Goal: Task Accomplishment & Management: Use online tool/utility

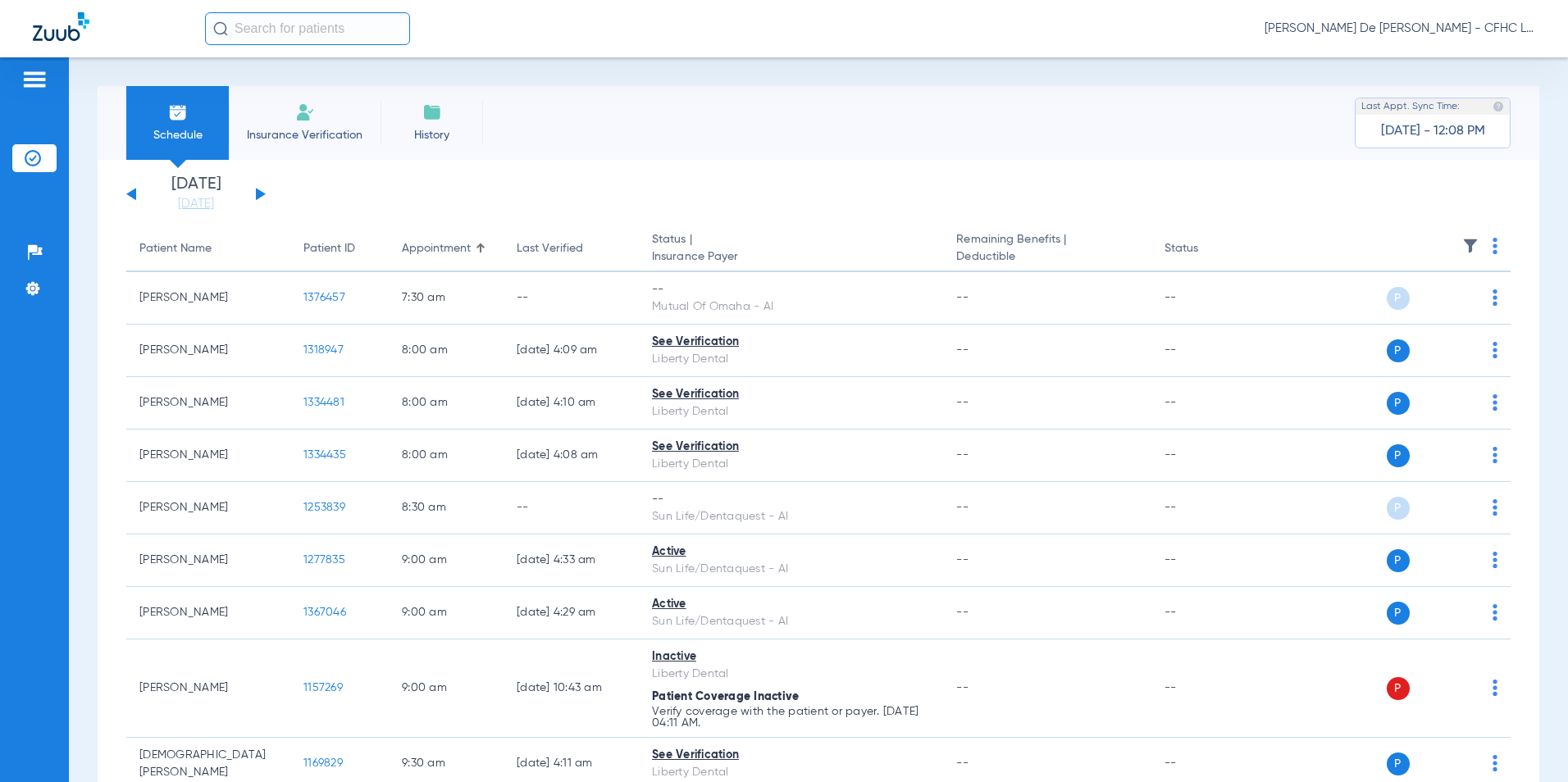
click at [252, 193] on div "[DATE] [DATE] [DATE] [DATE] [DATE] [DATE] [DATE] [DATE] [DATE] [DATE] [DATE] [D…" at bounding box center [196, 195] width 139 height 36
click at [258, 193] on button at bounding box center [261, 194] width 10 height 12
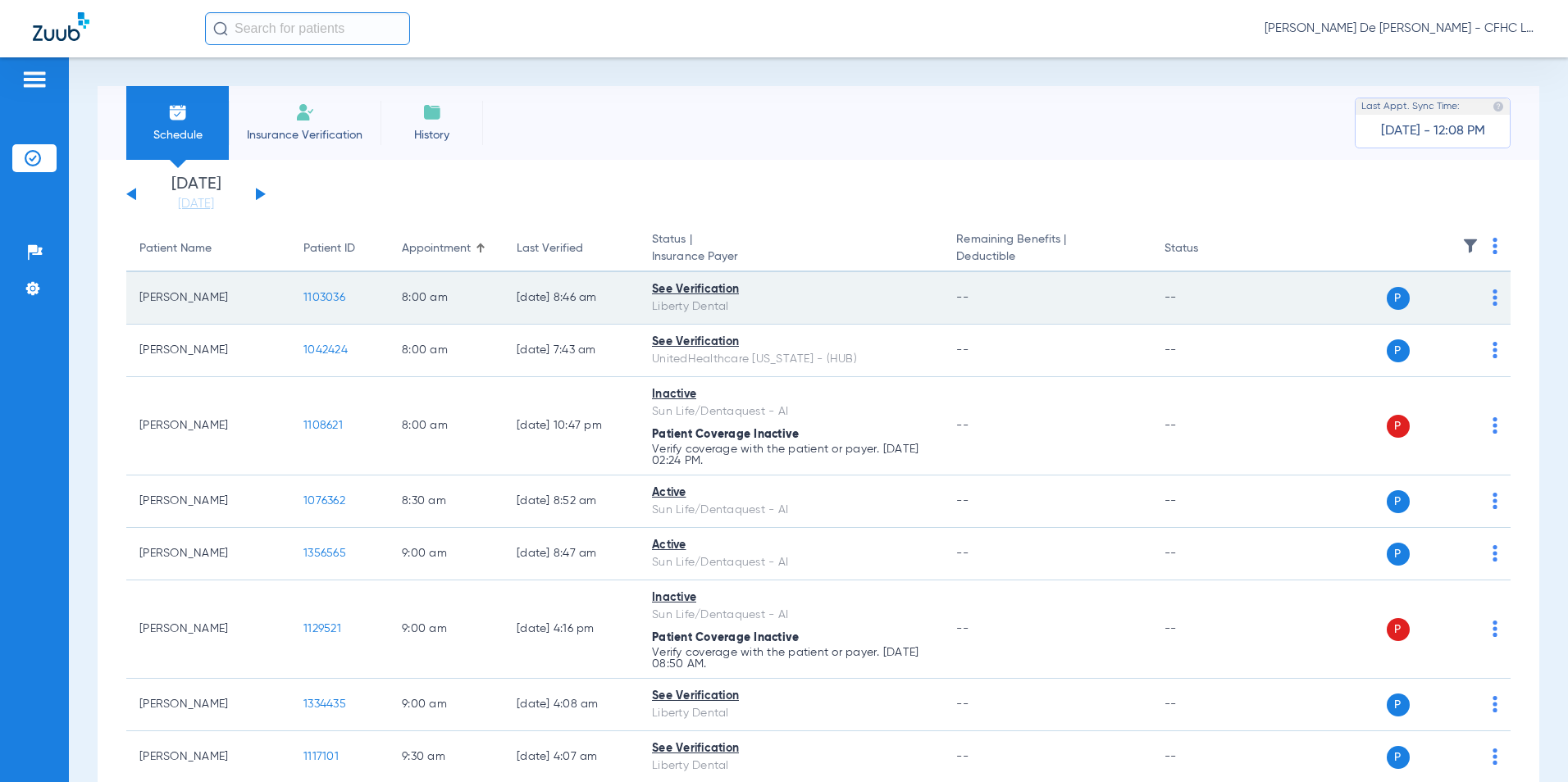
click at [324, 295] on span "1103036" at bounding box center [325, 298] width 42 height 11
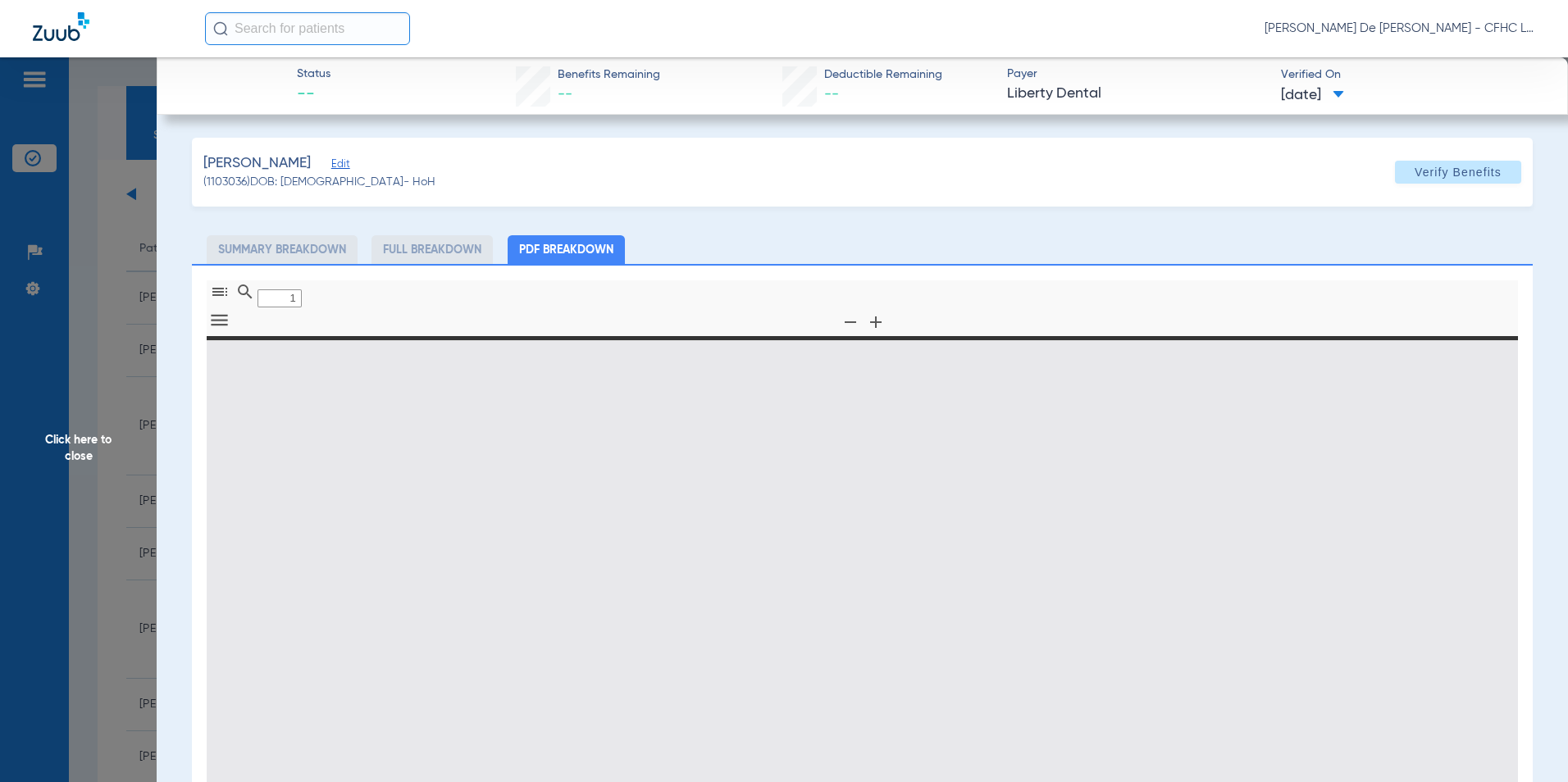
type input "0"
select select "page-width"
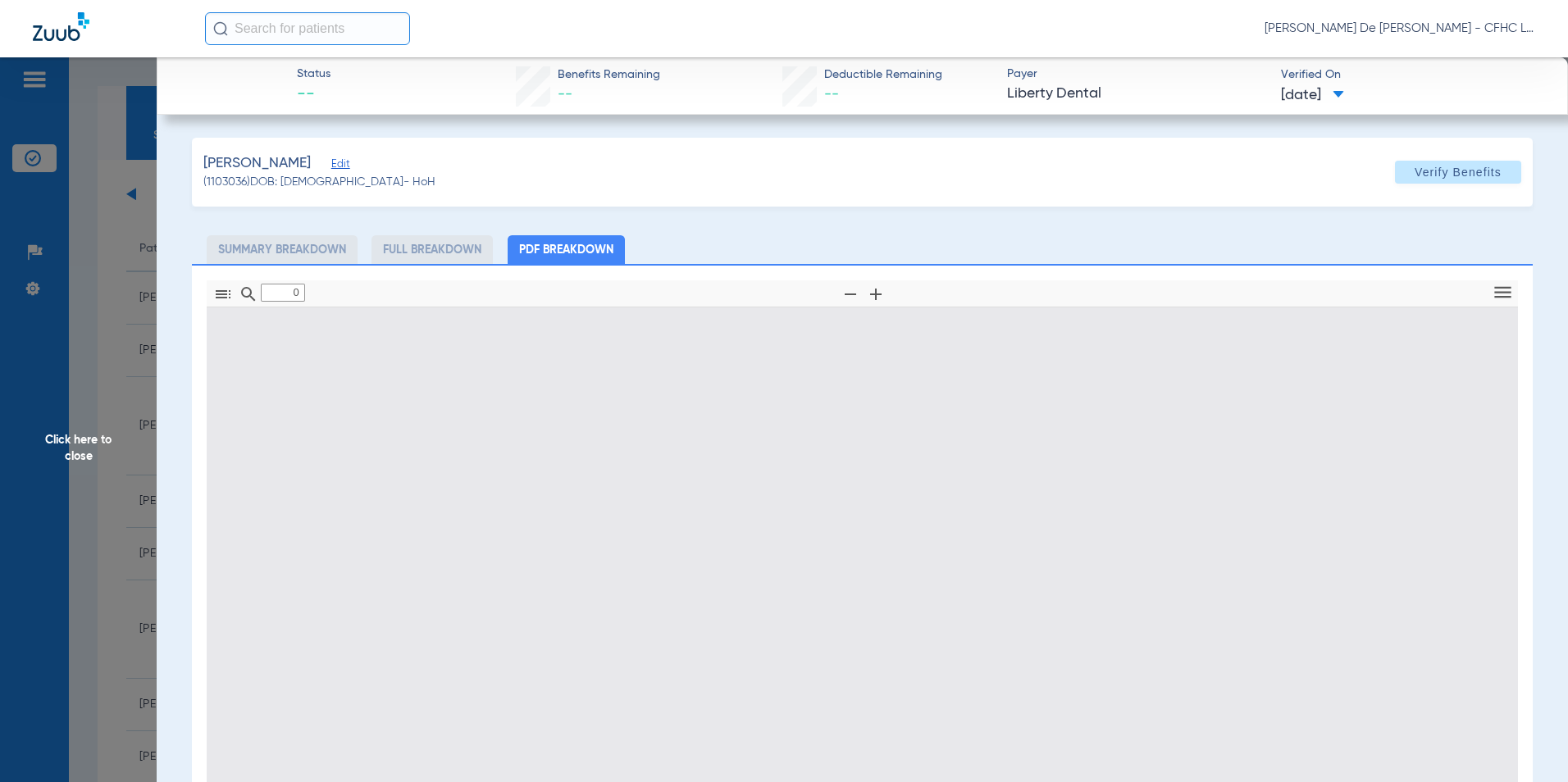
type input "1"
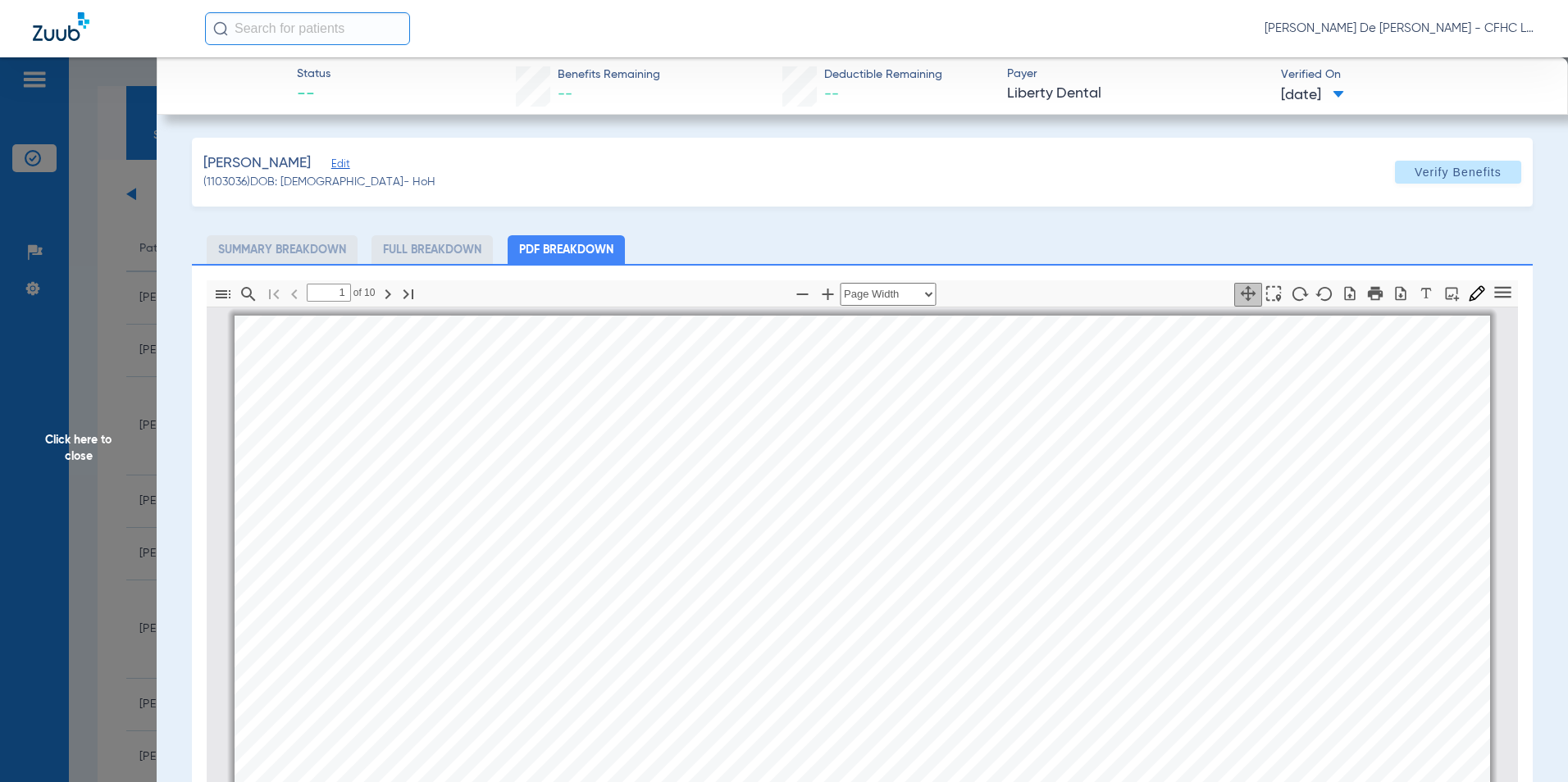
scroll to position [9, 0]
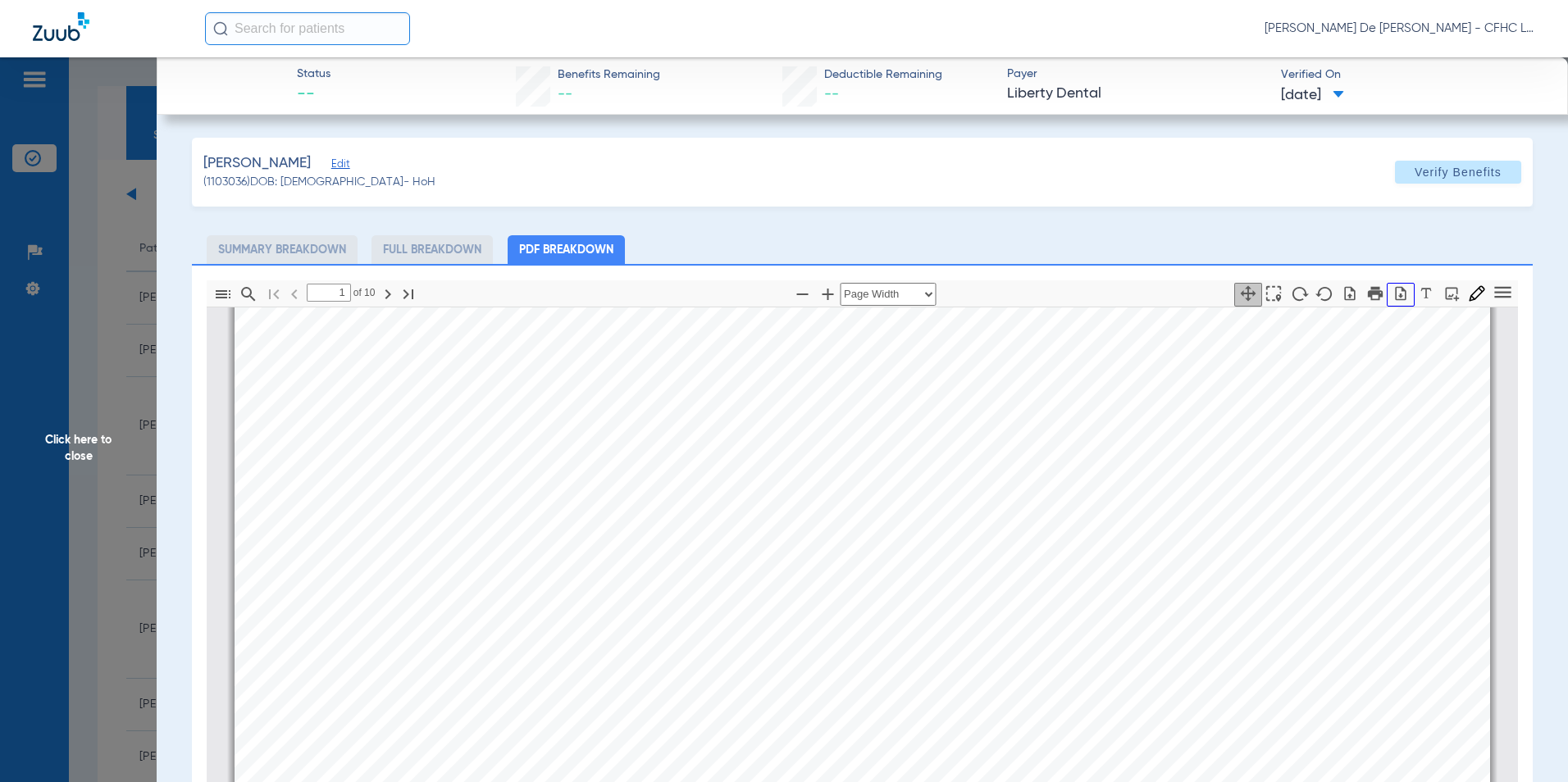
click at [1392, 304] on button "button" at bounding box center [1401, 294] width 28 height 24
click at [64, 462] on span "Click here to close" at bounding box center [78, 448] width 157 height 782
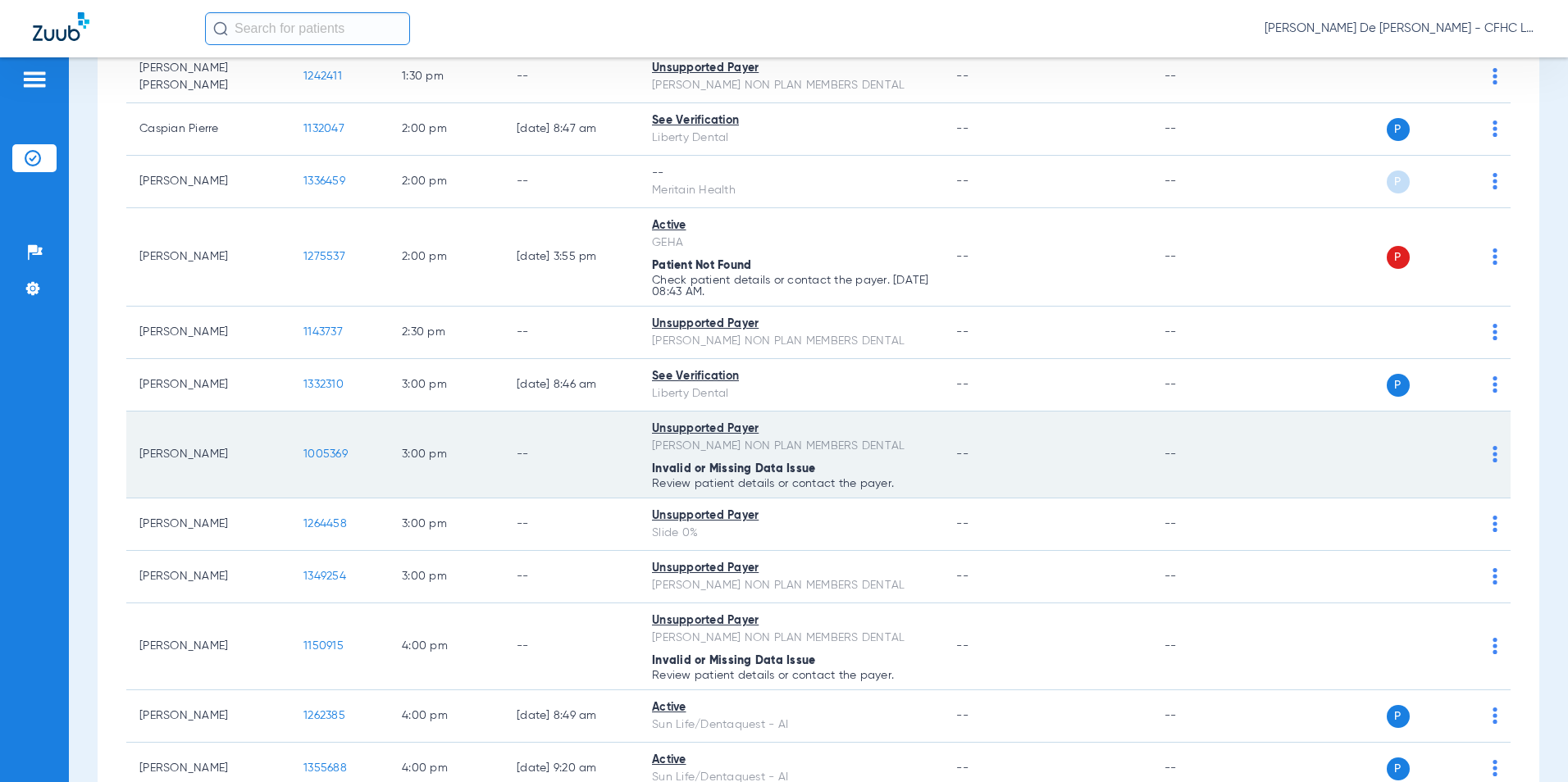
scroll to position [1606, 0]
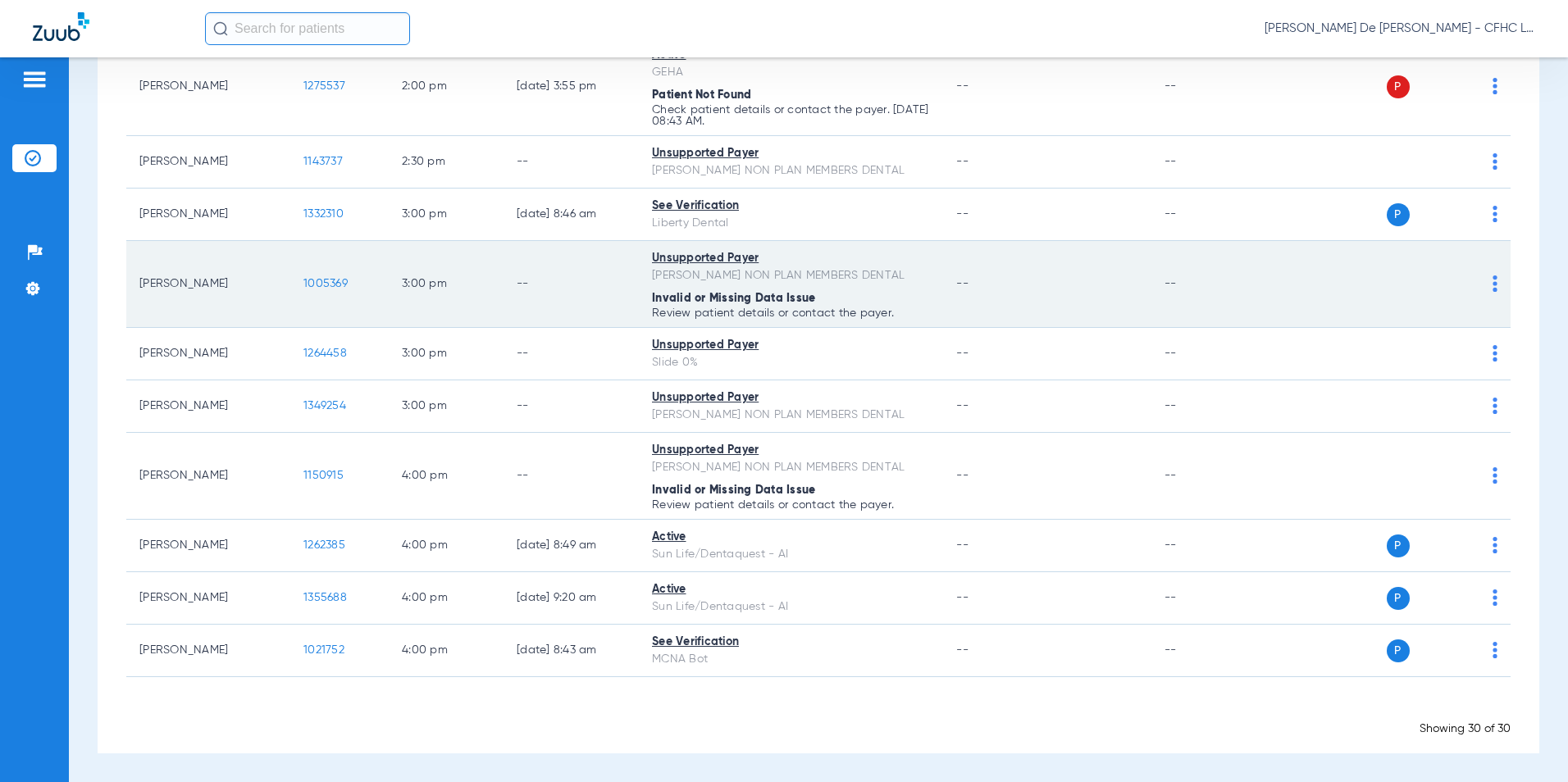
click at [329, 281] on span "1005369" at bounding box center [326, 284] width 44 height 11
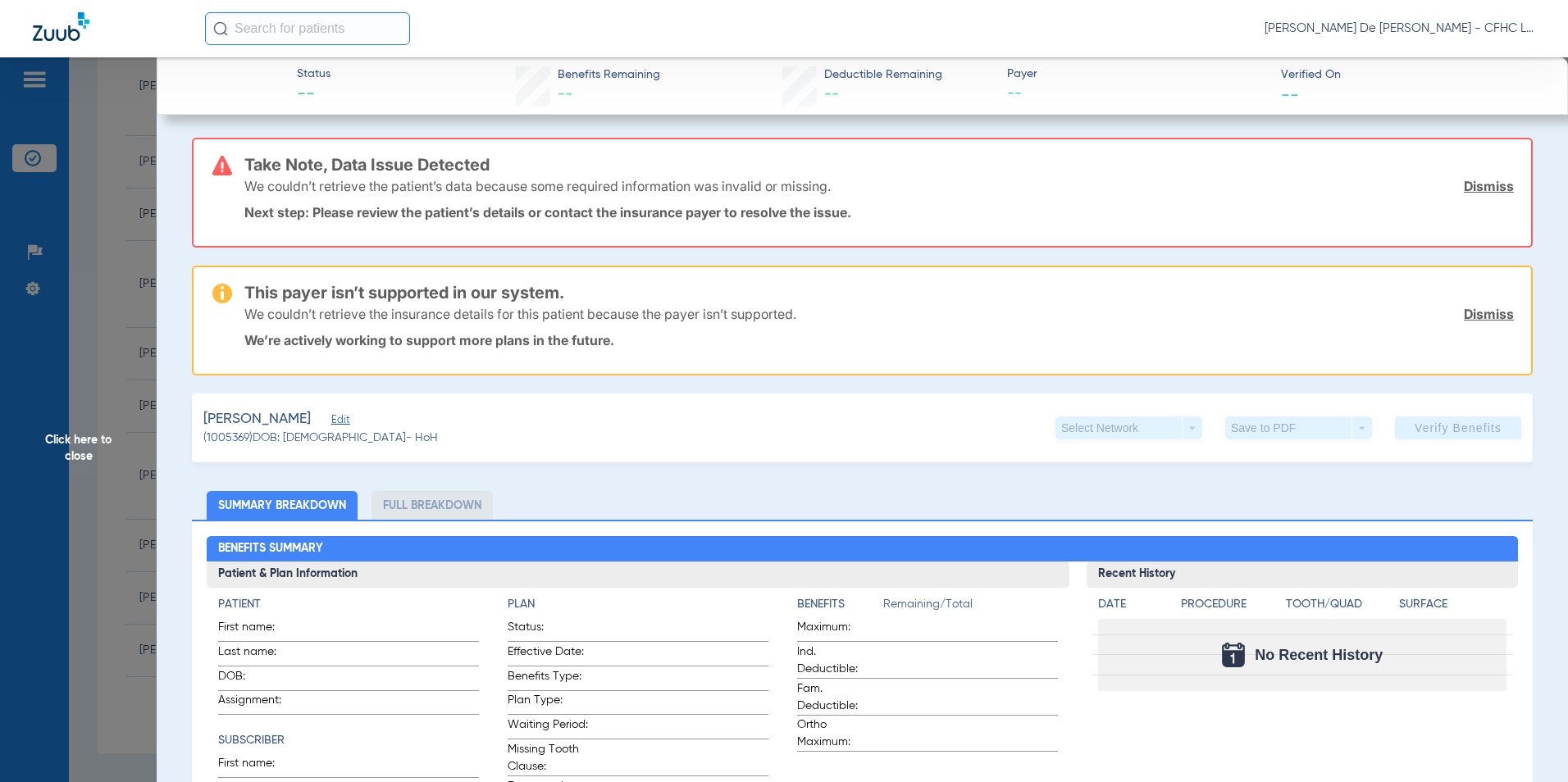
click at [90, 456] on span "Click here to close" at bounding box center [78, 448] width 157 height 782
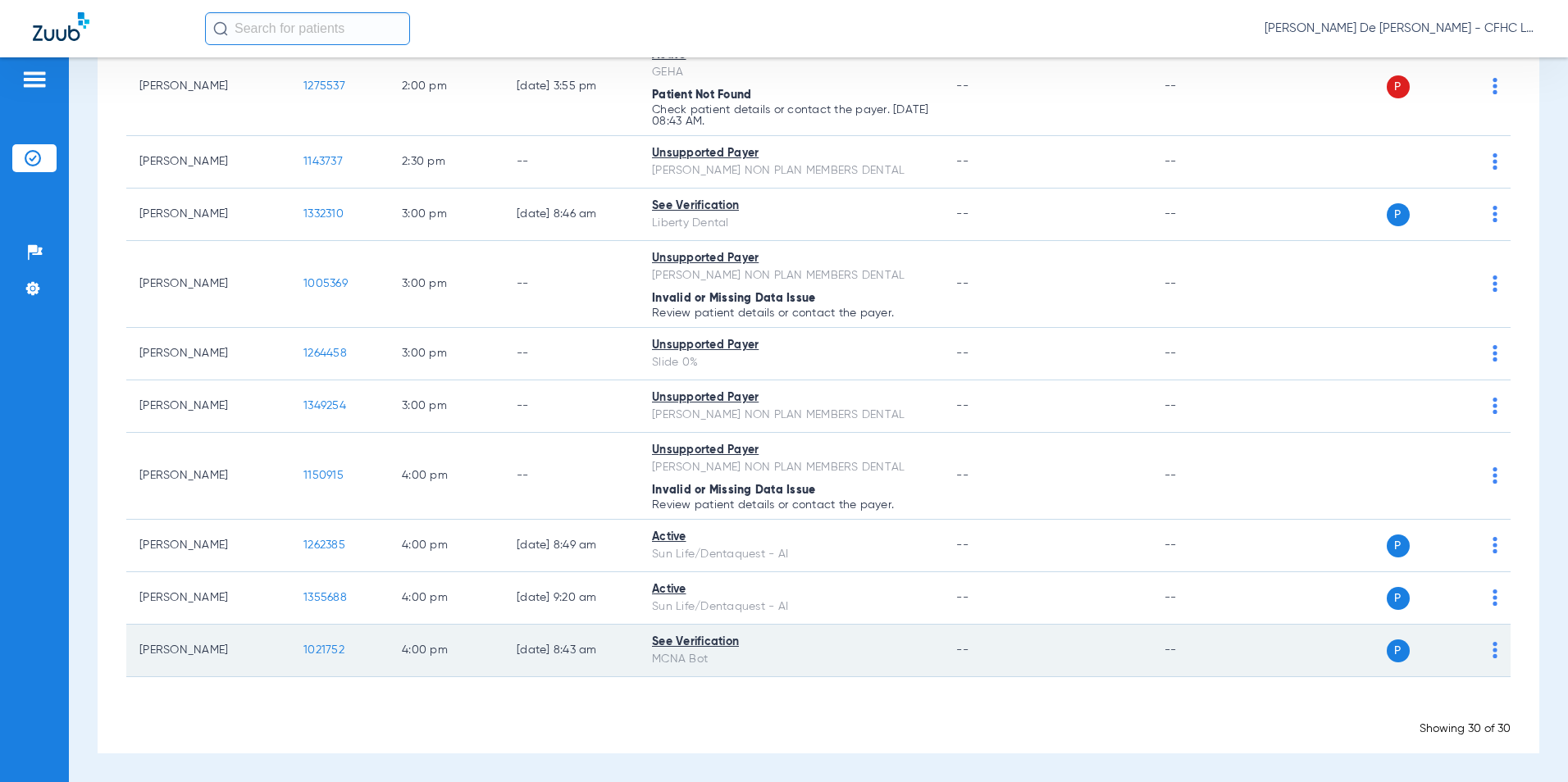
click at [344, 654] on td "1021752" at bounding box center [339, 651] width 98 height 53
click at [332, 651] on span "1021752" at bounding box center [324, 650] width 41 height 11
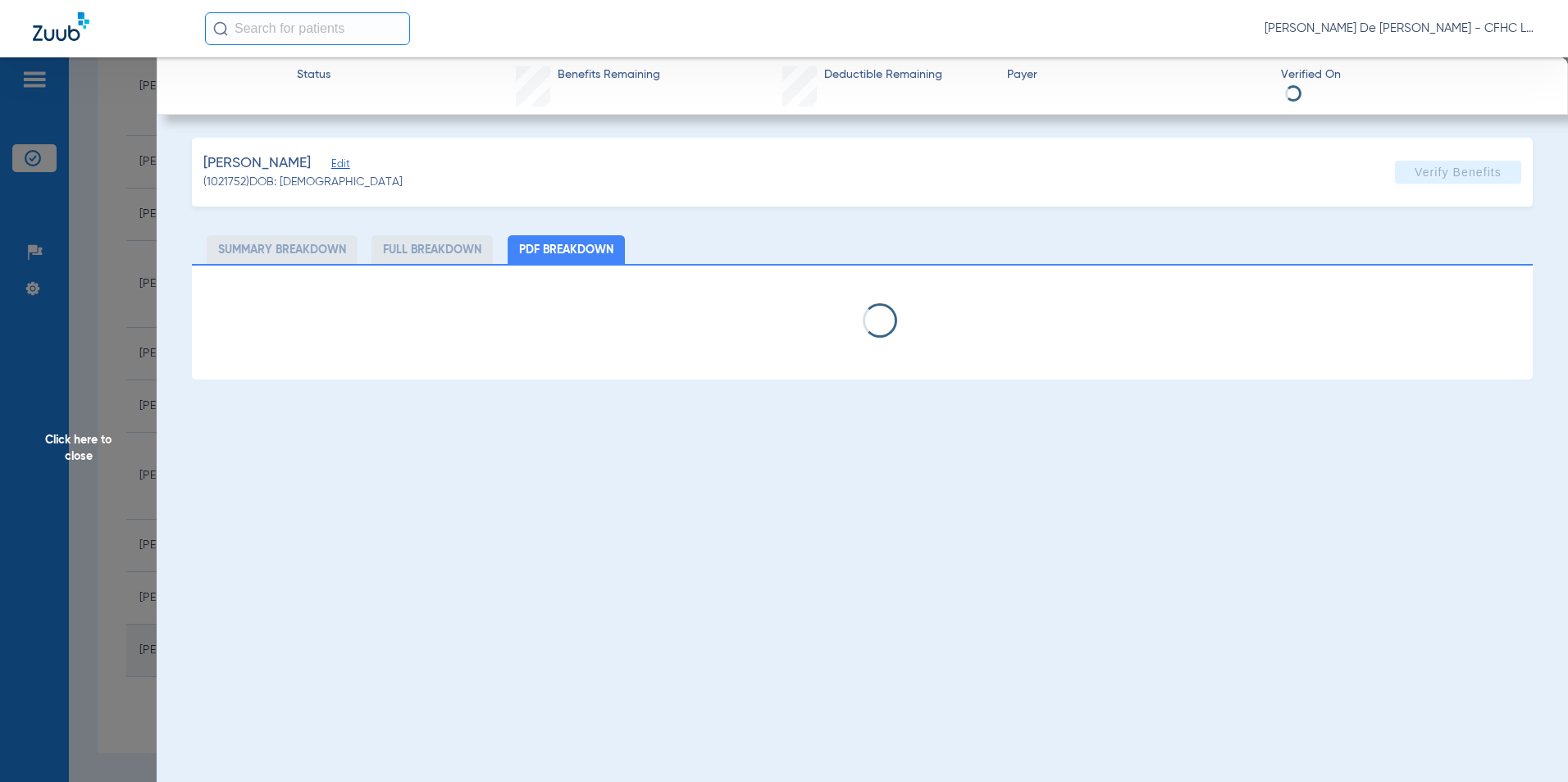
select select "page-width"
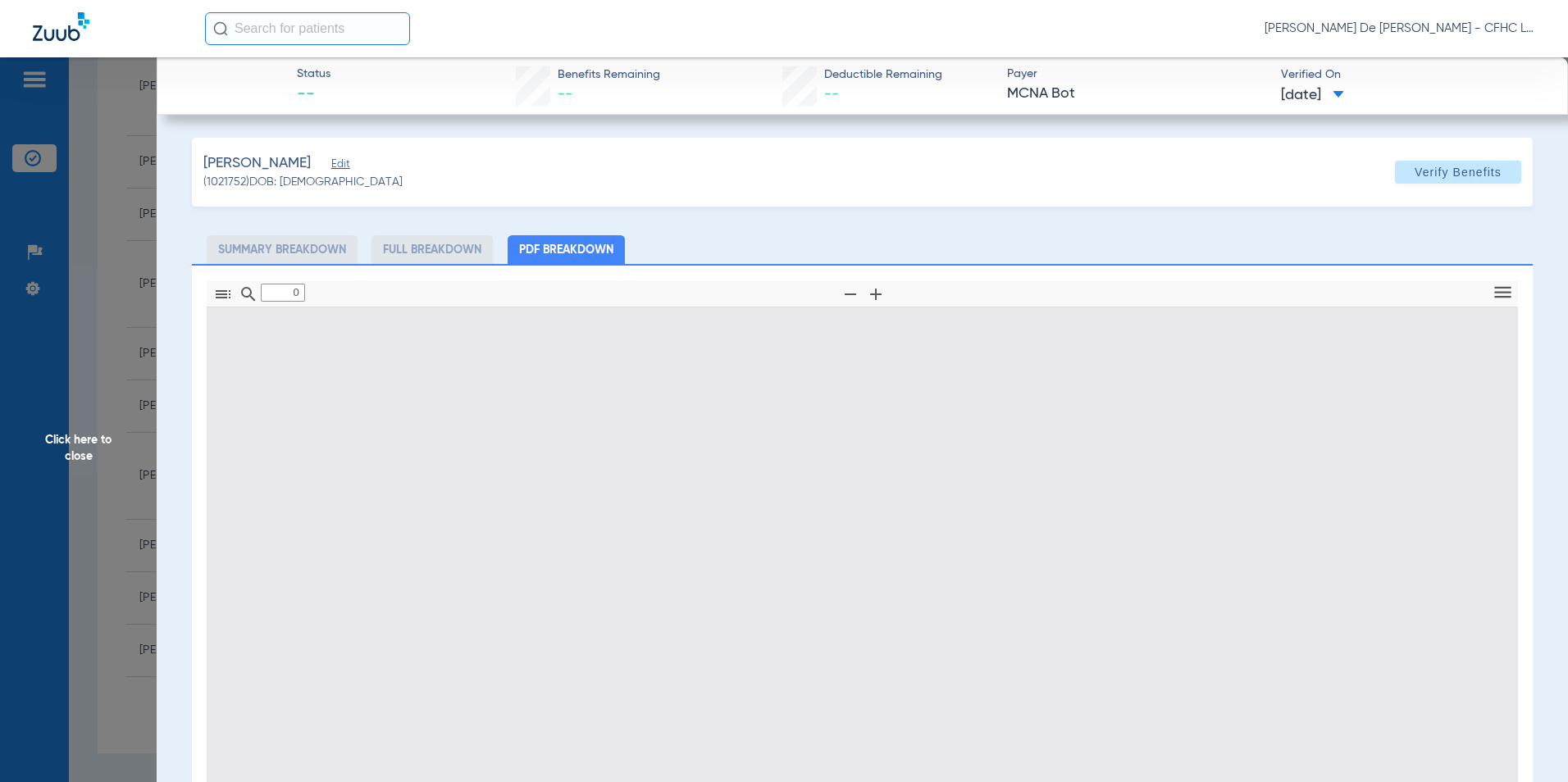
type input "1"
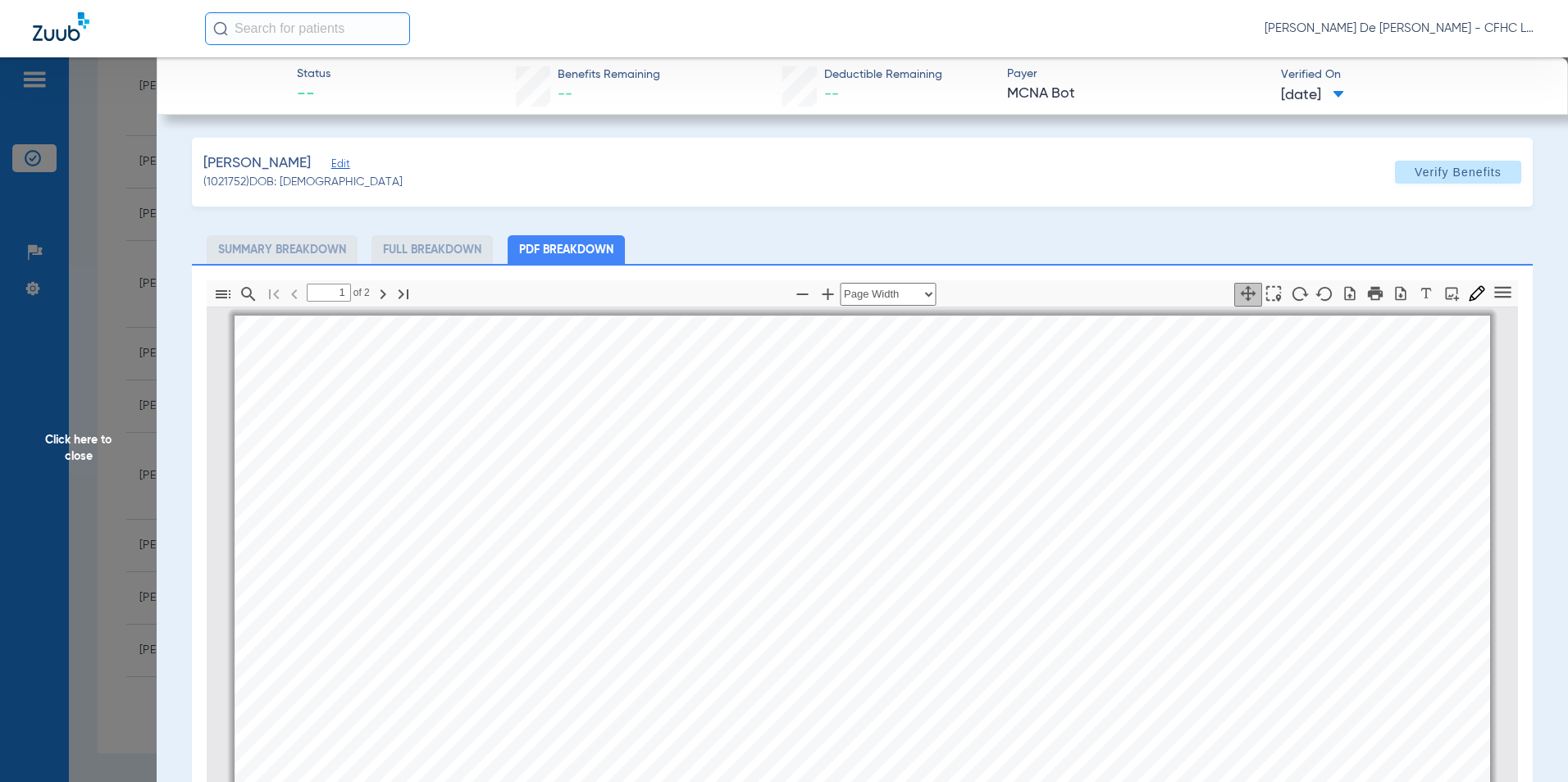
scroll to position [9, 0]
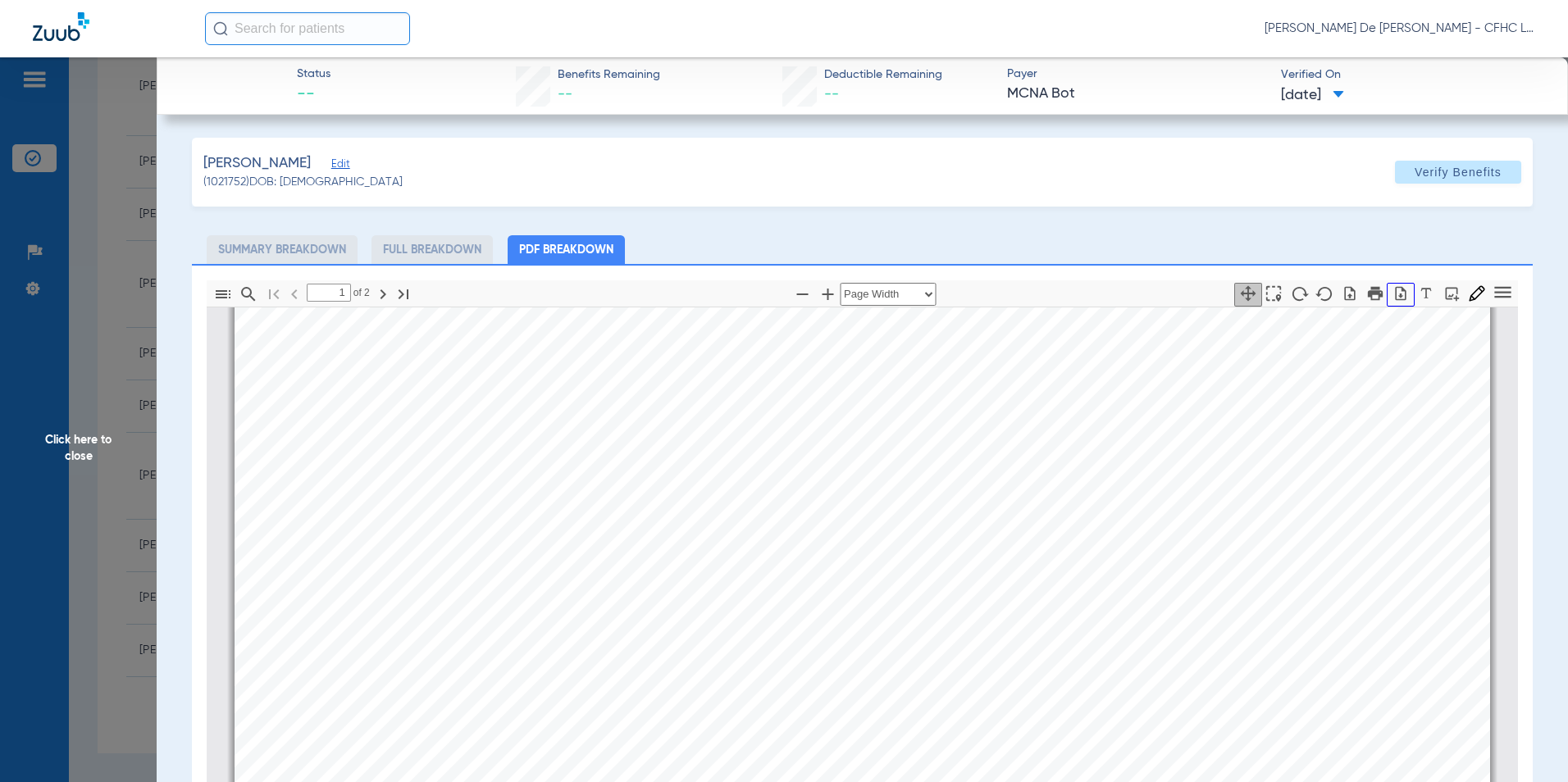
click at [1393, 303] on button "button" at bounding box center [1401, 294] width 28 height 24
click at [99, 426] on span "Click here to close" at bounding box center [78, 448] width 157 height 782
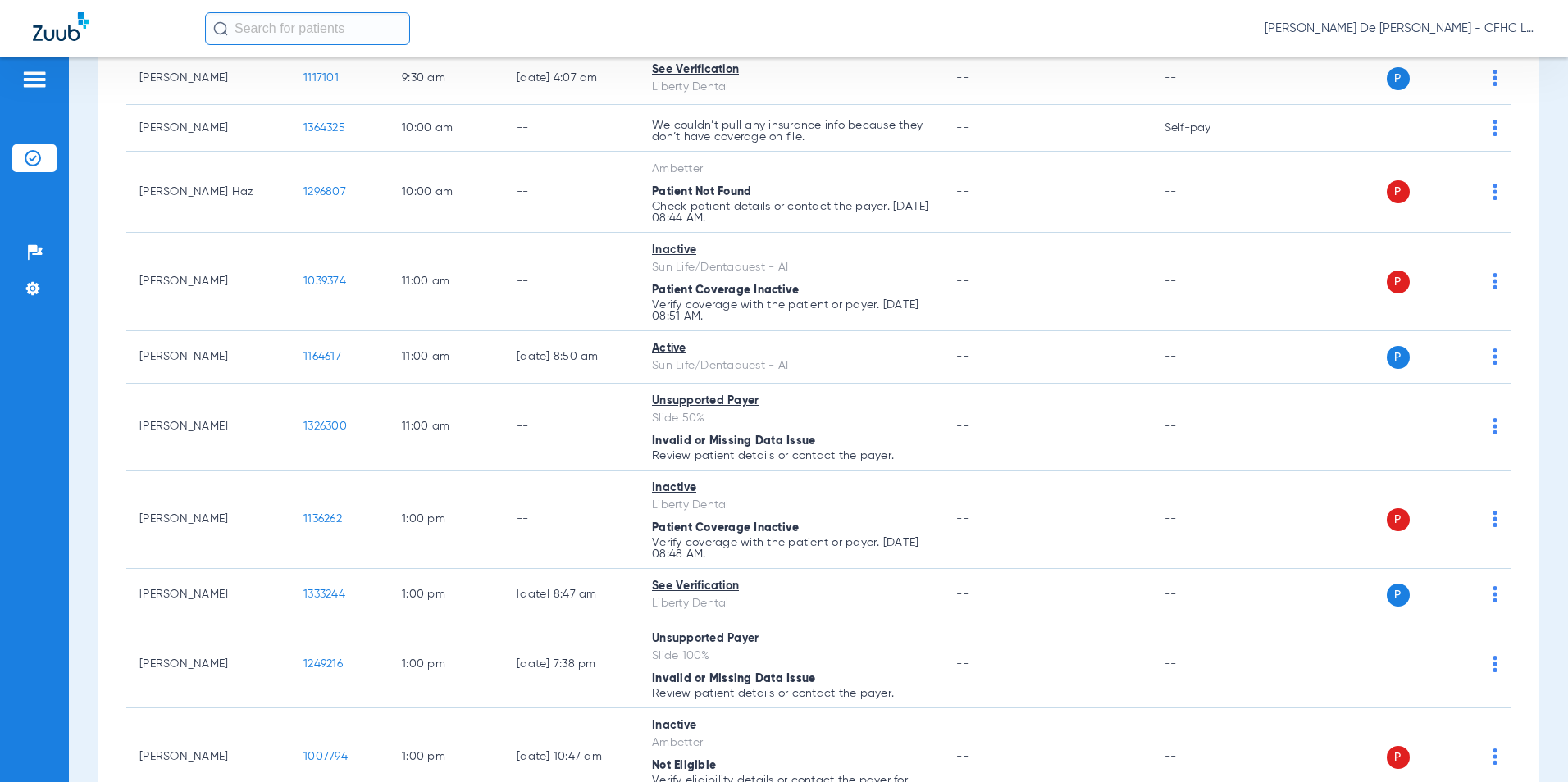
scroll to position [0, 0]
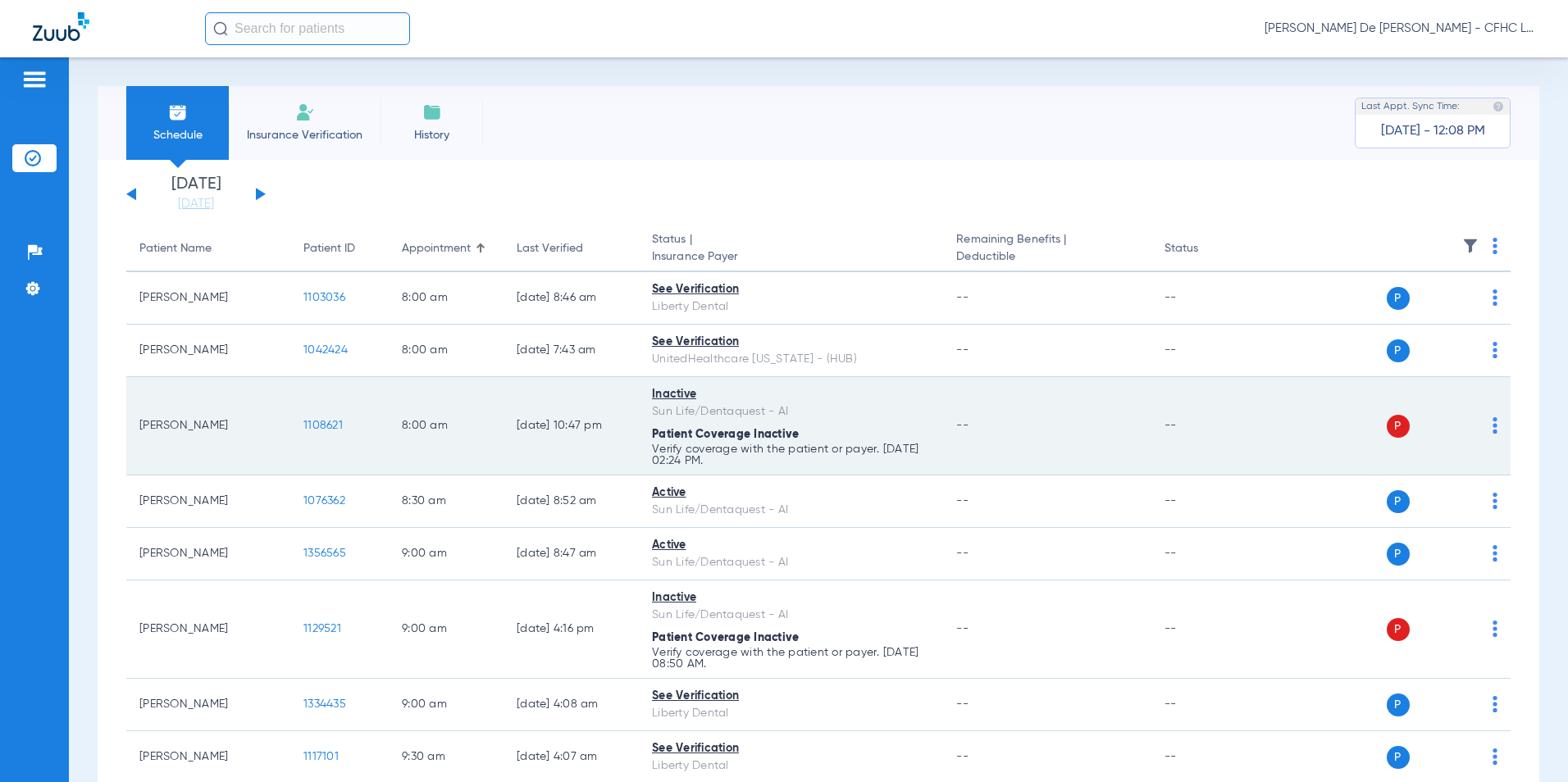
click at [321, 427] on span "1108621" at bounding box center [323, 426] width 39 height 11
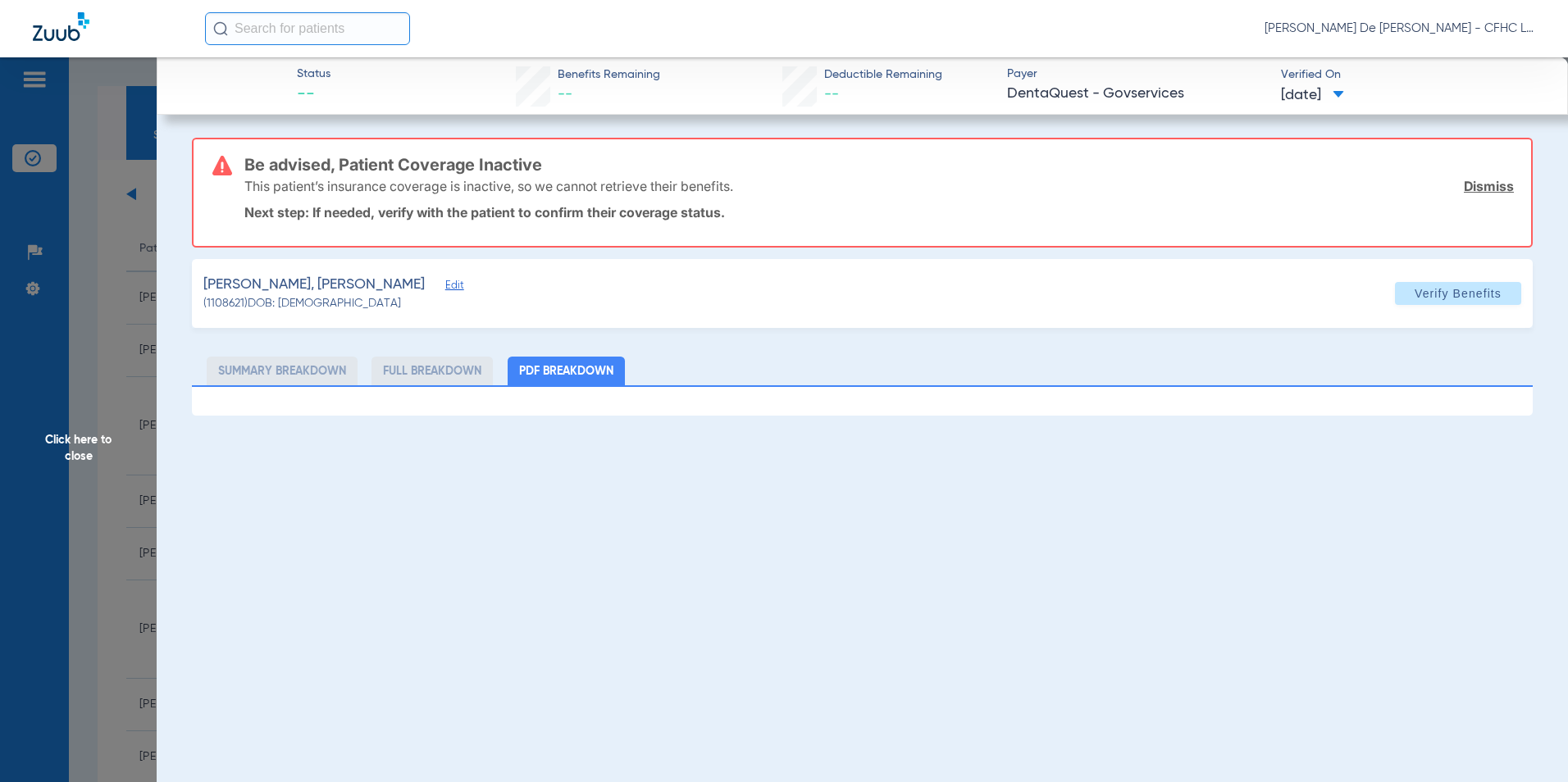
click at [109, 456] on span "Click here to close" at bounding box center [78, 448] width 157 height 782
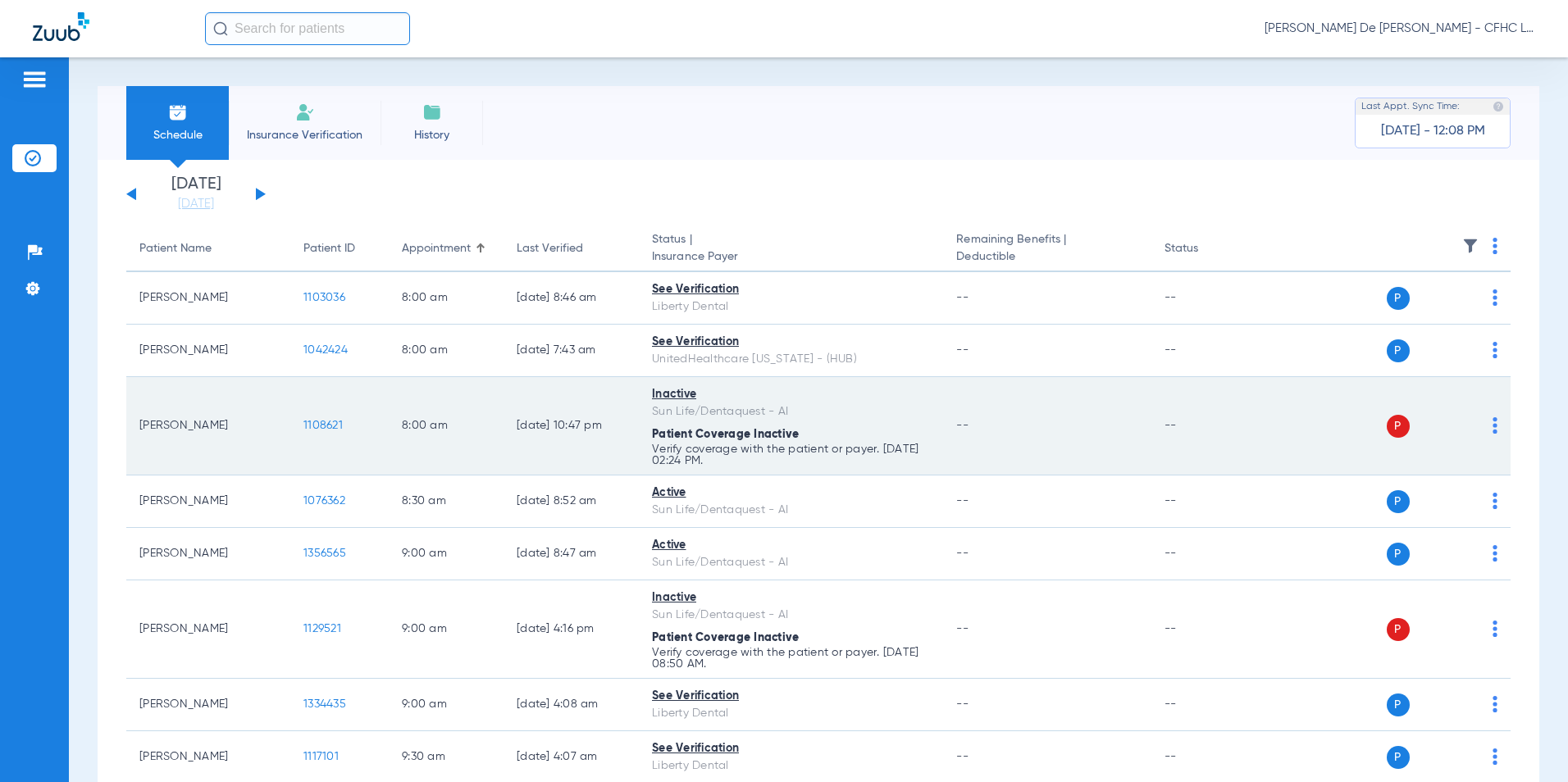
scroll to position [82, 0]
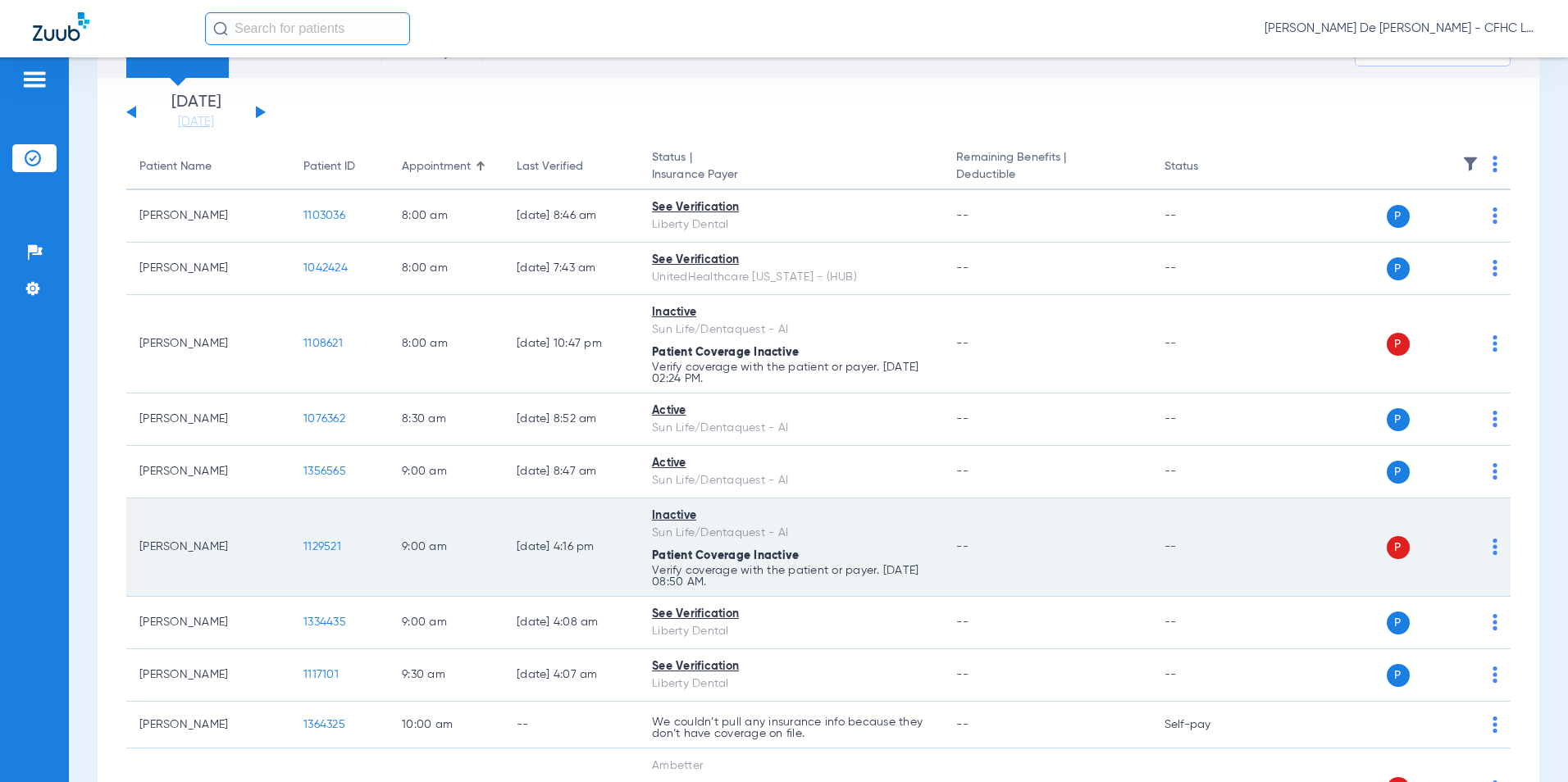
click at [332, 550] on span "1129521" at bounding box center [323, 547] width 38 height 11
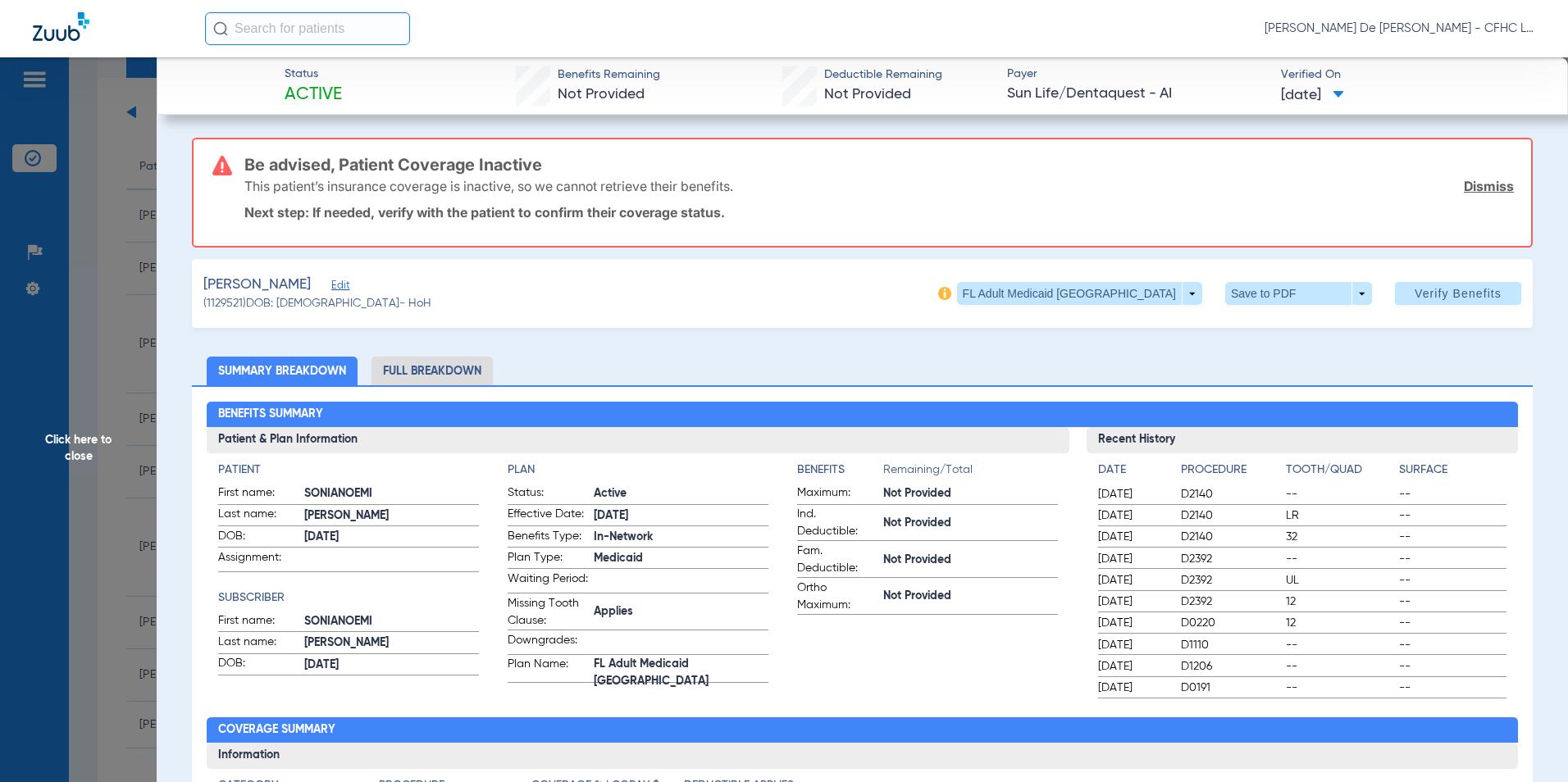
click at [115, 442] on span "Click here to close" at bounding box center [78, 448] width 157 height 782
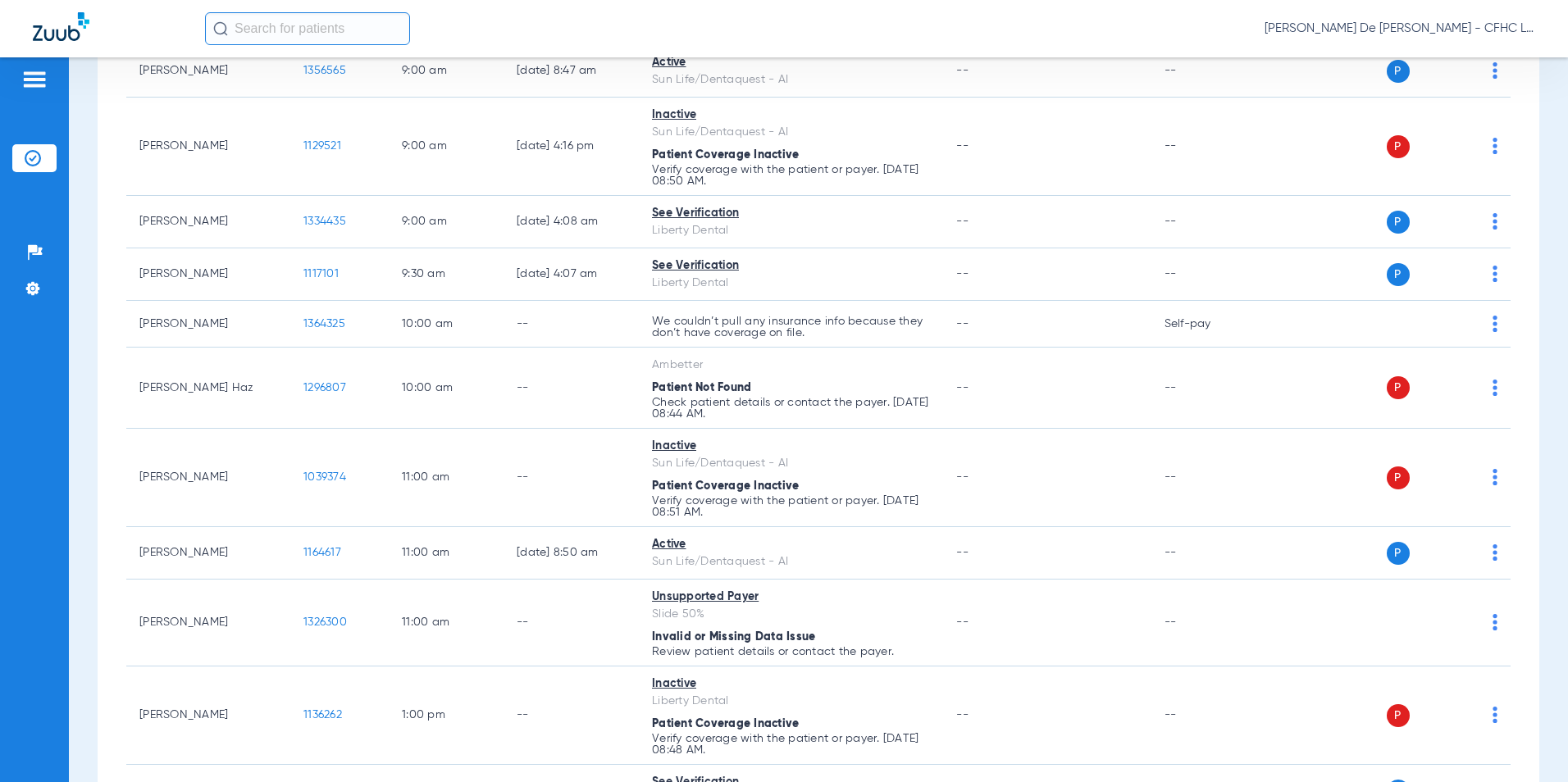
scroll to position [492, 0]
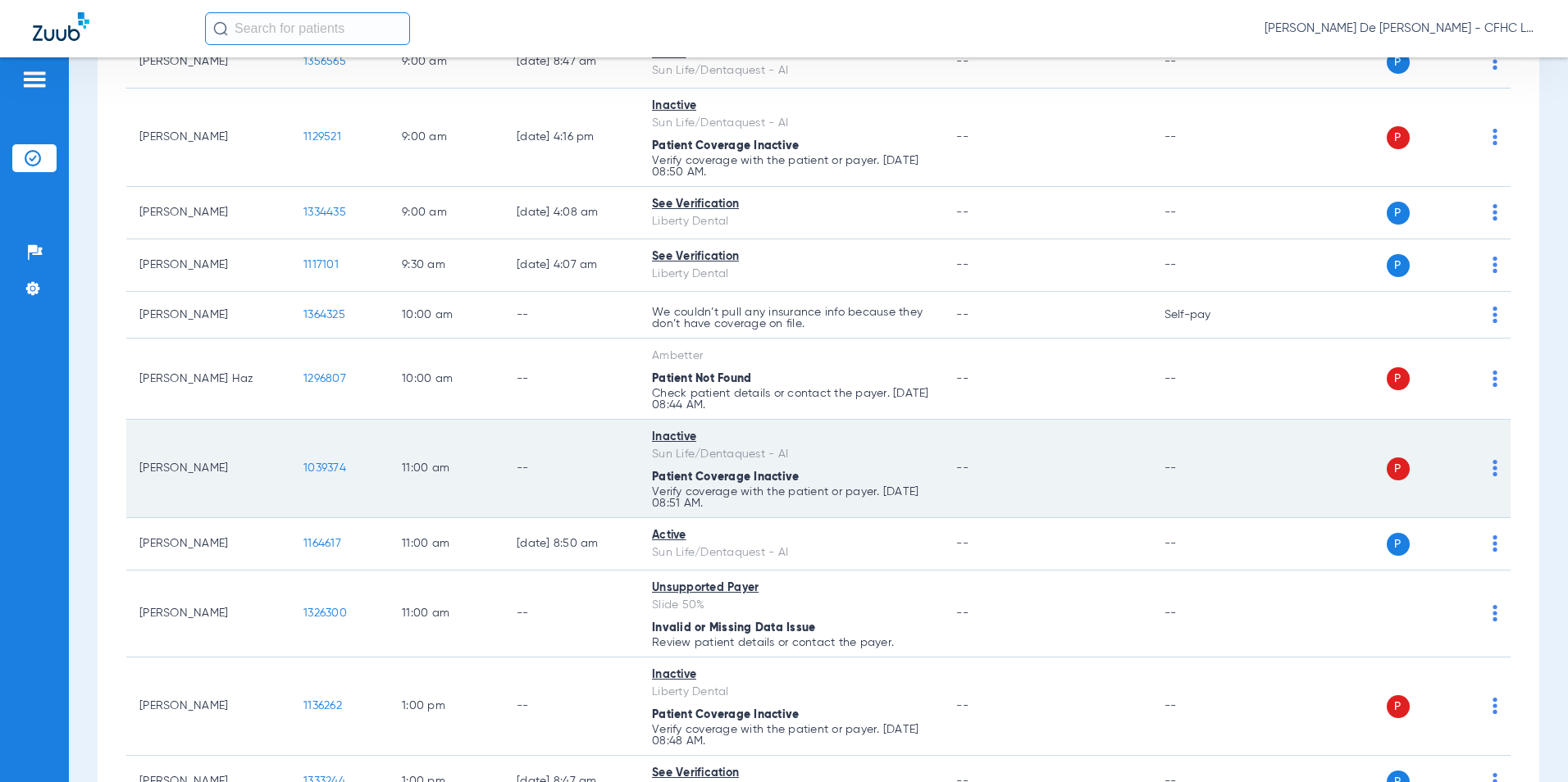
click at [327, 468] on span "1039374" at bounding box center [325, 468] width 43 height 11
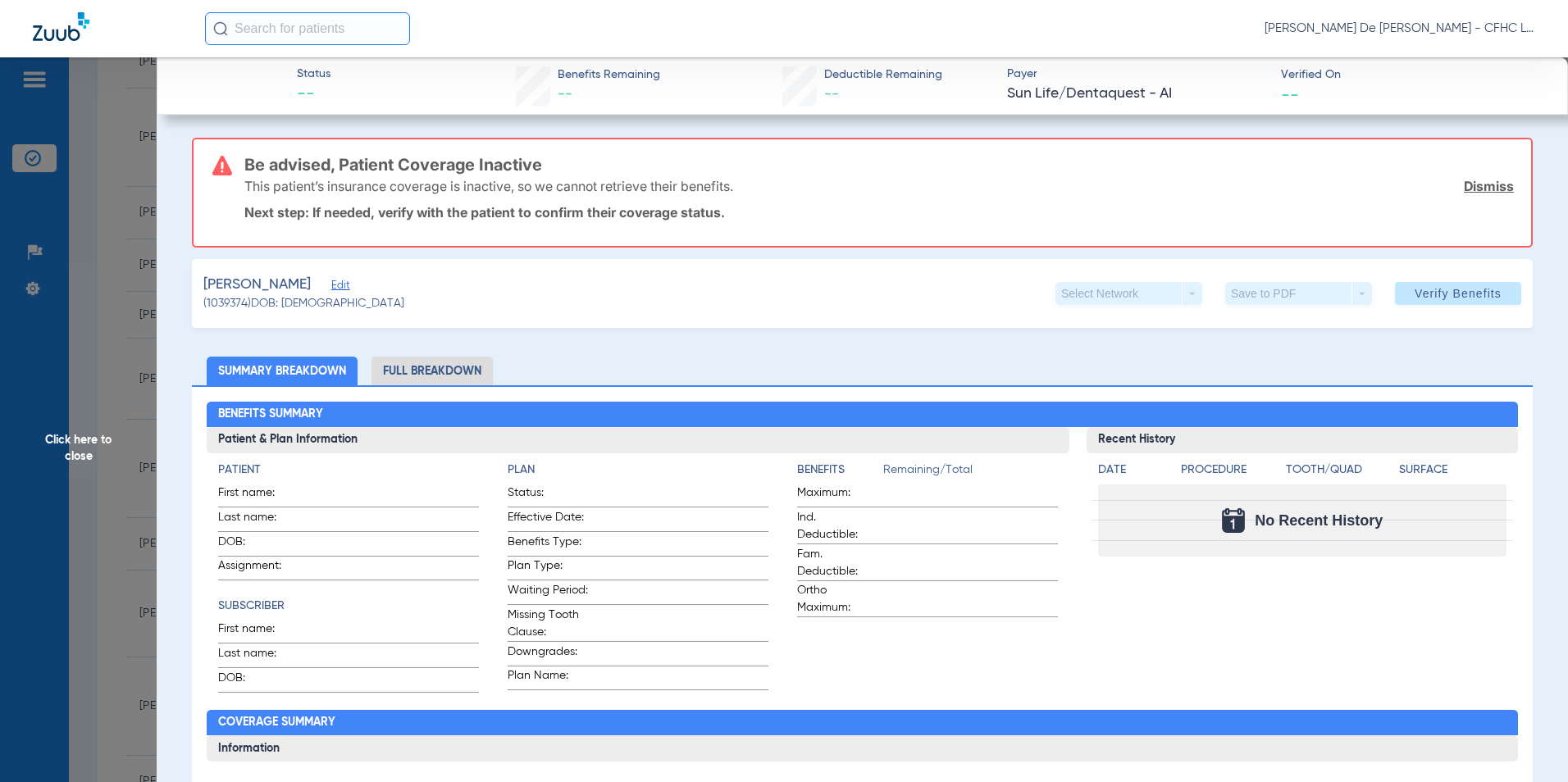
click at [95, 452] on span "Click here to close" at bounding box center [78, 448] width 157 height 782
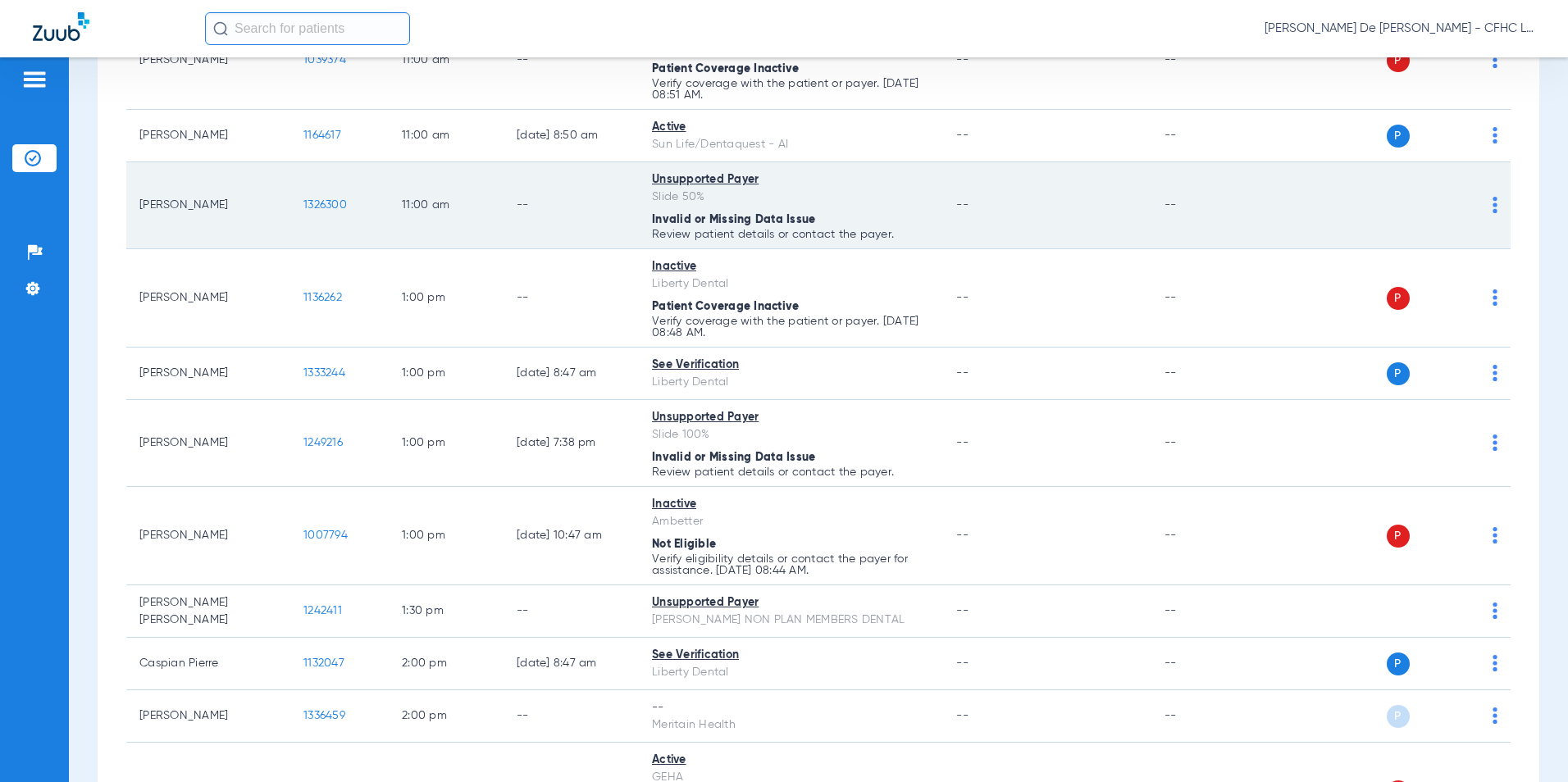
scroll to position [902, 0]
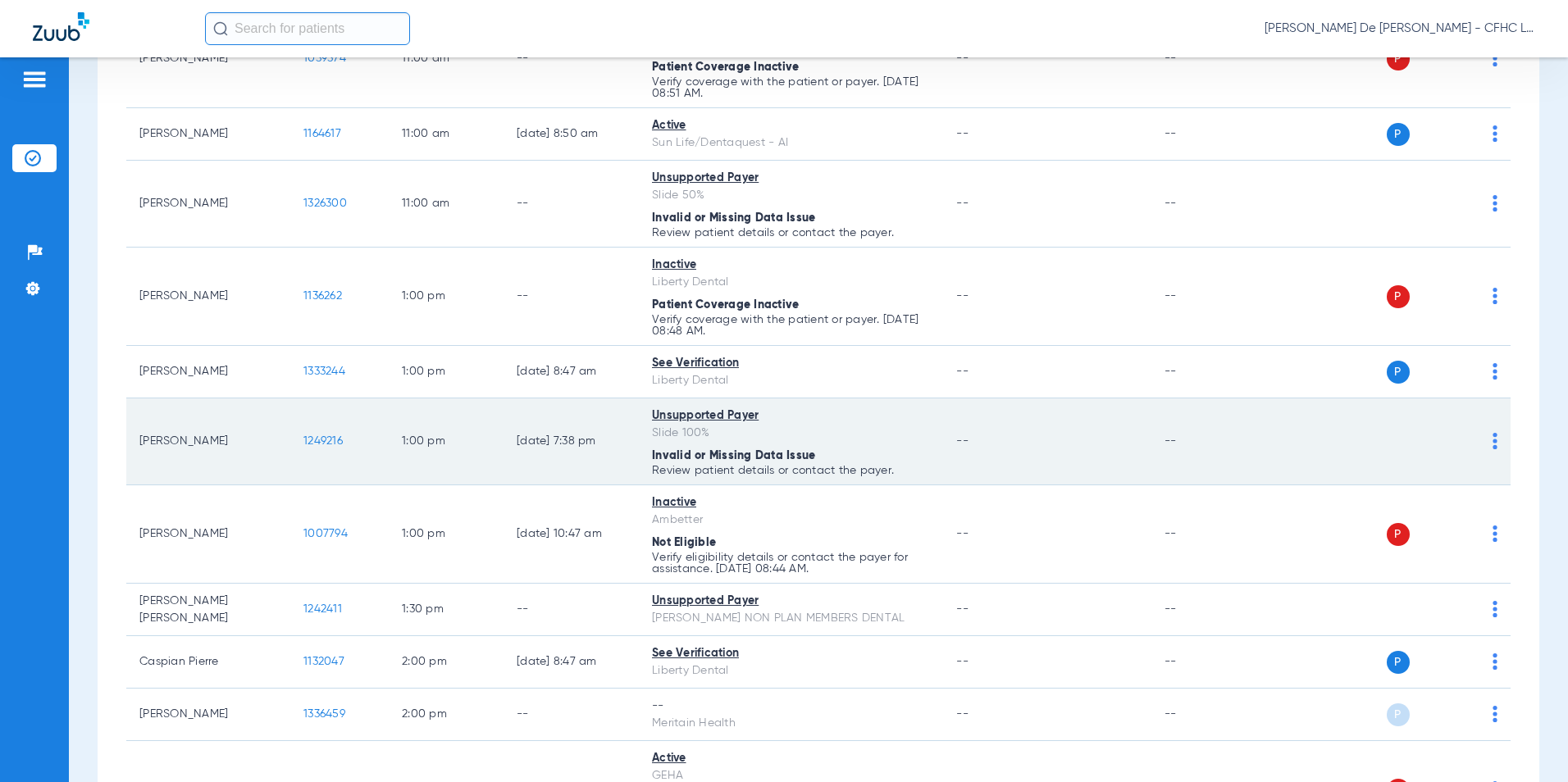
click at [334, 439] on span "1249216" at bounding box center [323, 441] width 39 height 11
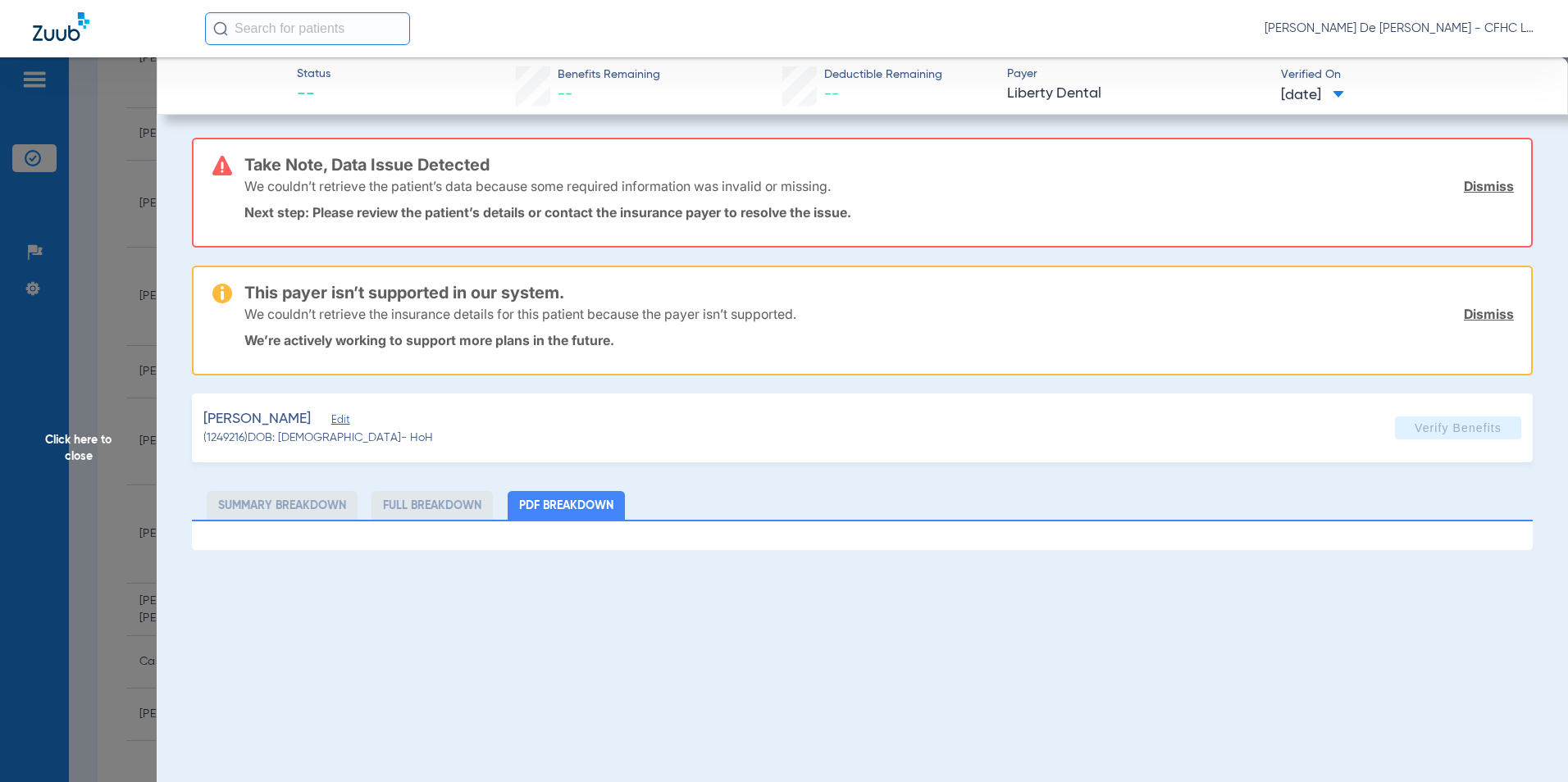
click at [103, 436] on span "Click here to close" at bounding box center [78, 448] width 157 height 782
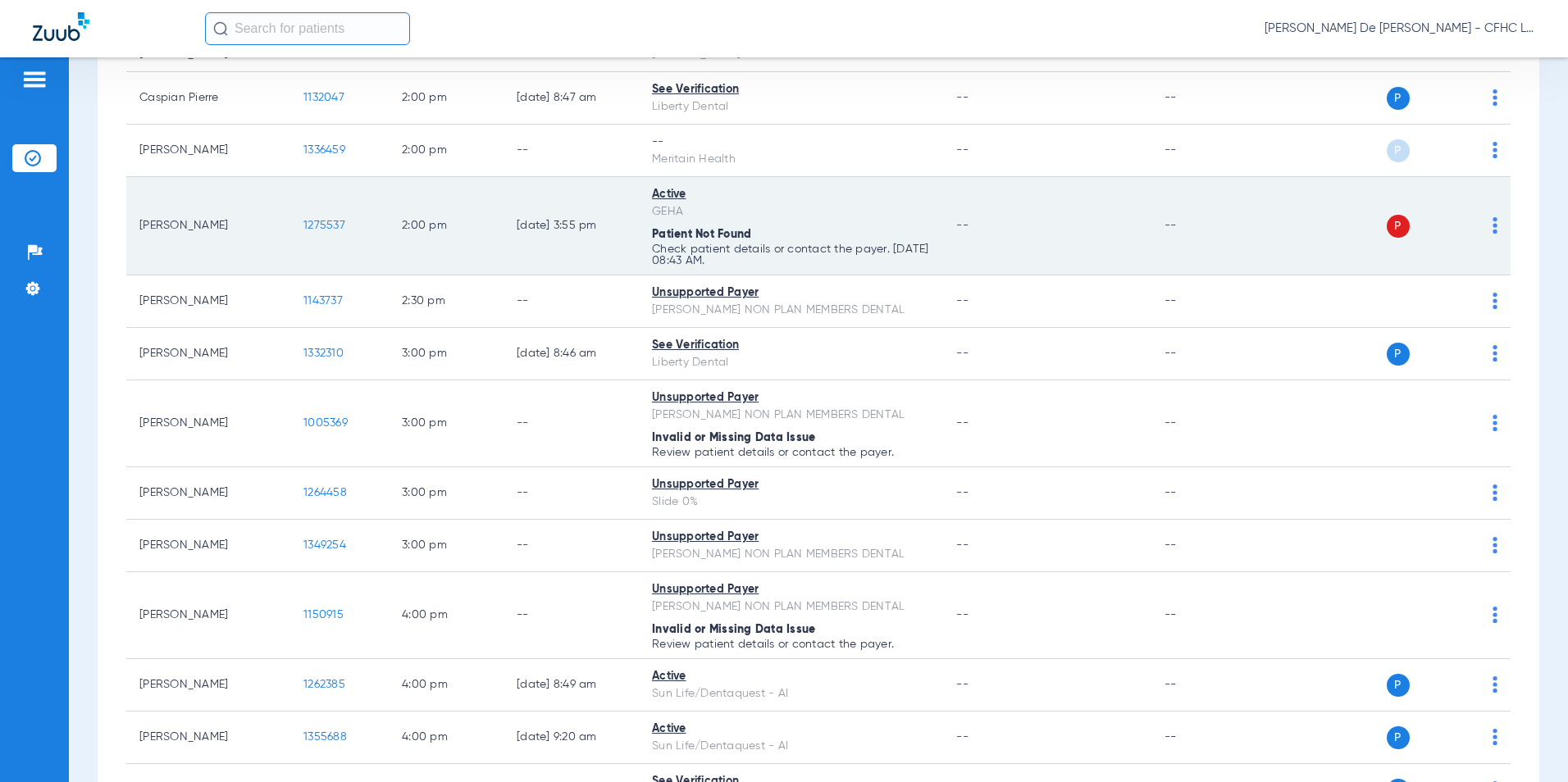
scroll to position [1476, 0]
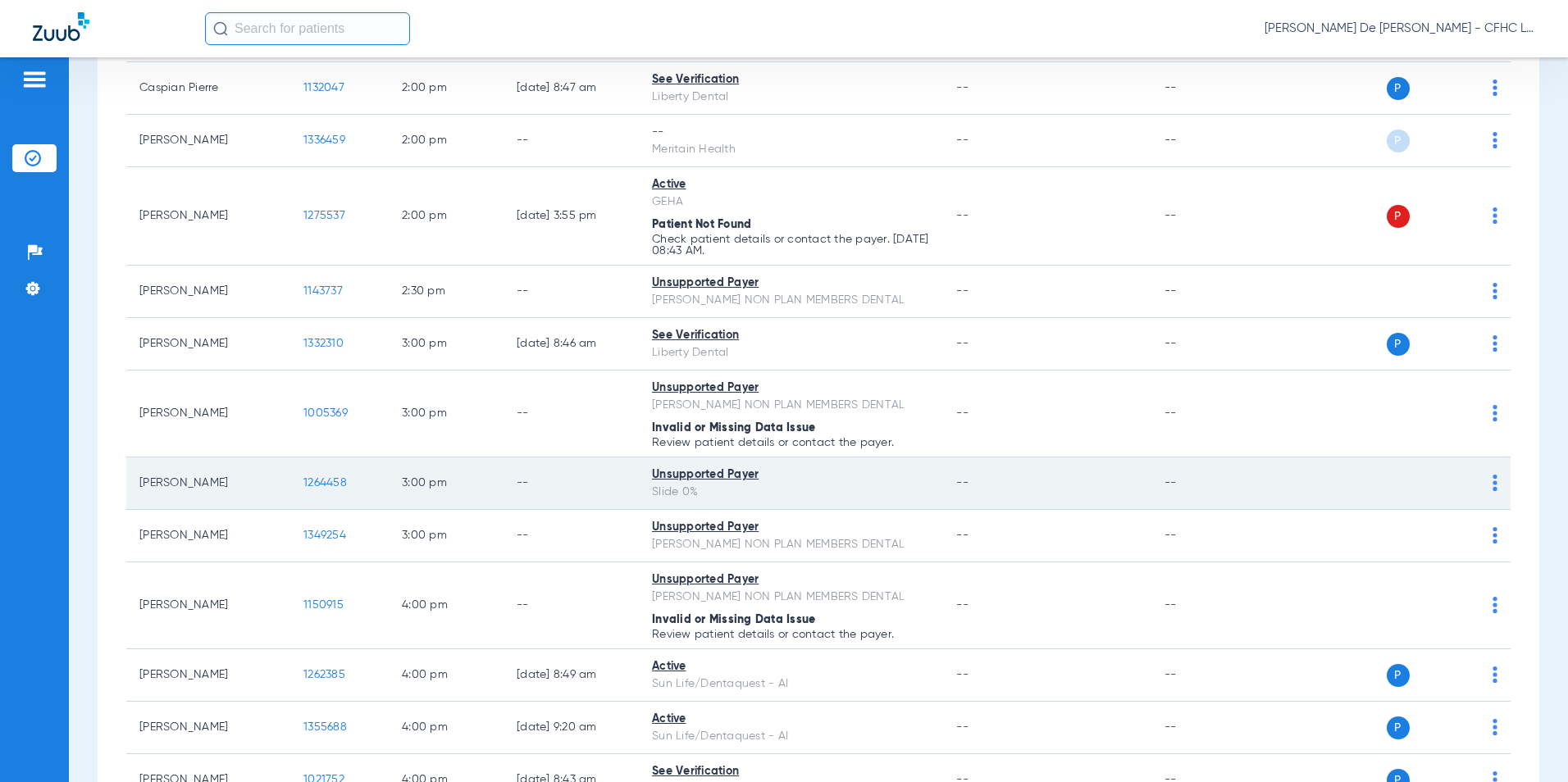
click at [318, 486] on span "1264458" at bounding box center [326, 483] width 44 height 11
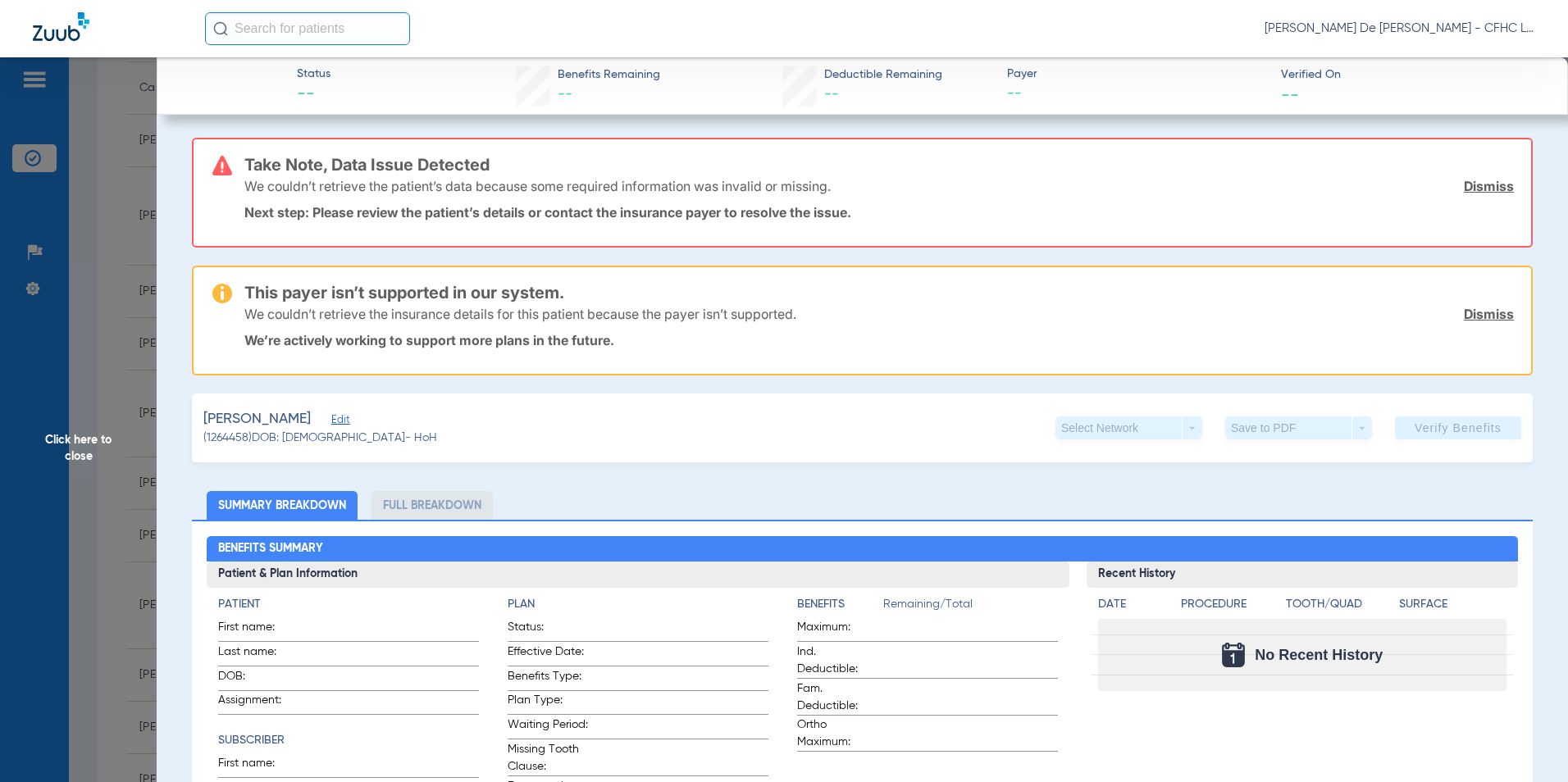
click at [95, 446] on span "Click here to close" at bounding box center [78, 448] width 157 height 782
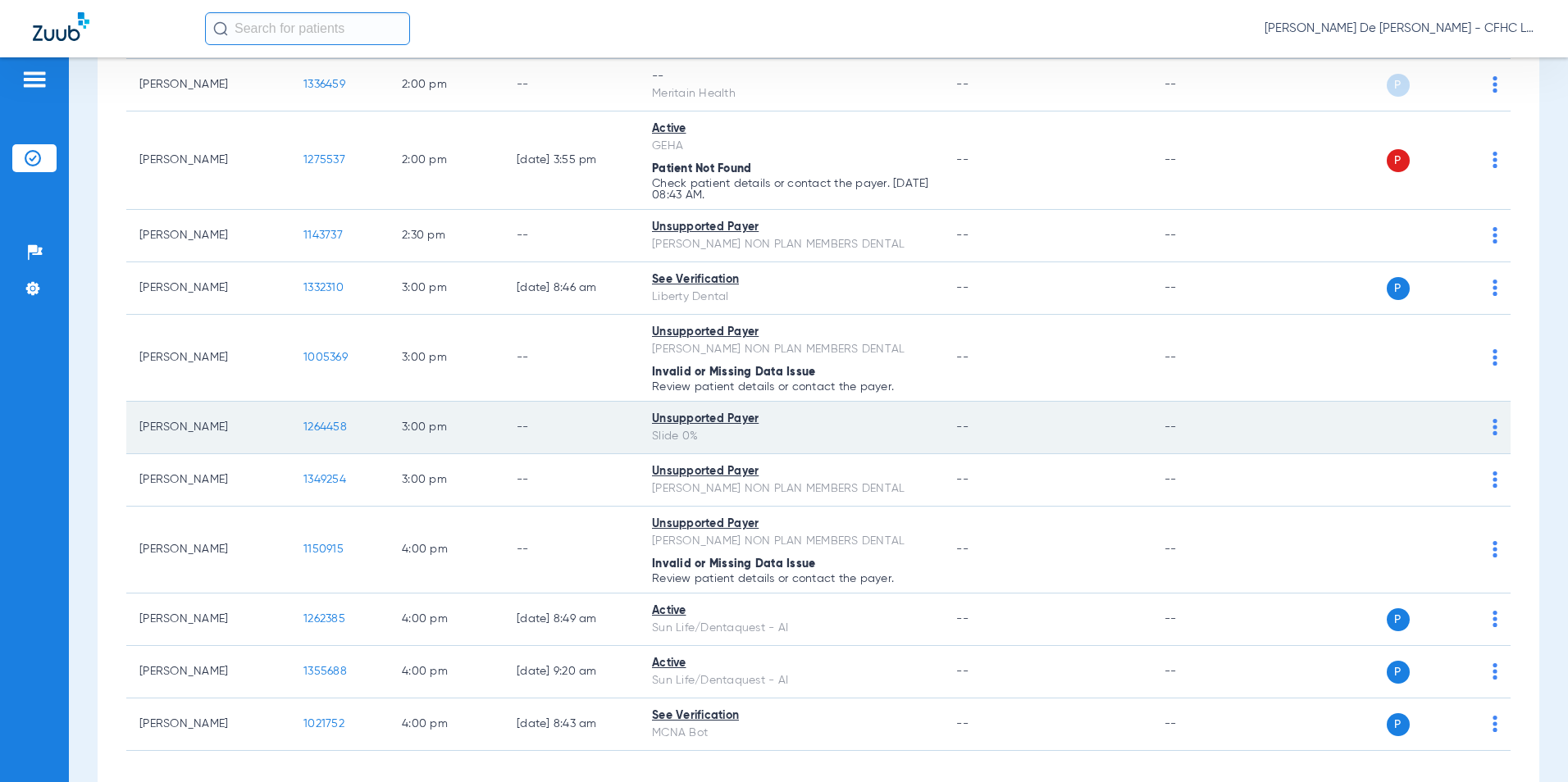
scroll to position [1606, 0]
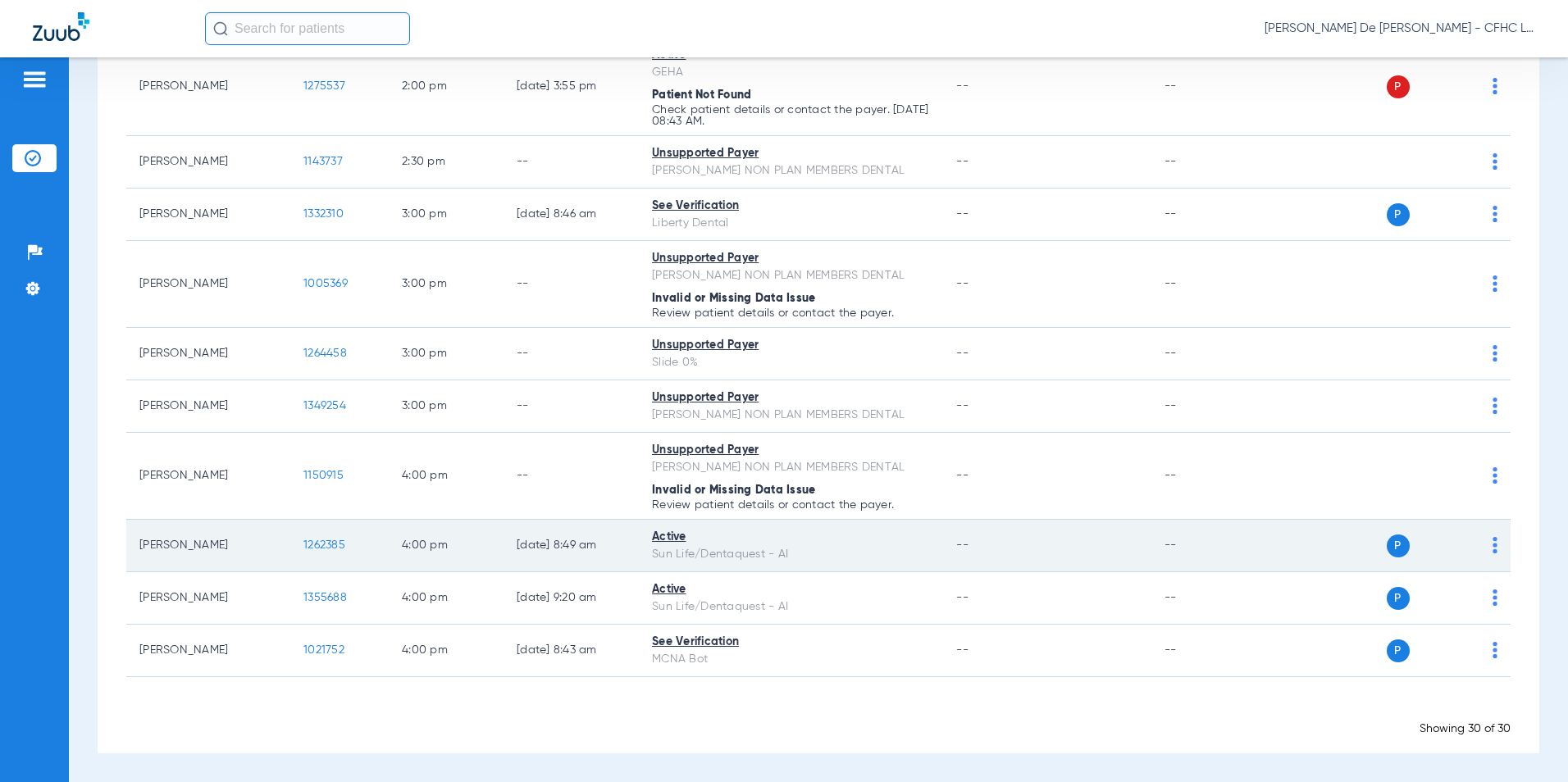
click at [319, 551] on span "1262385" at bounding box center [325, 545] width 42 height 11
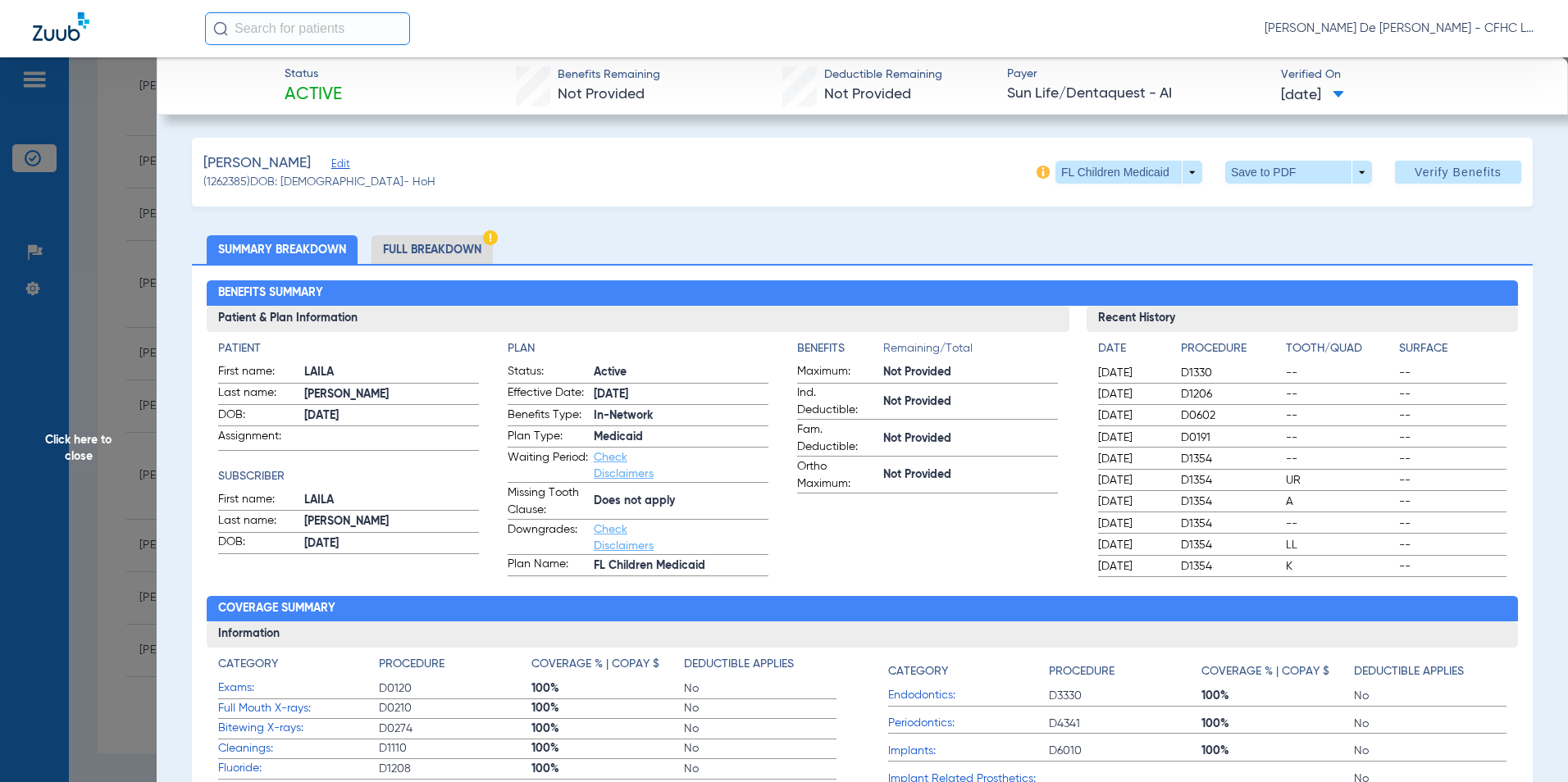
click at [402, 251] on li "Full Breakdown" at bounding box center [432, 250] width 121 height 29
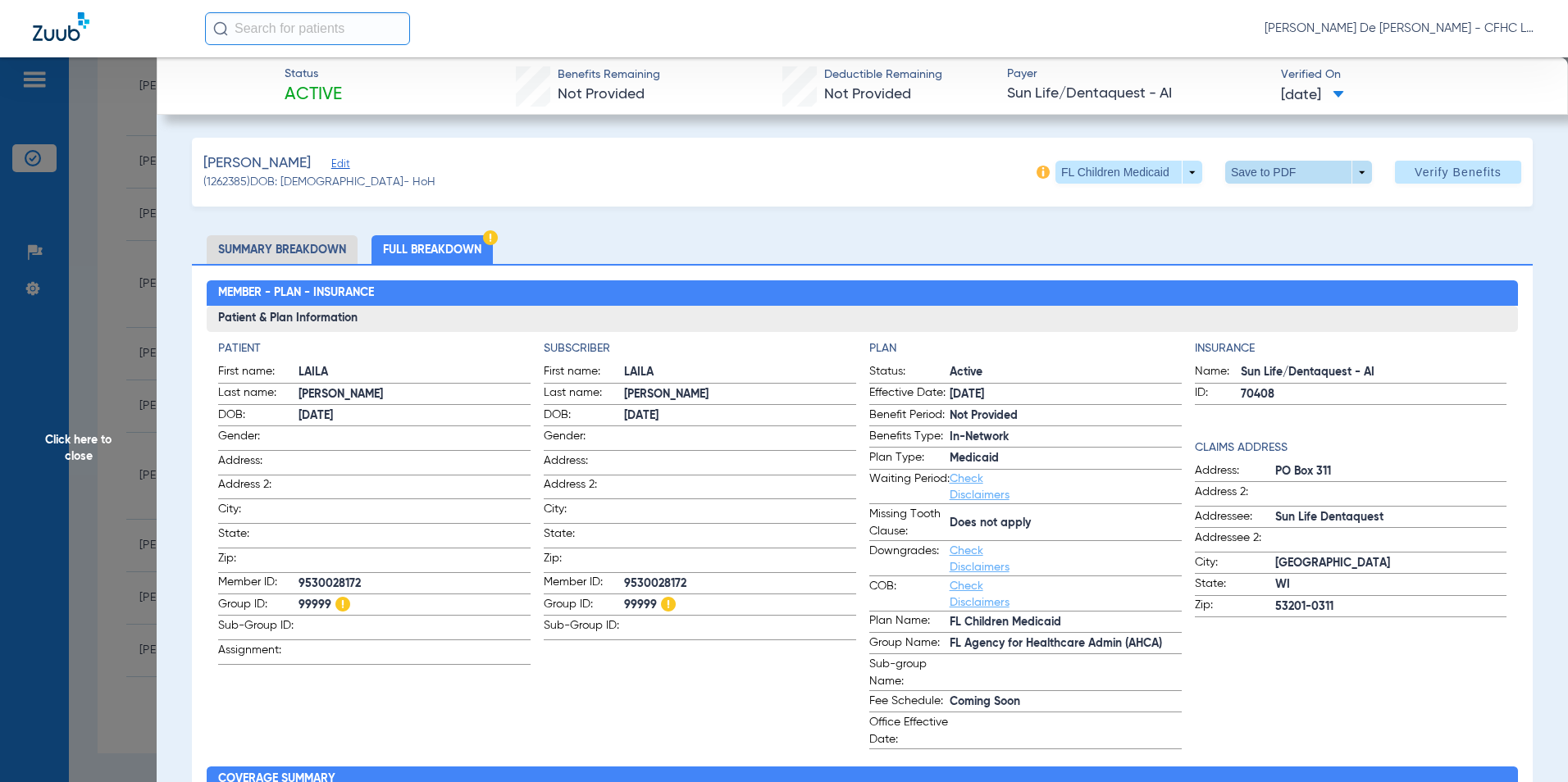
click at [1303, 177] on span at bounding box center [1298, 172] width 39 height 39
click at [1290, 211] on span "Save to PDF" at bounding box center [1292, 205] width 65 height 11
click at [94, 445] on span "Click here to close" at bounding box center [78, 448] width 157 height 782
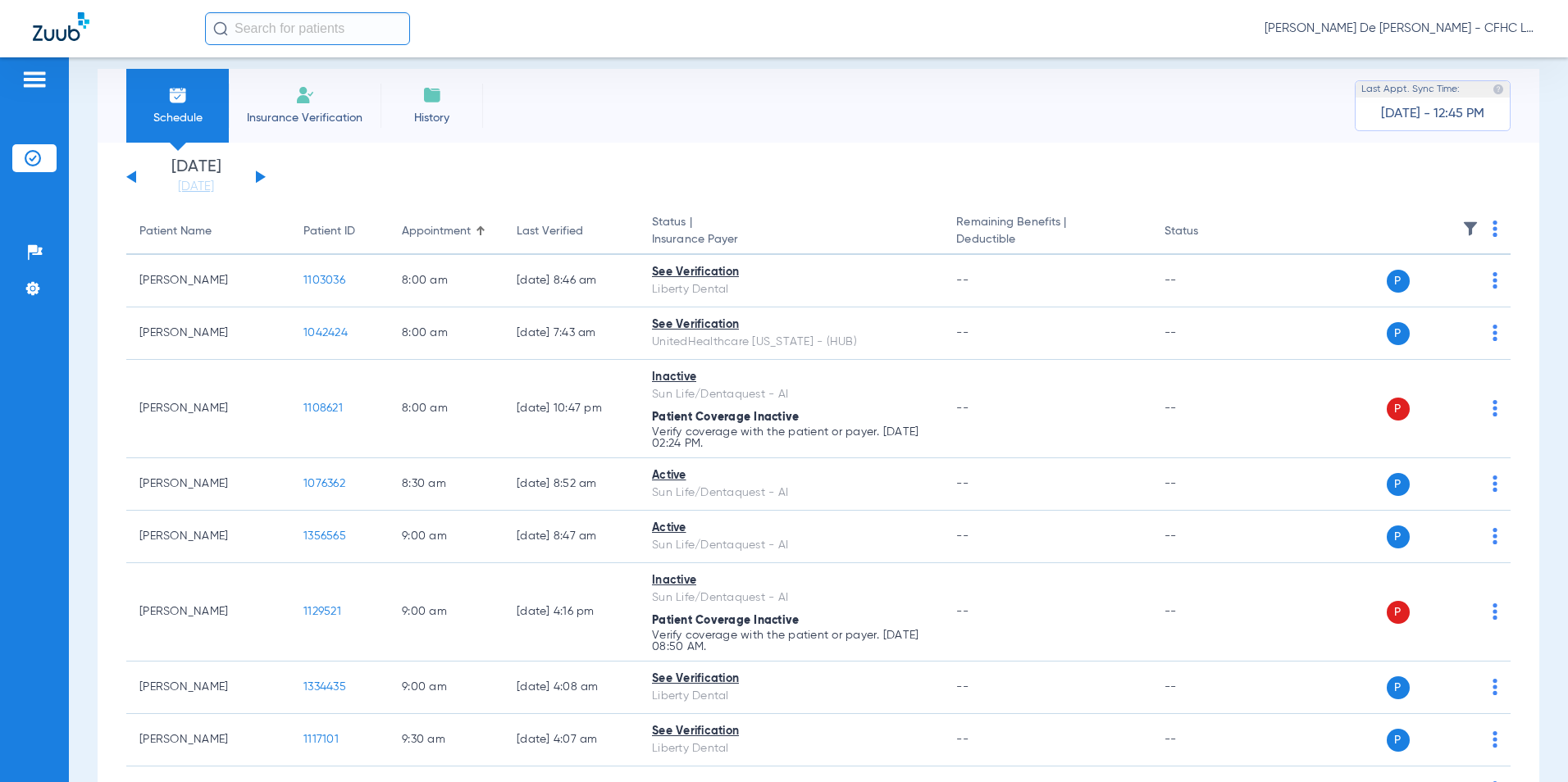
scroll to position [0, 0]
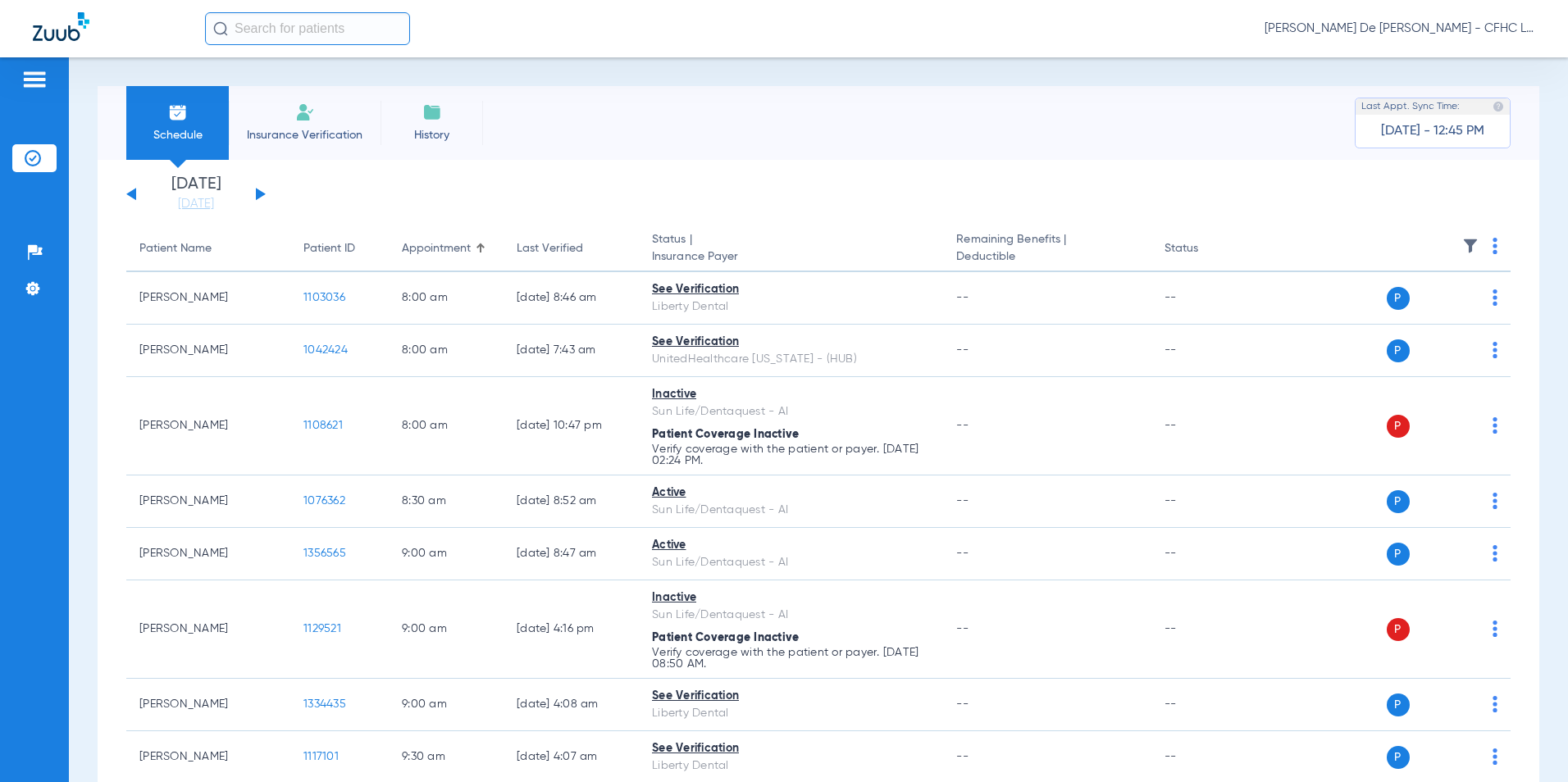
click at [136, 196] on button at bounding box center [131, 194] width 10 height 12
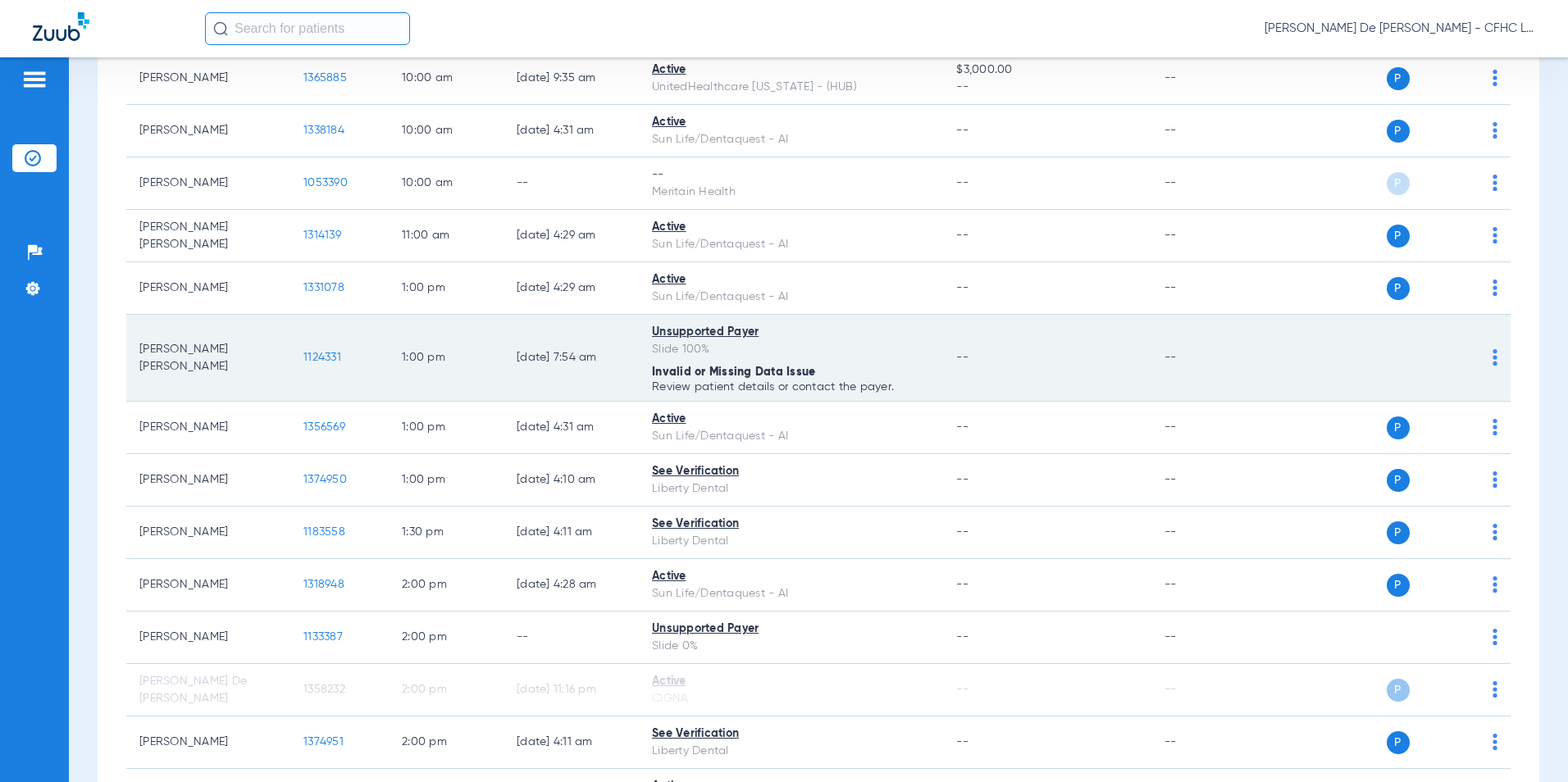
scroll to position [820, 0]
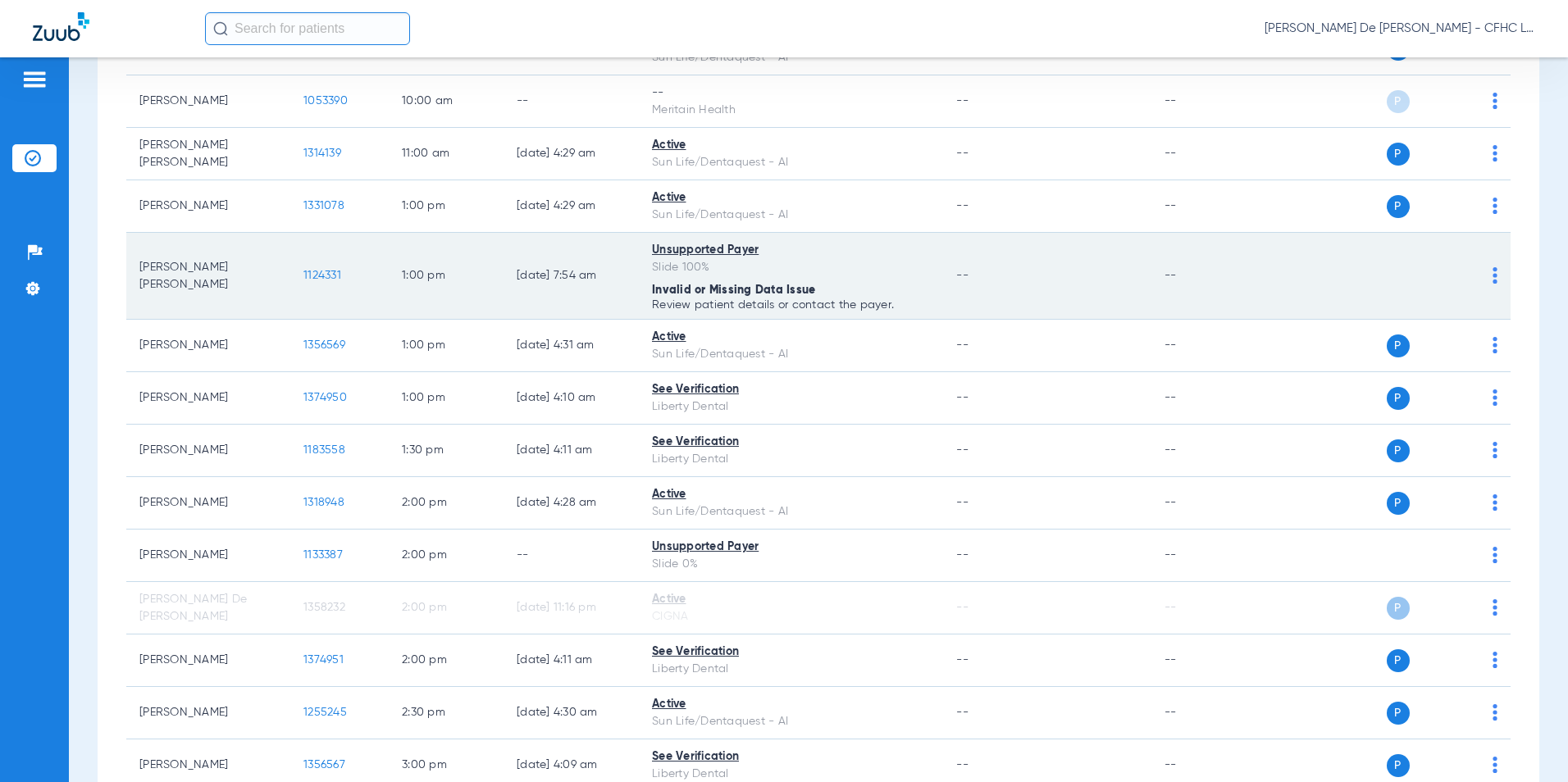
click at [321, 277] on span "1124331" at bounding box center [323, 276] width 38 height 11
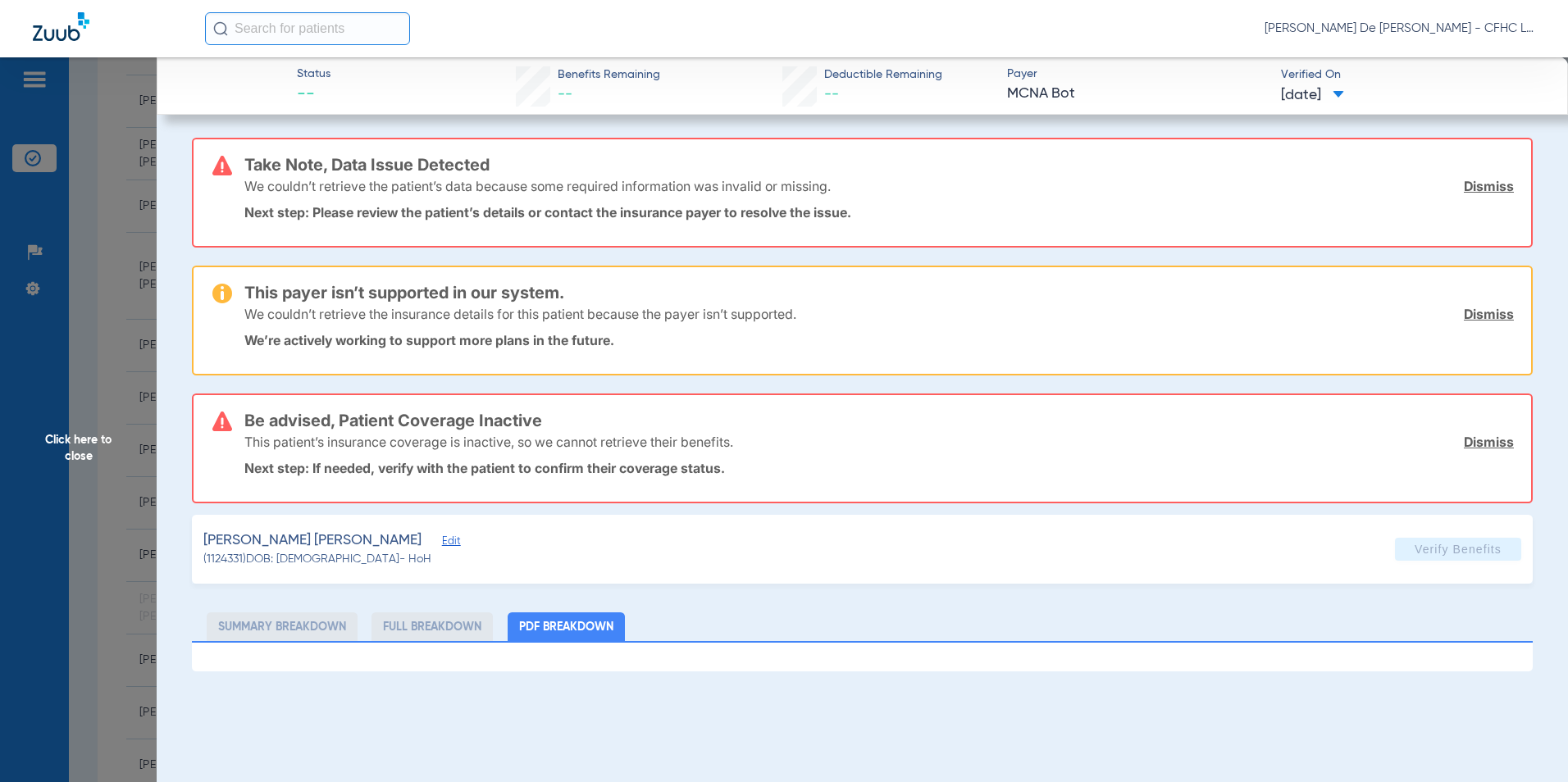
click at [385, 543] on div "[PERSON_NAME] [PERSON_NAME]" at bounding box center [329, 540] width 253 height 20
click at [442, 543] on span "Edit" at bounding box center [449, 543] width 14 height 15
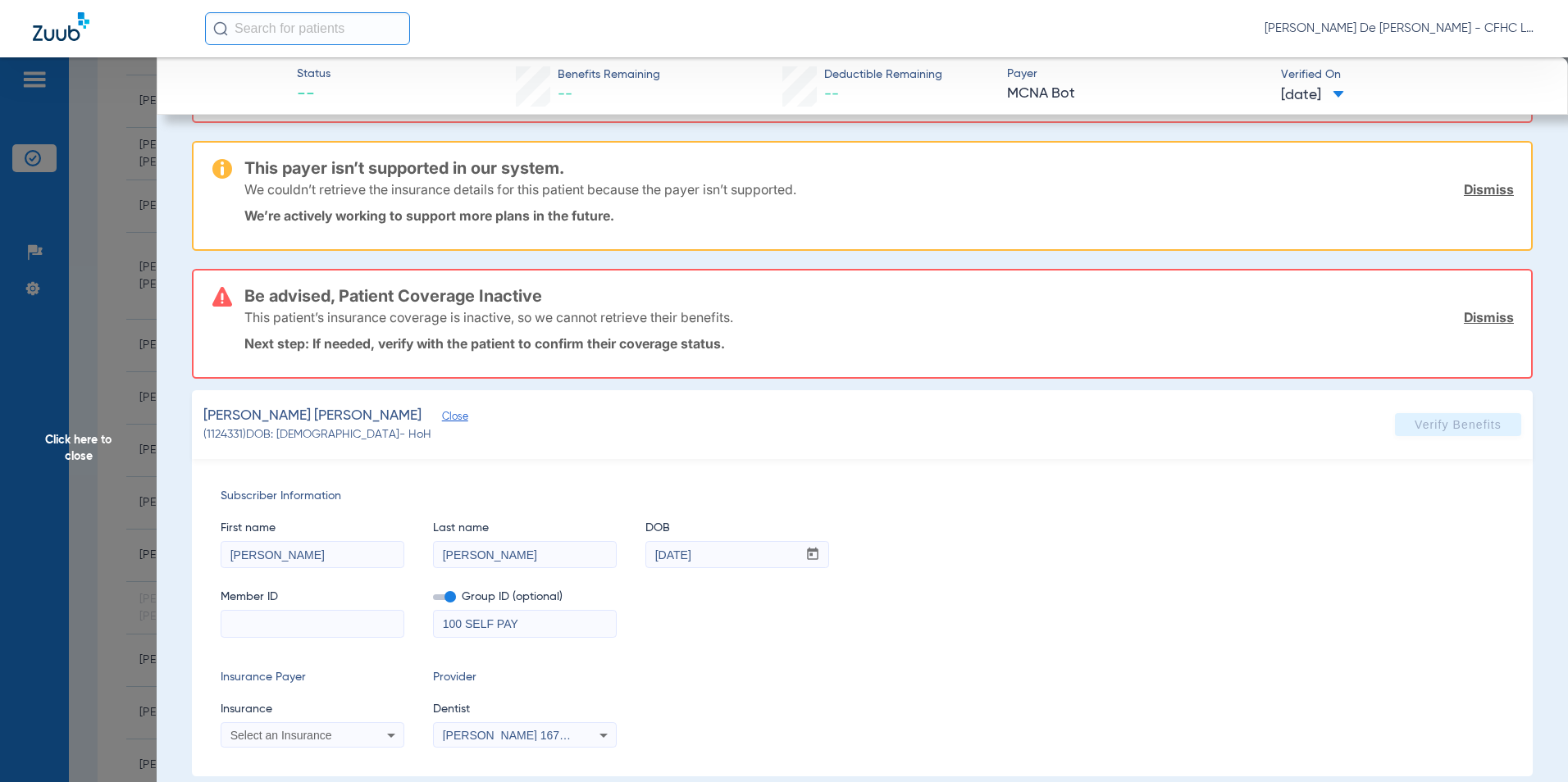
scroll to position [149, 0]
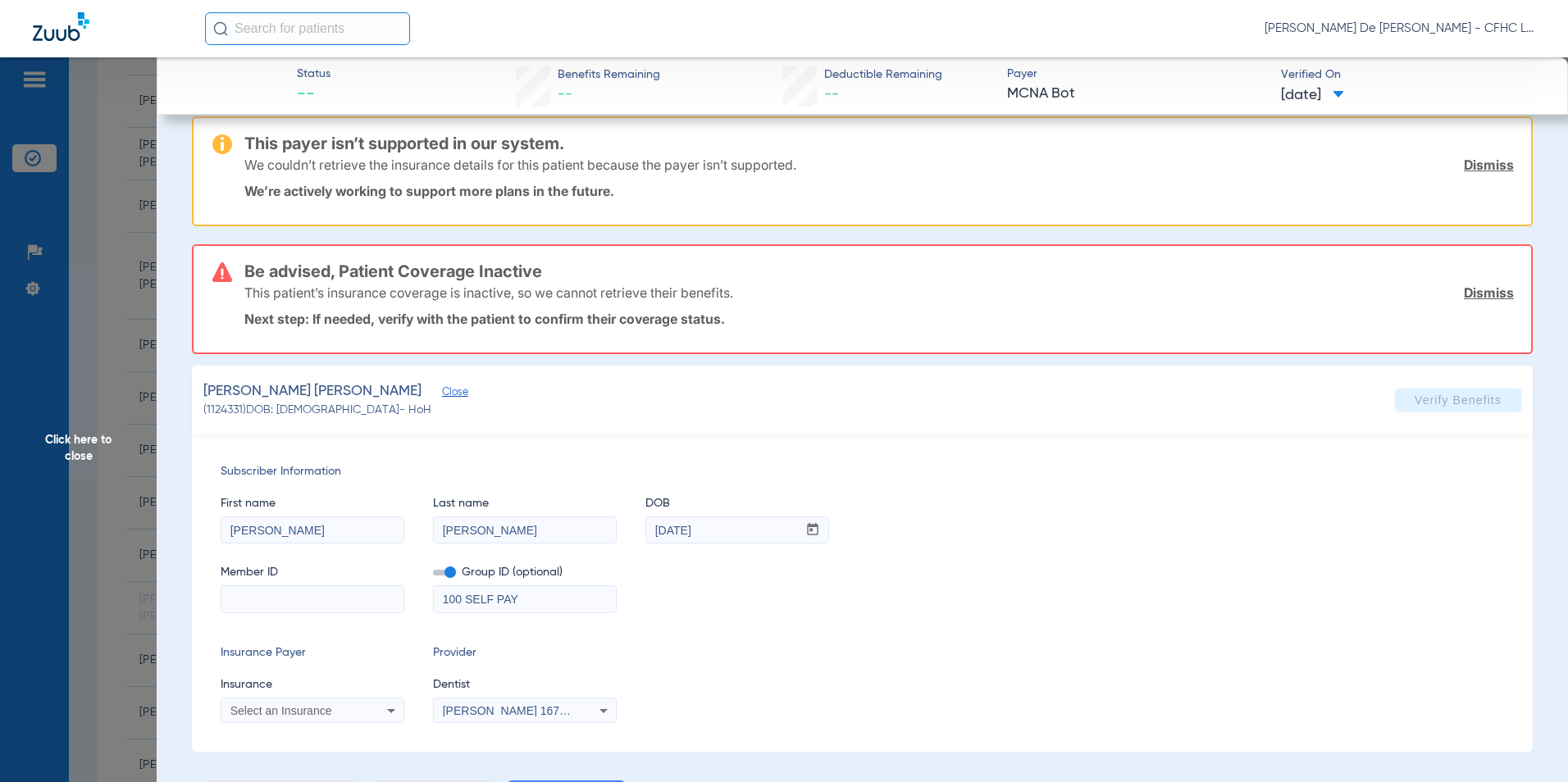
click at [281, 602] on input at bounding box center [312, 599] width 182 height 26
type input "9617037149"
drag, startPoint x: 552, startPoint y: 601, endPoint x: 359, endPoint y: 602, distance: 193.0
click at [359, 601] on div "Member ID 9617037149 Group ID (optional) 100 SELF PAY" at bounding box center [862, 581] width 1283 height 63
click at [270, 721] on mat-select "Select an Insurance" at bounding box center [312, 710] width 183 height 26
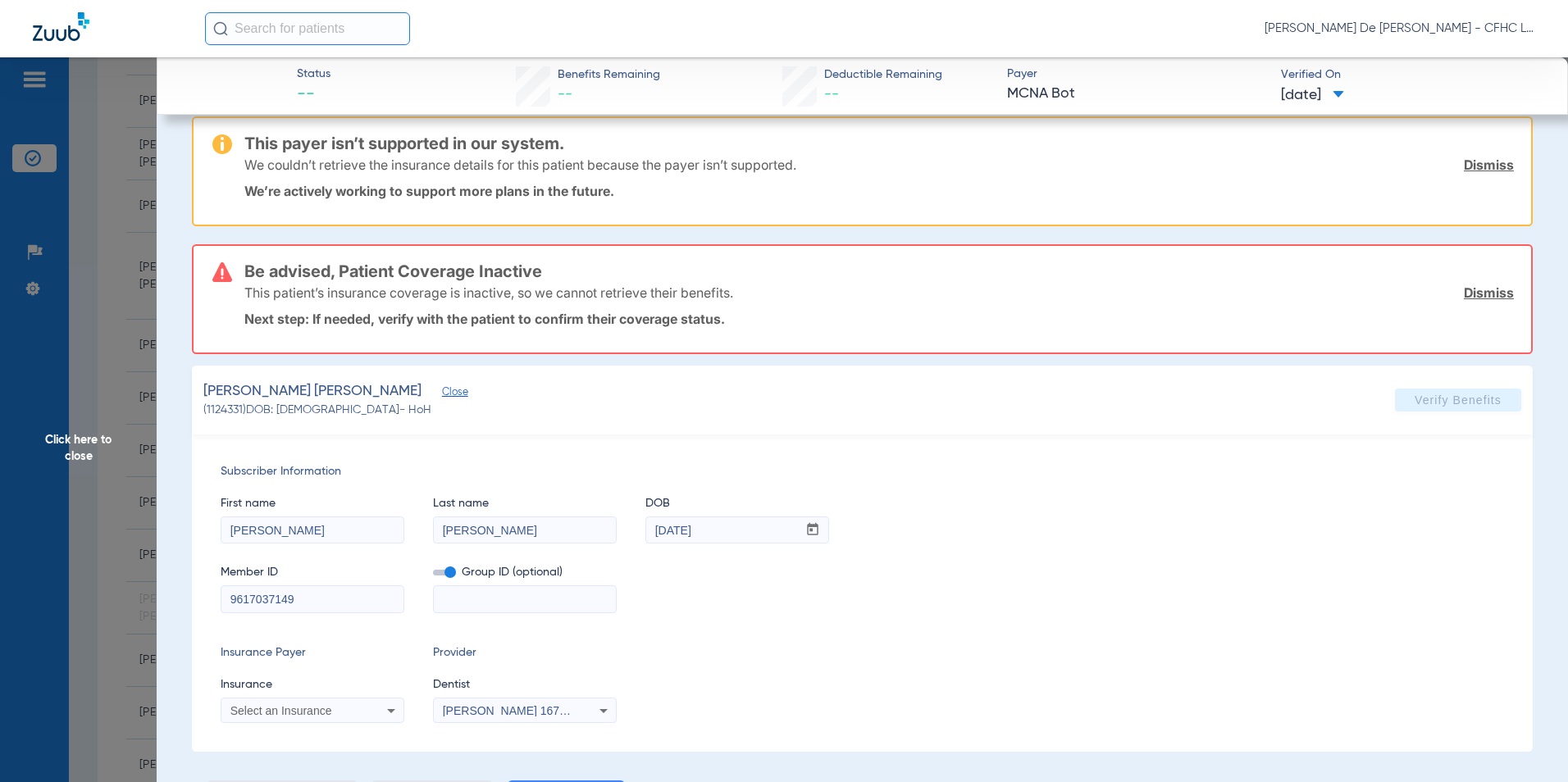
click at [314, 708] on span "Select an Insurance" at bounding box center [281, 711] width 102 height 13
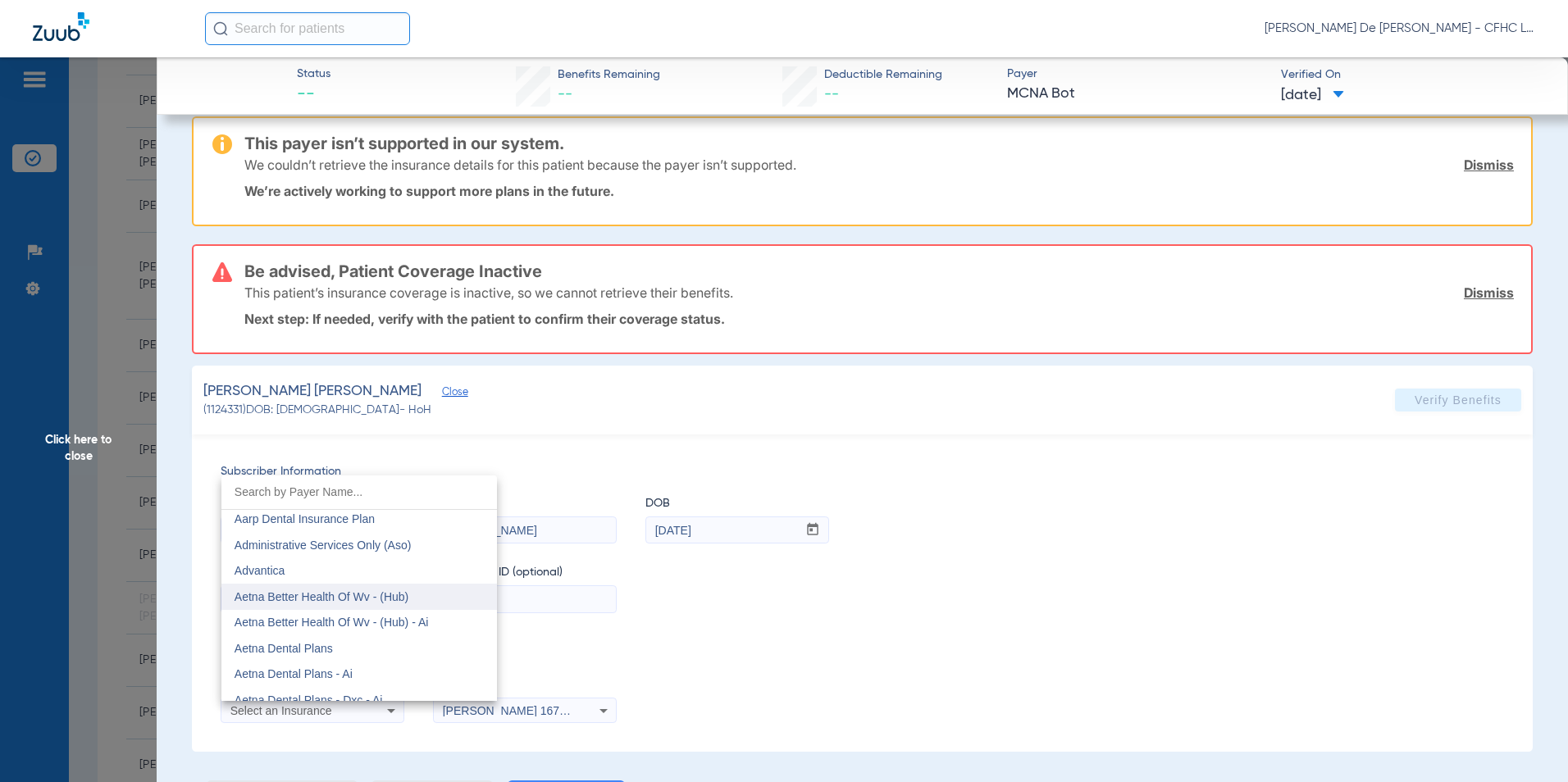
scroll to position [82, 0]
click at [375, 622] on mat-option "Aetna Dental Plans" at bounding box center [359, 621] width 276 height 26
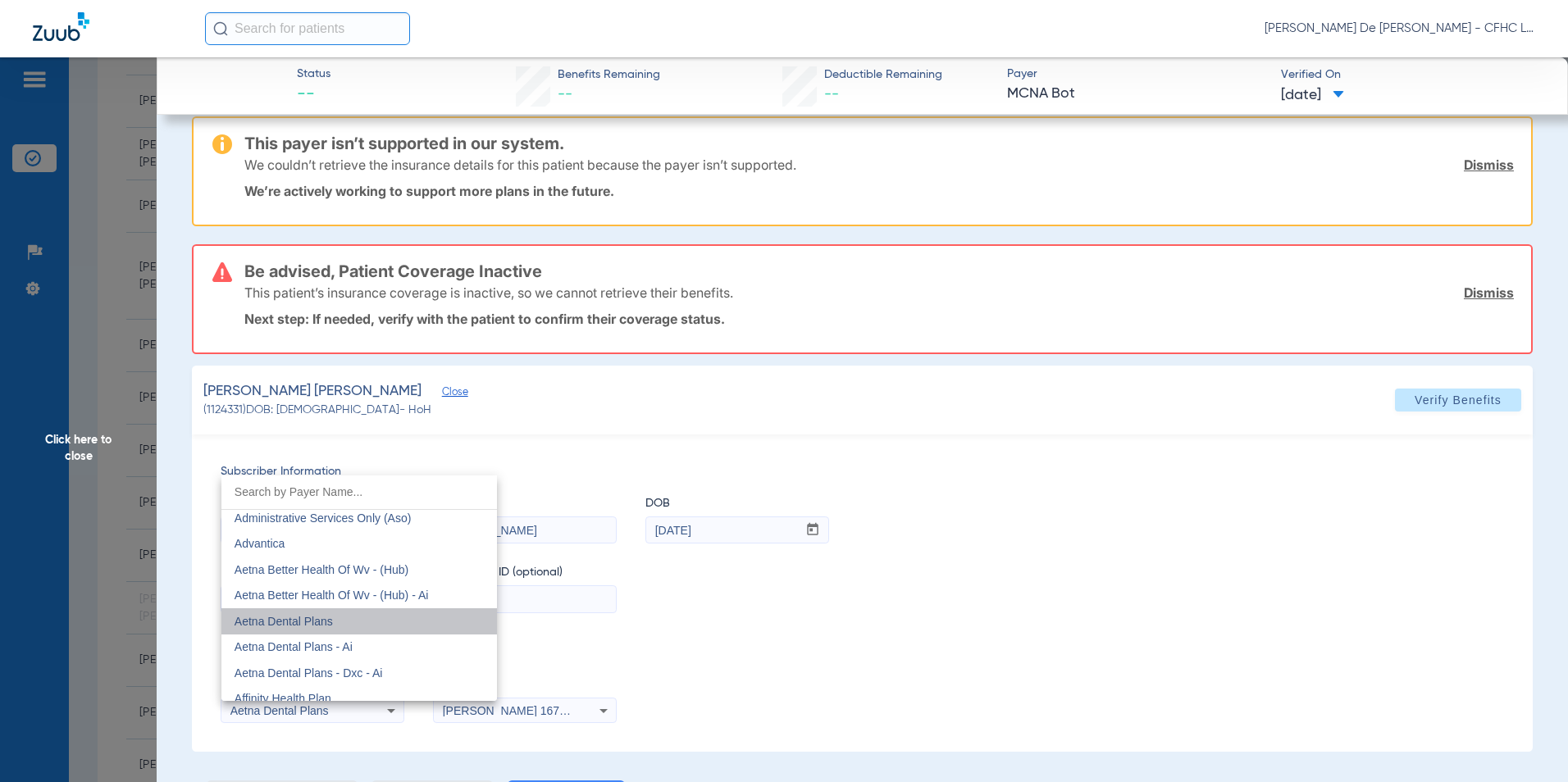
scroll to position [21, 0]
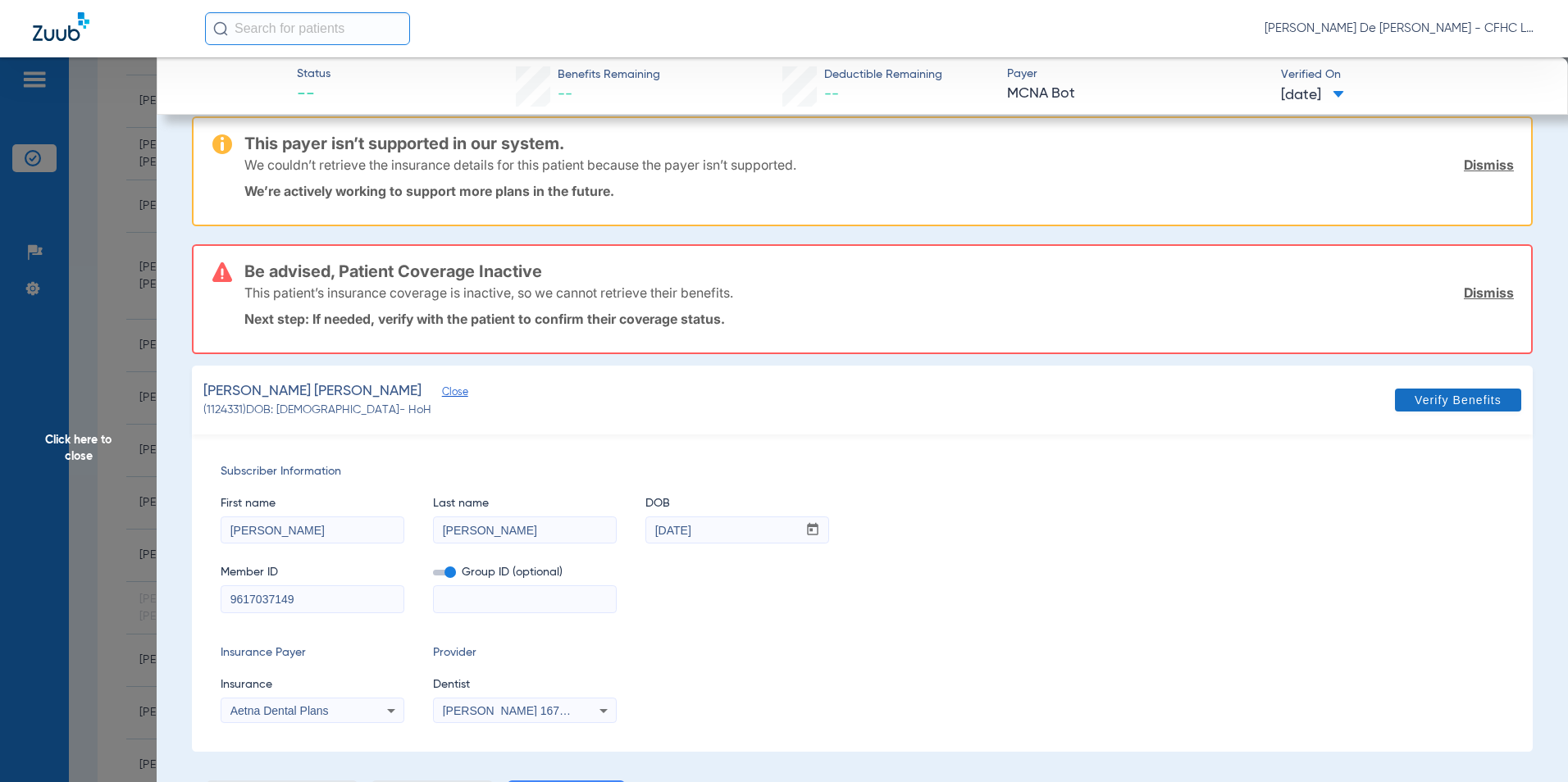
click at [1476, 403] on span "Verify Benefits" at bounding box center [1458, 400] width 87 height 13
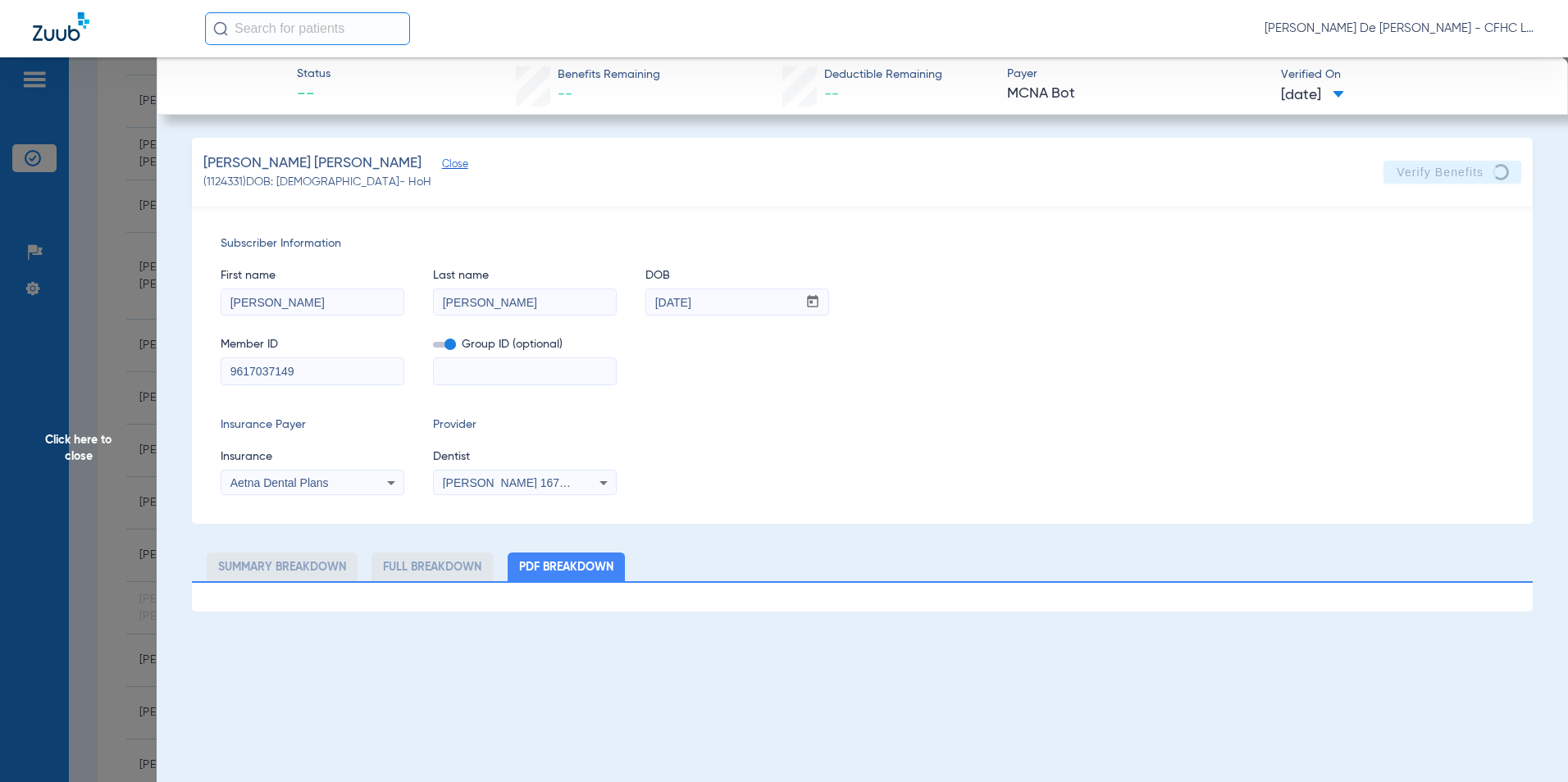
scroll to position [0, 0]
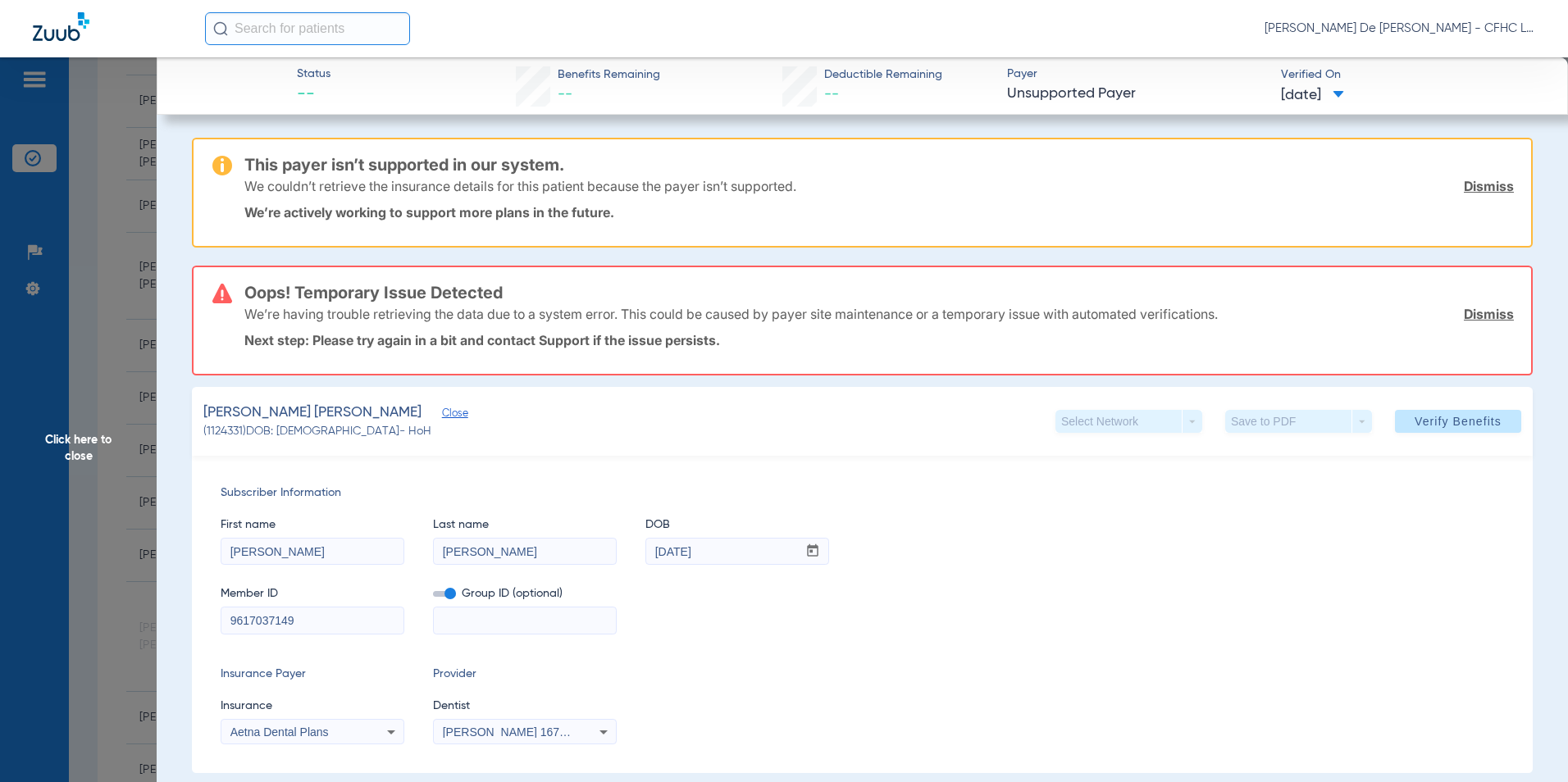
click at [104, 440] on span "Click here to close" at bounding box center [78, 448] width 157 height 782
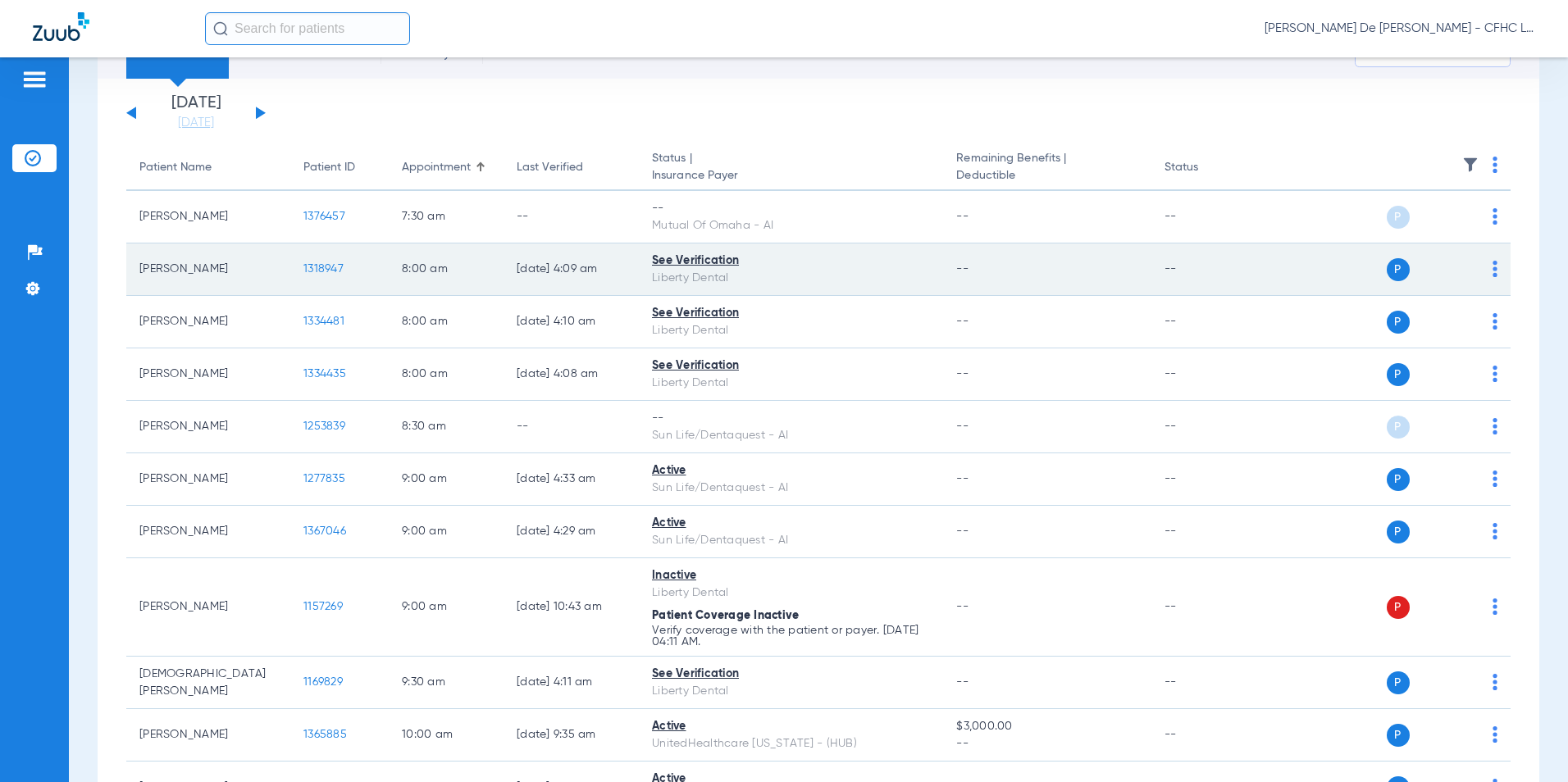
scroll to position [82, 0]
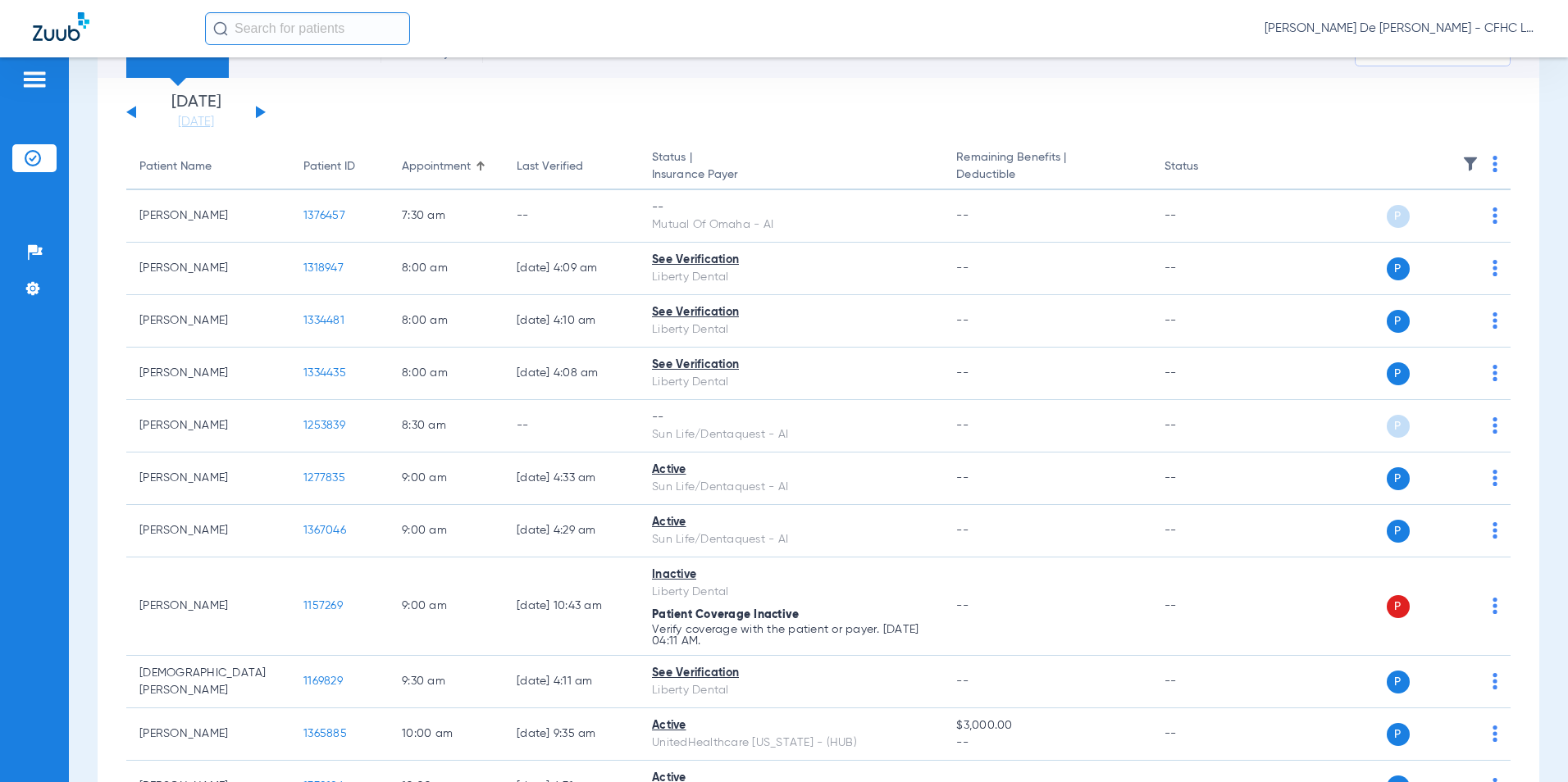
click at [261, 108] on div "[DATE] [DATE] [DATE] [DATE] [DATE] [DATE] [DATE] [DATE] [DATE] [DATE] [DATE] [D…" at bounding box center [196, 113] width 139 height 36
click at [259, 116] on div "[DATE] [DATE] [DATE] [DATE] [DATE] [DATE] [DATE] [DATE] [DATE] [DATE] [DATE] [D…" at bounding box center [196, 113] width 139 height 36
click at [259, 114] on button at bounding box center [261, 112] width 10 height 12
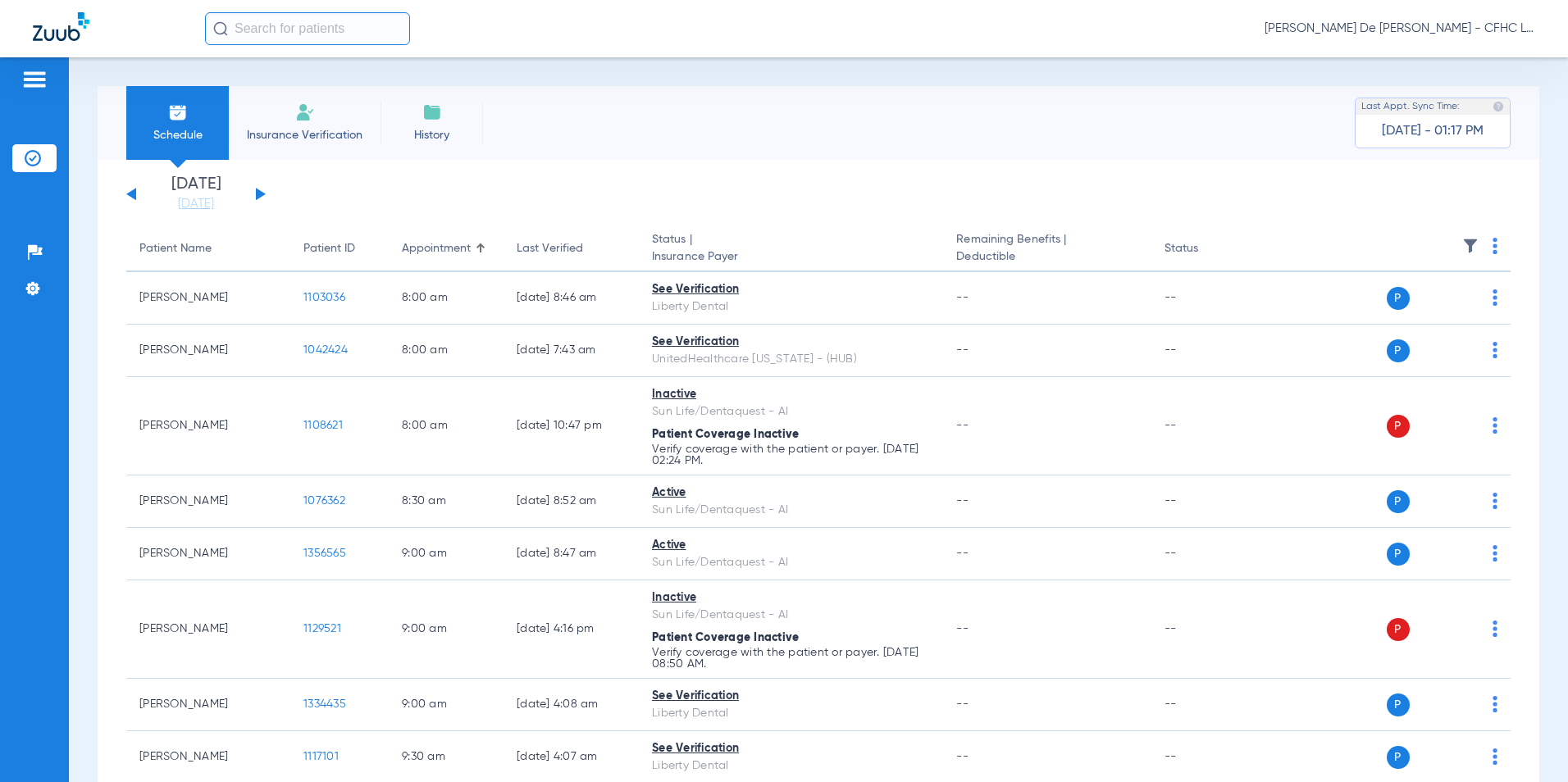
scroll to position [82, 0]
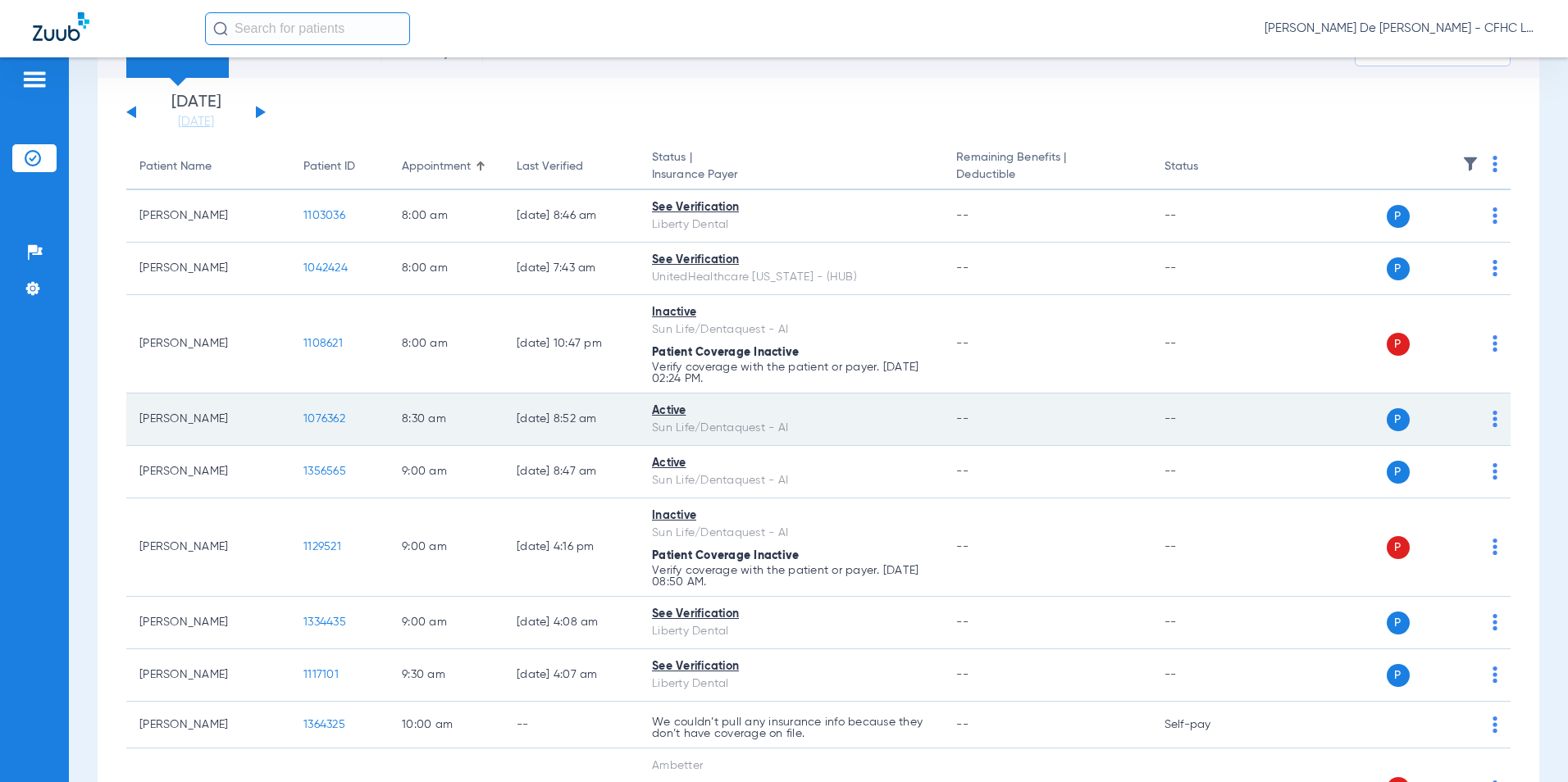
click at [334, 419] on span "1076362" at bounding box center [325, 419] width 42 height 11
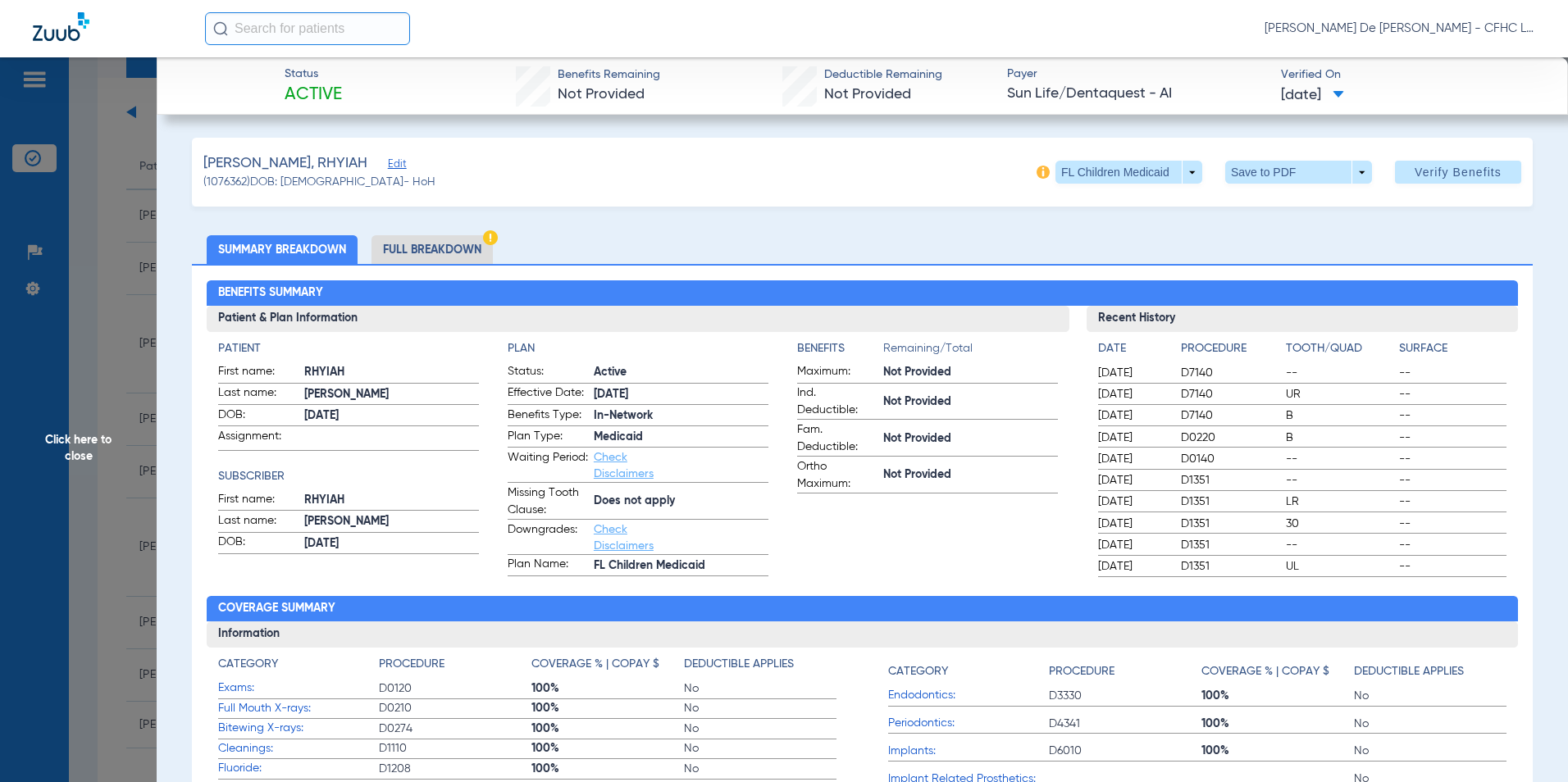
click at [404, 240] on li "Full Breakdown" at bounding box center [432, 250] width 121 height 29
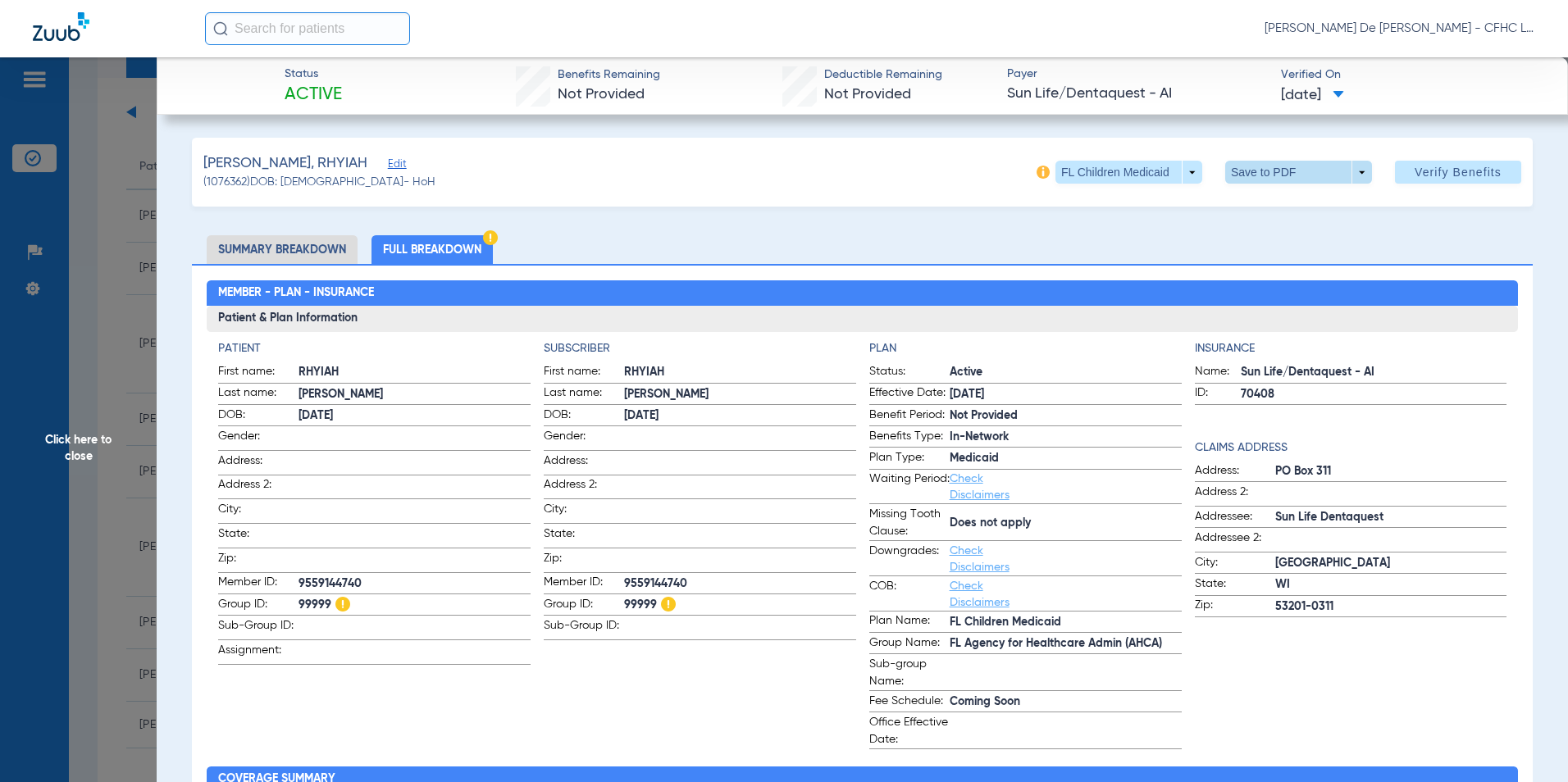
click at [1237, 172] on span at bounding box center [1299, 172] width 147 height 23
click at [1239, 204] on mat-icon "insert_drive_file" at bounding box center [1237, 204] width 20 height 20
click at [79, 446] on span "Click here to close" at bounding box center [78, 448] width 157 height 782
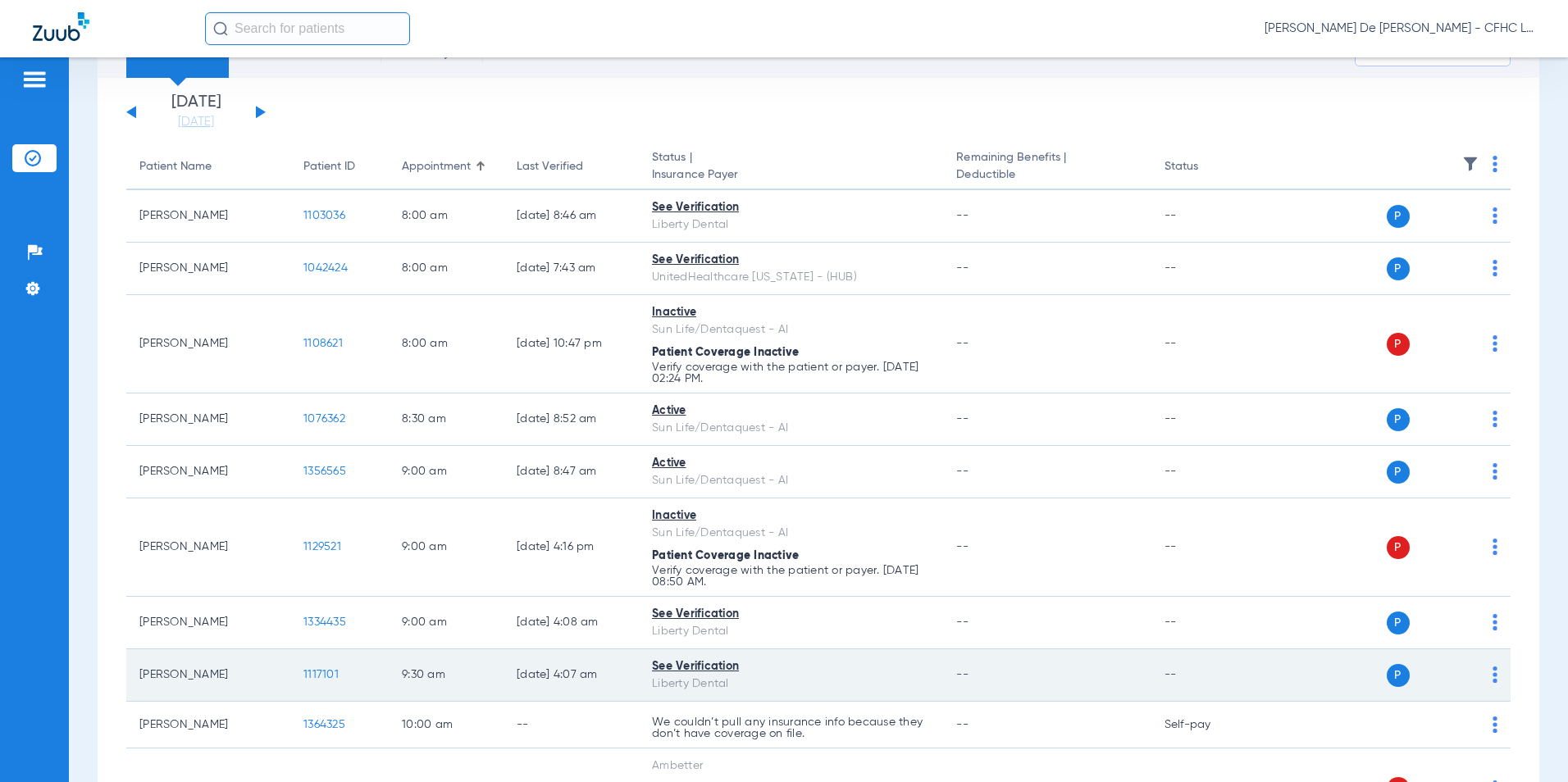
click at [328, 676] on span "1117101" at bounding box center [321, 675] width 35 height 11
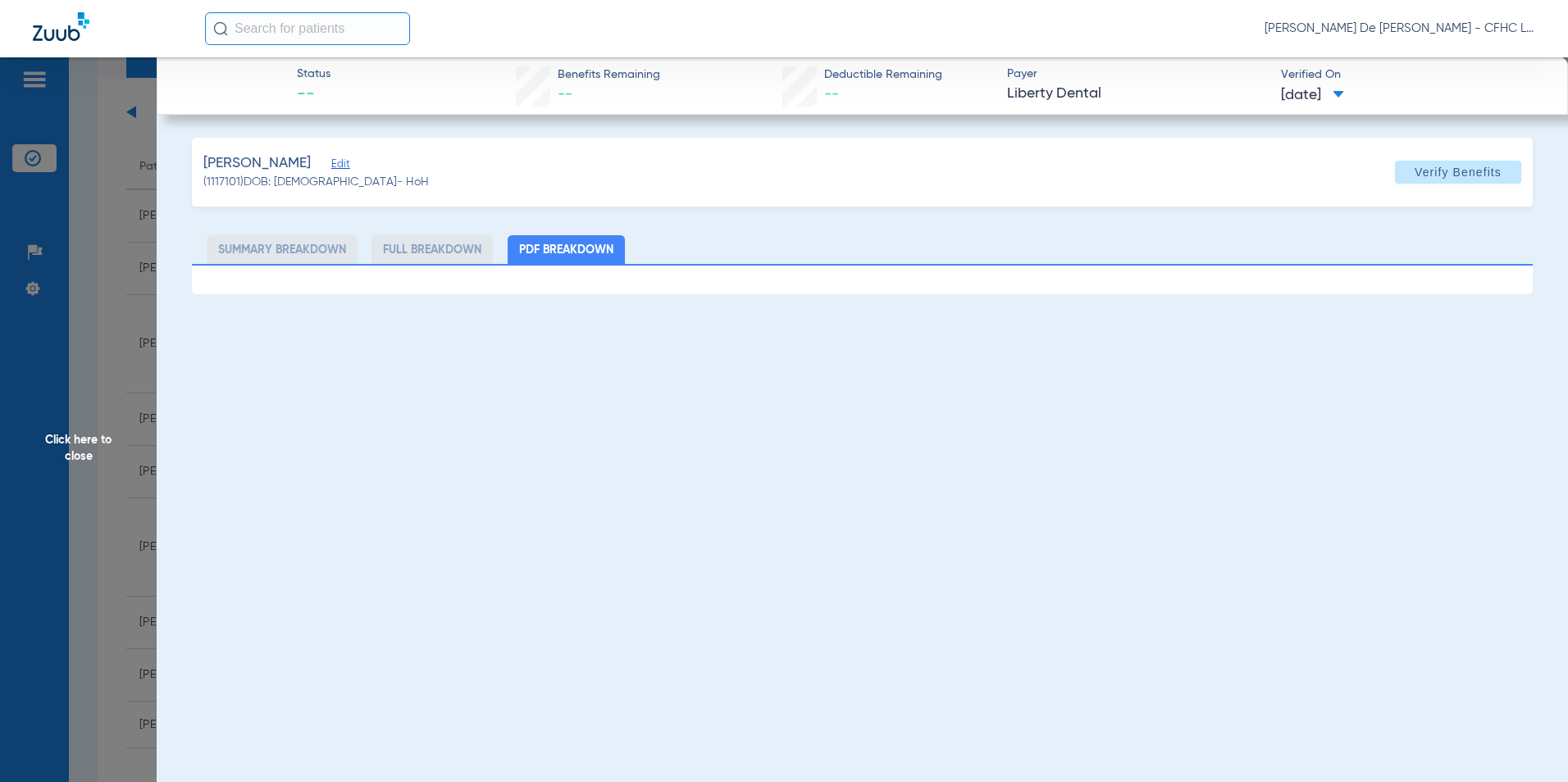
click at [81, 465] on span "Click here to close" at bounding box center [78, 448] width 157 height 782
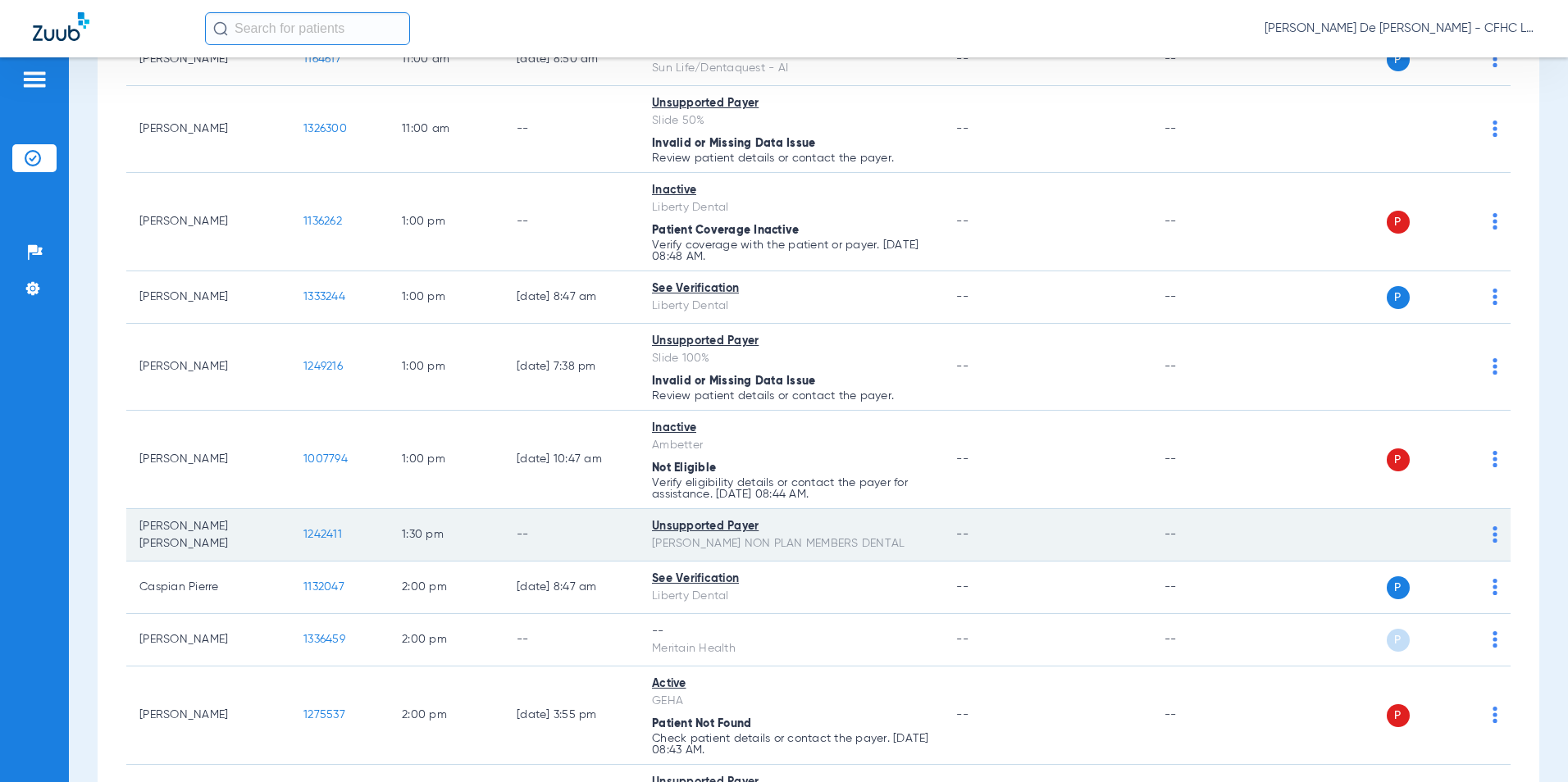
scroll to position [984, 0]
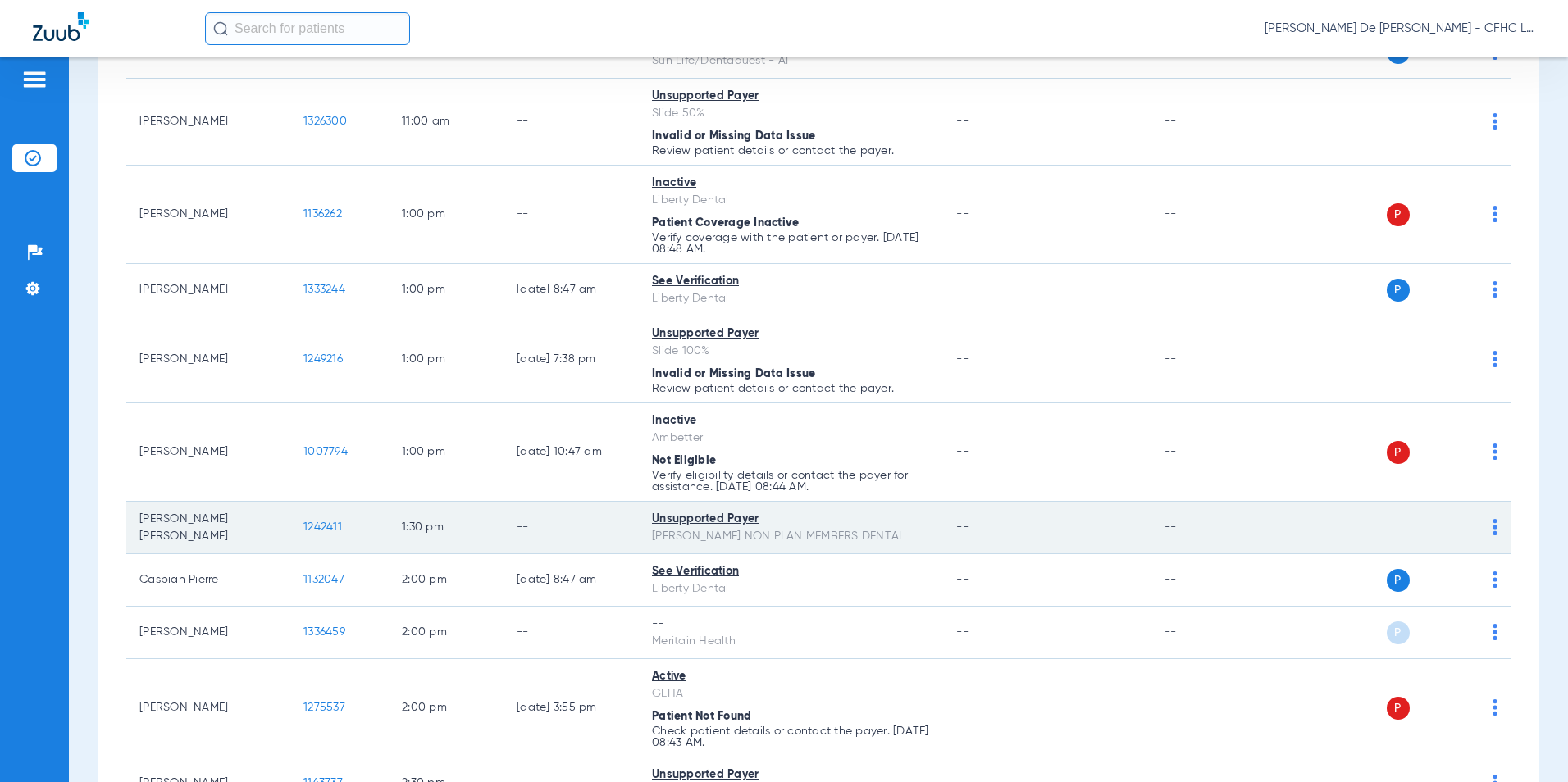
click at [311, 530] on span "1242411" at bounding box center [323, 527] width 38 height 11
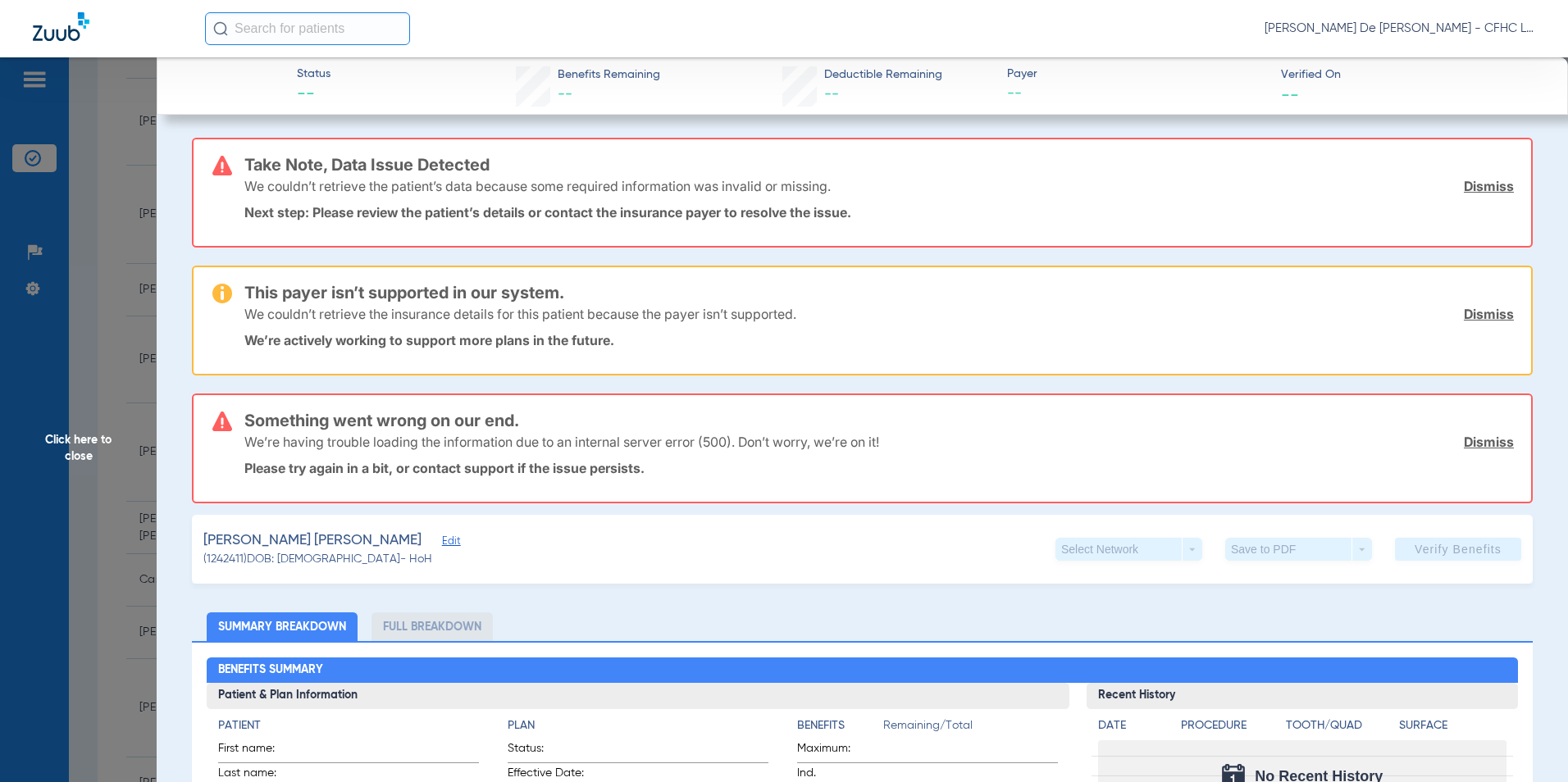
click at [104, 470] on span "Click here to close" at bounding box center [78, 448] width 157 height 782
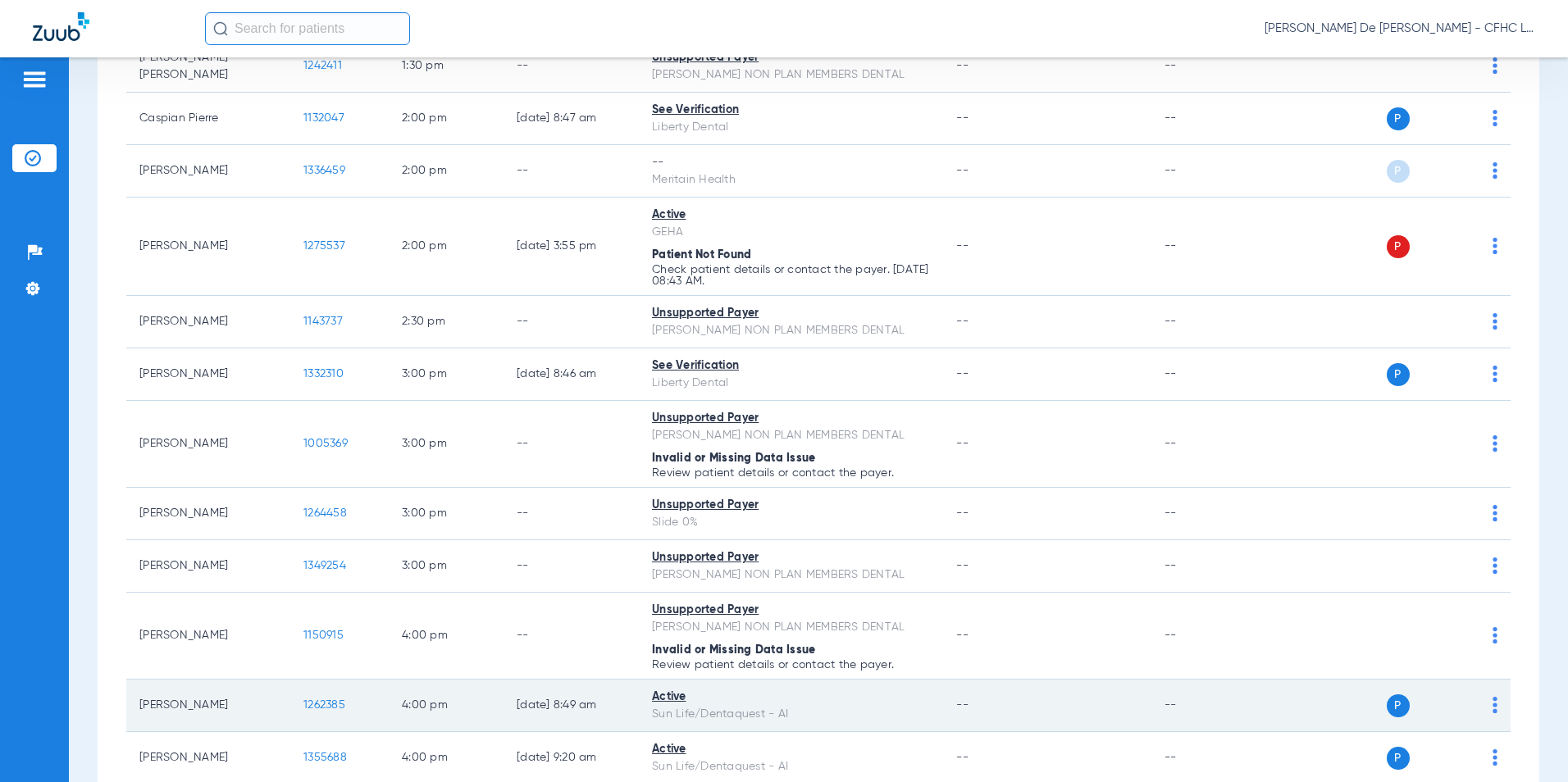
scroll to position [1442, 0]
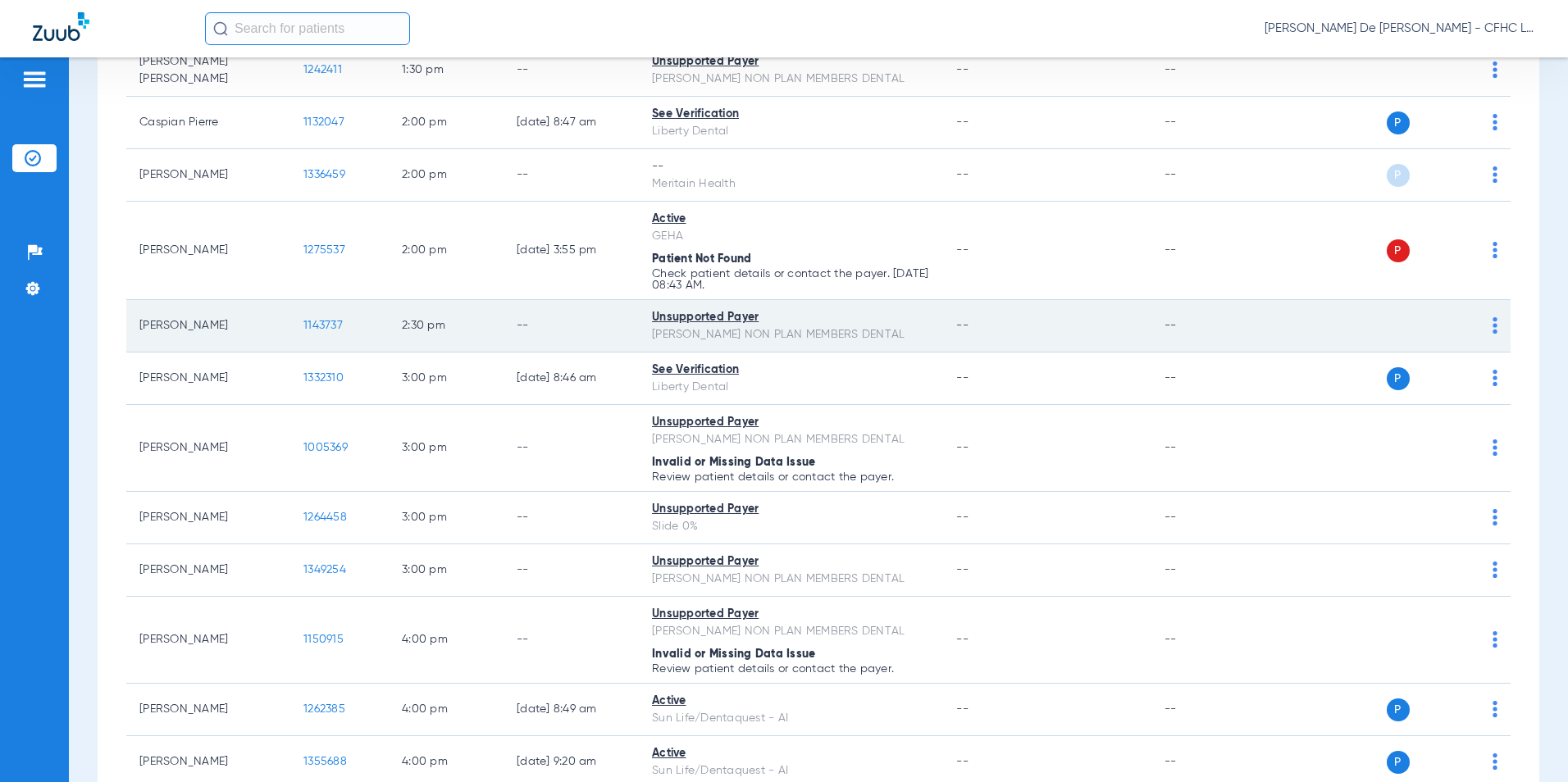
click at [310, 322] on span "1143737" at bounding box center [323, 326] width 39 height 11
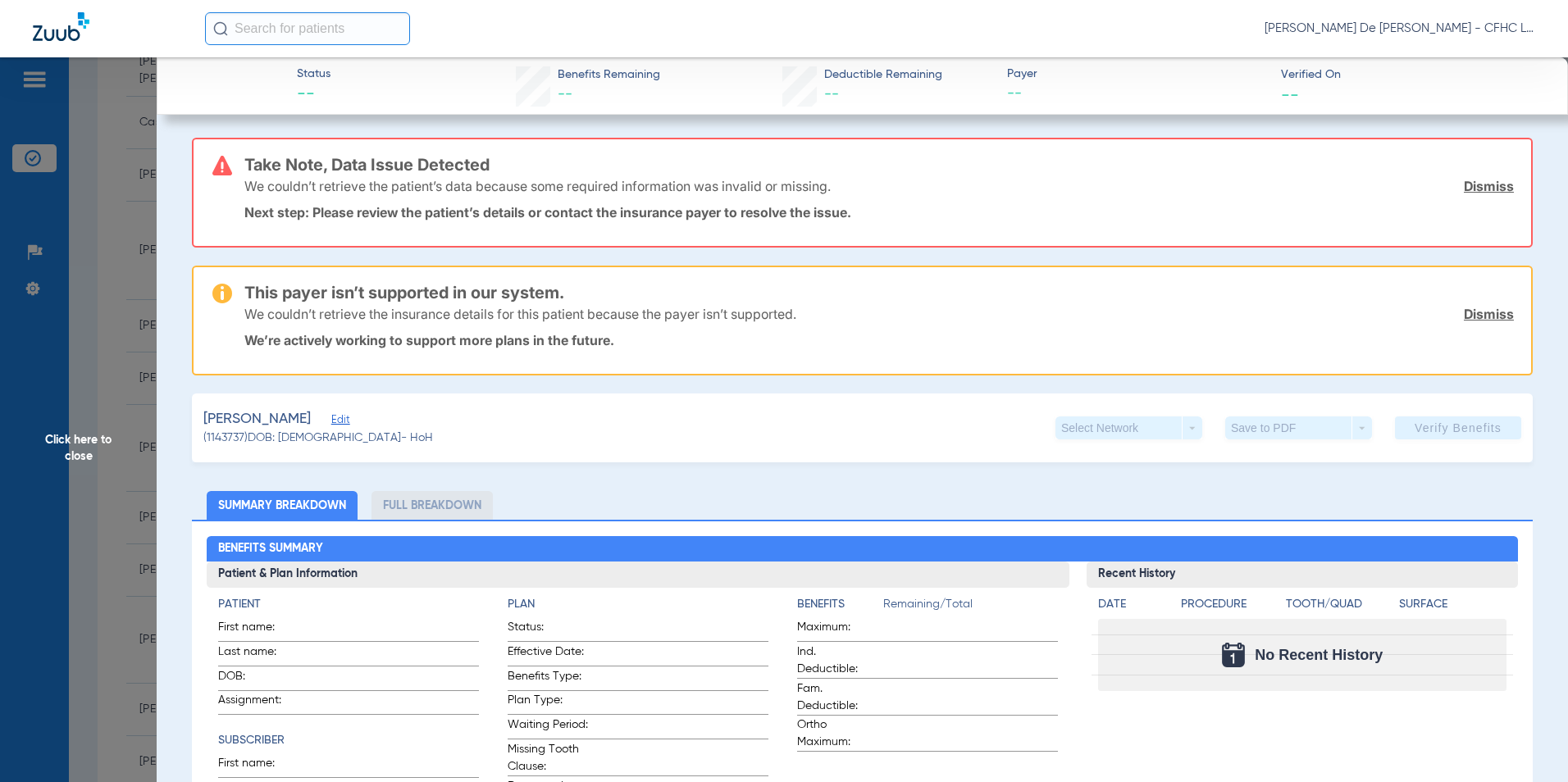
click at [83, 462] on span "Click here to close" at bounding box center [78, 448] width 157 height 782
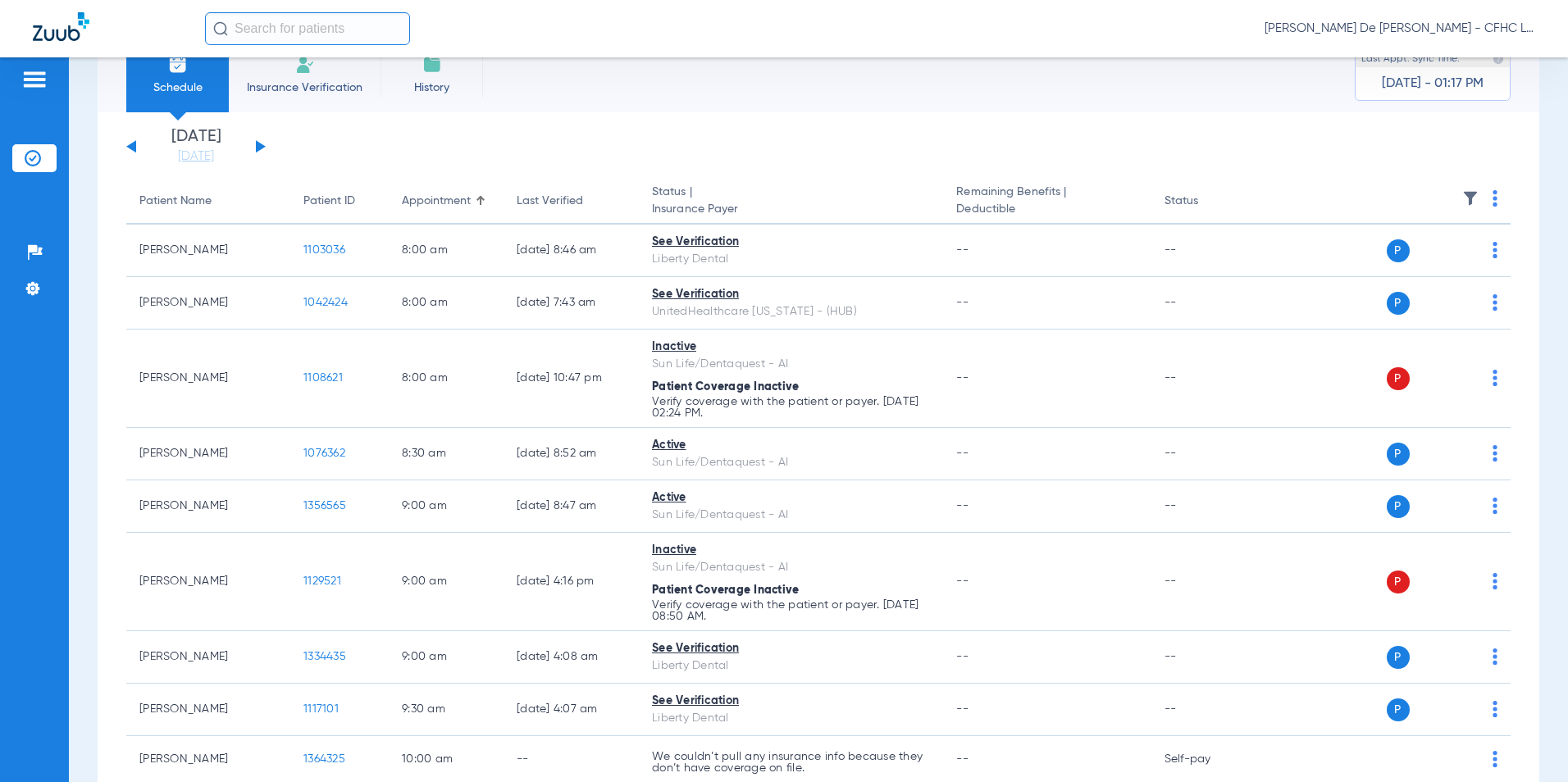
scroll to position [0, 0]
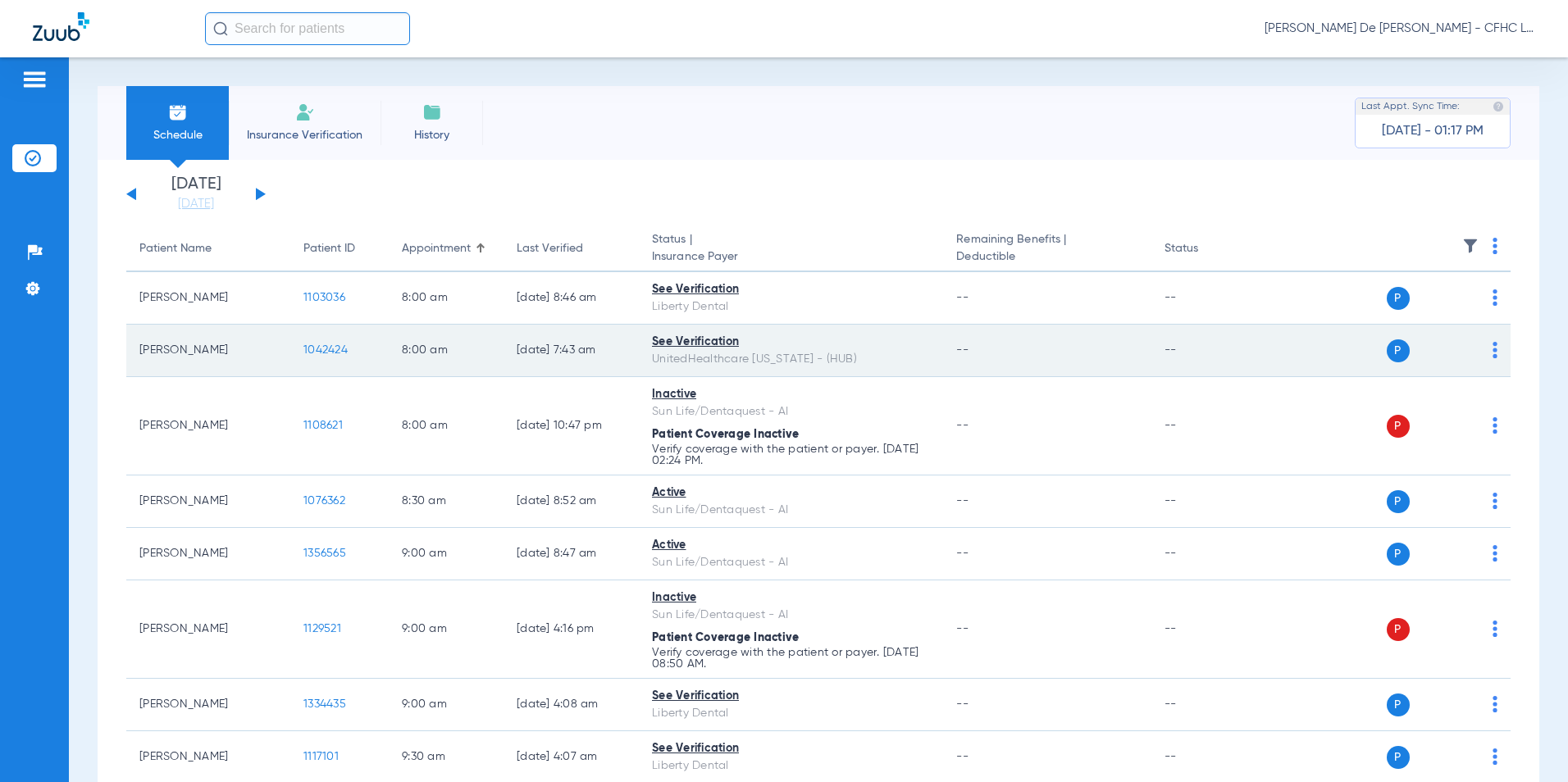
click at [330, 352] on span "1042424" at bounding box center [326, 350] width 44 height 11
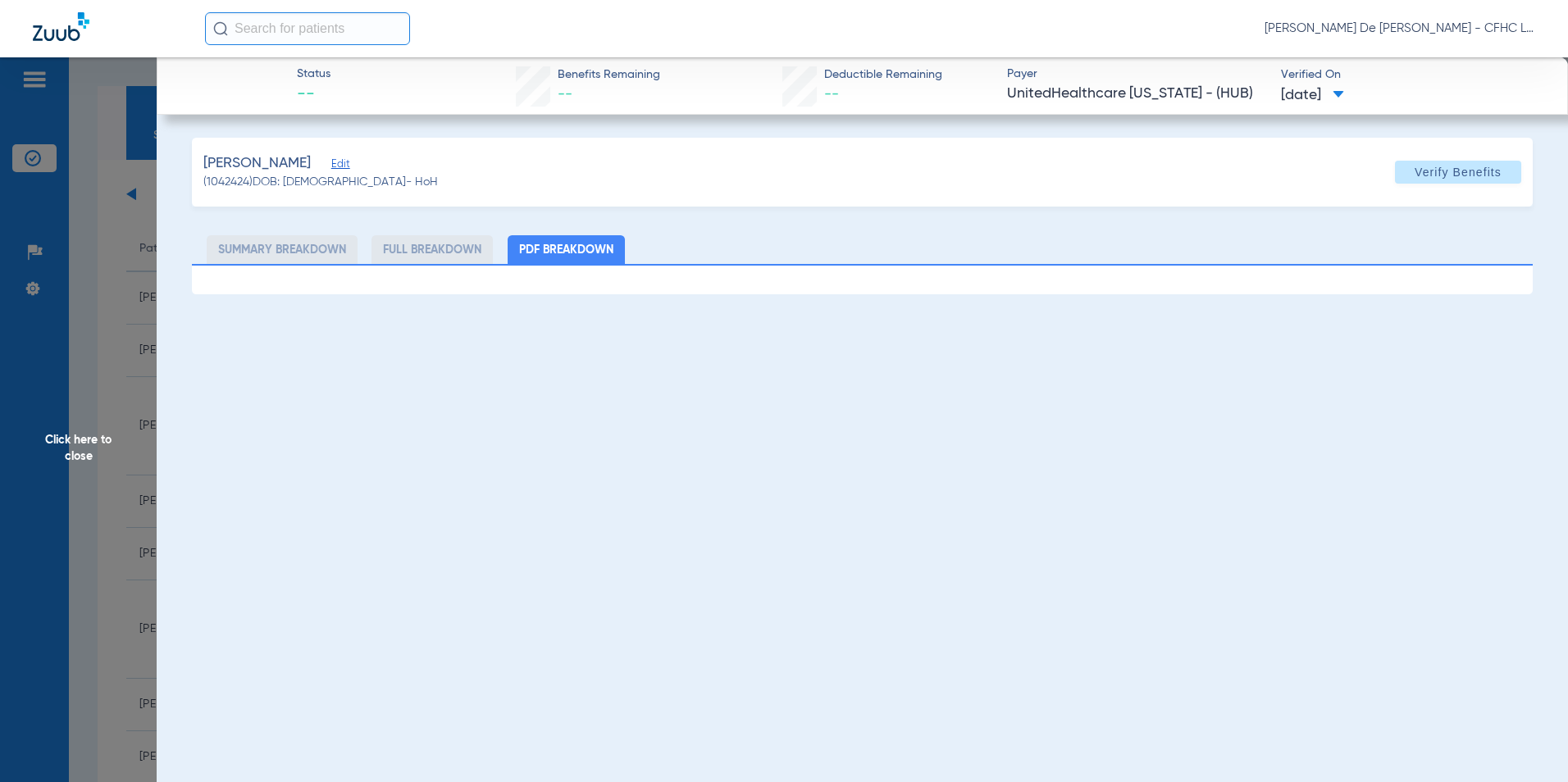
click at [345, 163] on div "[PERSON_NAME]" at bounding box center [321, 163] width 235 height 20
click at [346, 163] on span "Edit" at bounding box center [338, 166] width 14 height 15
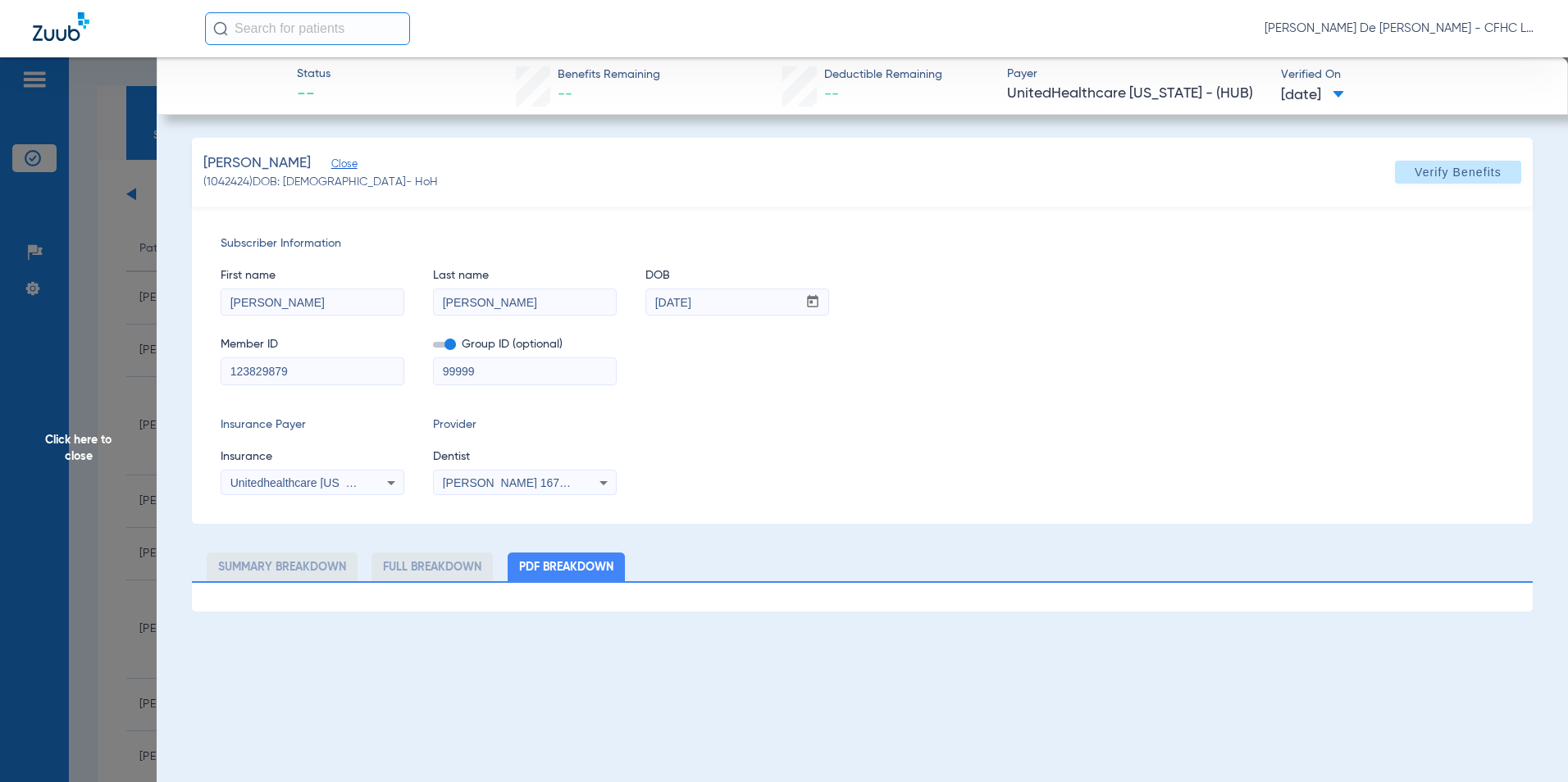
drag, startPoint x: 530, startPoint y: 372, endPoint x: 385, endPoint y: 371, distance: 145.0
click at [385, 371] on div "Member ID 123829879 Group ID (optional) 99999" at bounding box center [862, 353] width 1283 height 63
click at [1461, 171] on span "Verify Benefits" at bounding box center [1458, 173] width 87 height 13
click at [90, 453] on span "Click here to close" at bounding box center [78, 448] width 157 height 782
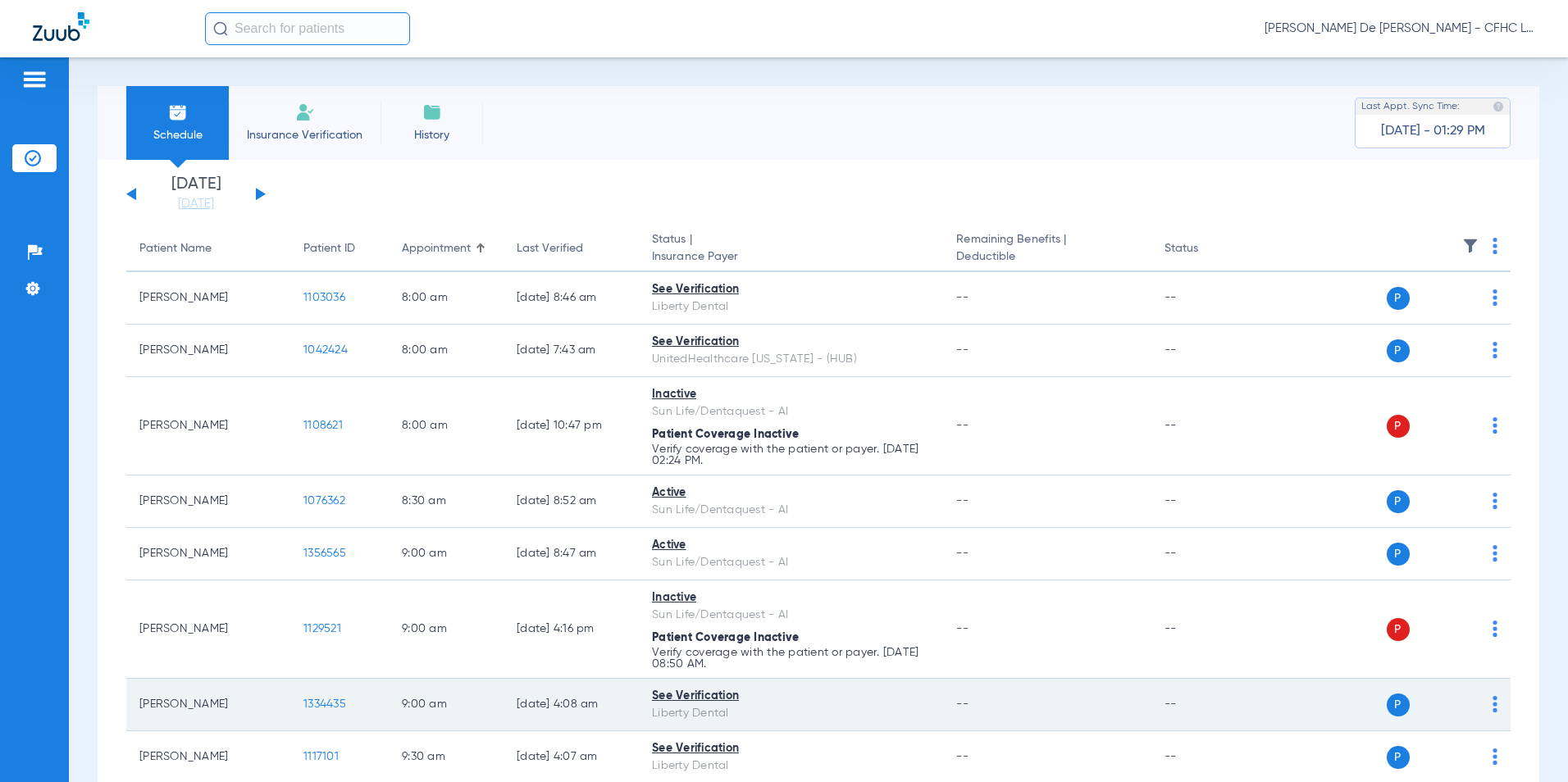
click at [328, 699] on span "1334435" at bounding box center [325, 705] width 43 height 11
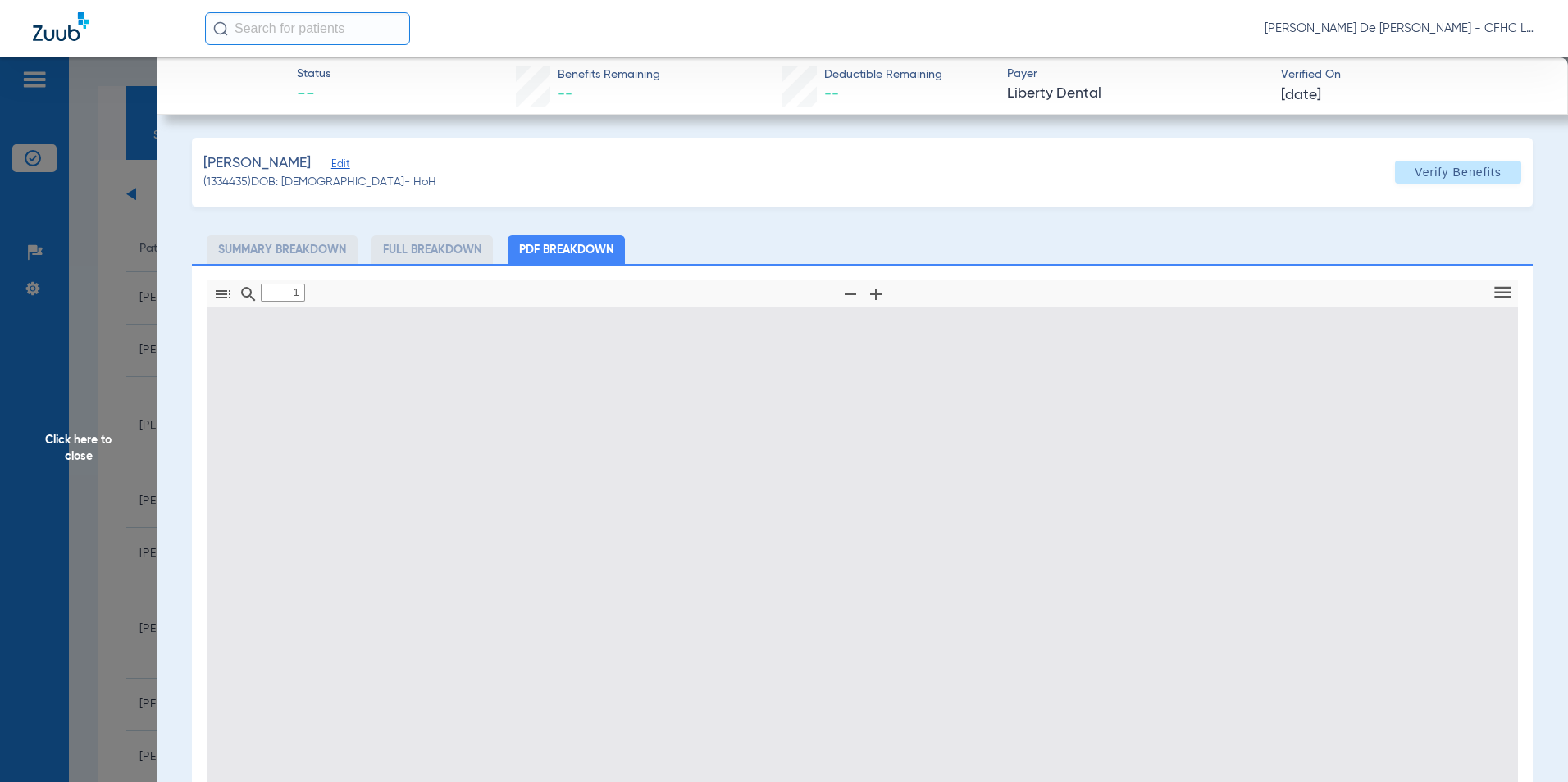
type input "0"
select select "page-width"
type input "1"
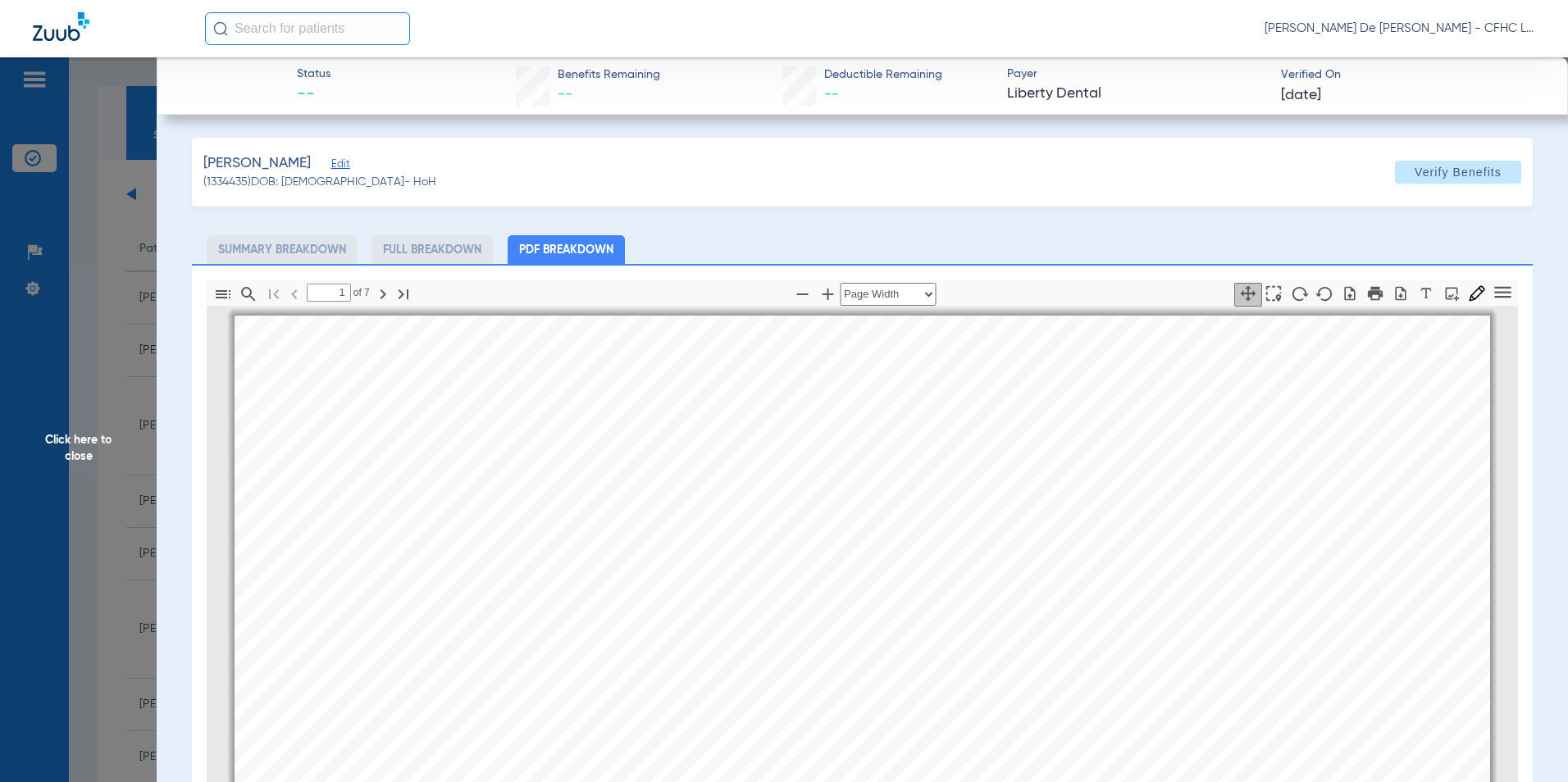
scroll to position [9, 0]
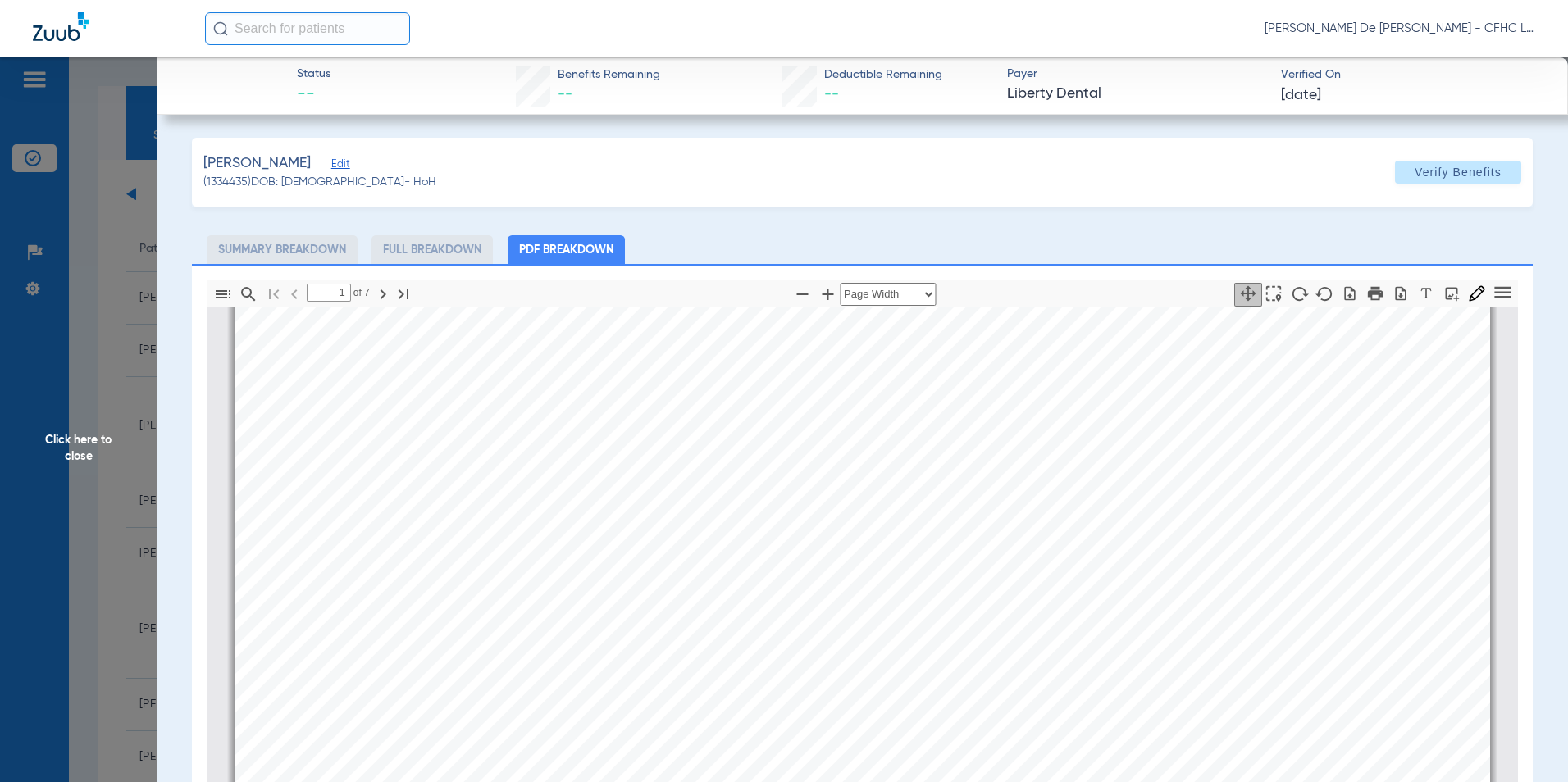
click at [1391, 307] on pdf-download at bounding box center [1400, 295] width 26 height 30
click at [1396, 300] on icon "button" at bounding box center [1401, 293] width 11 height 14
click at [73, 437] on span "Click here to close" at bounding box center [78, 448] width 157 height 782
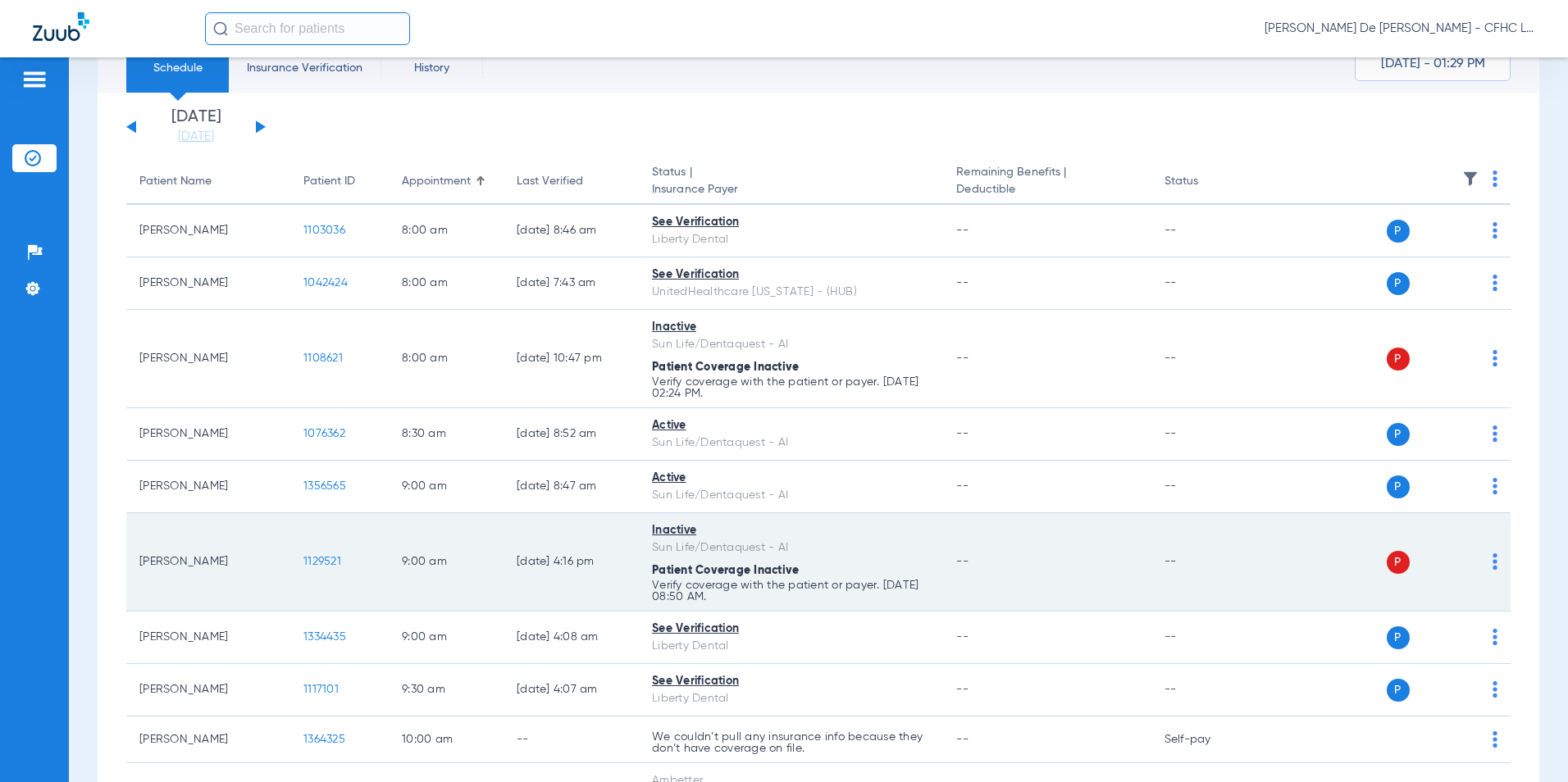
scroll to position [246, 0]
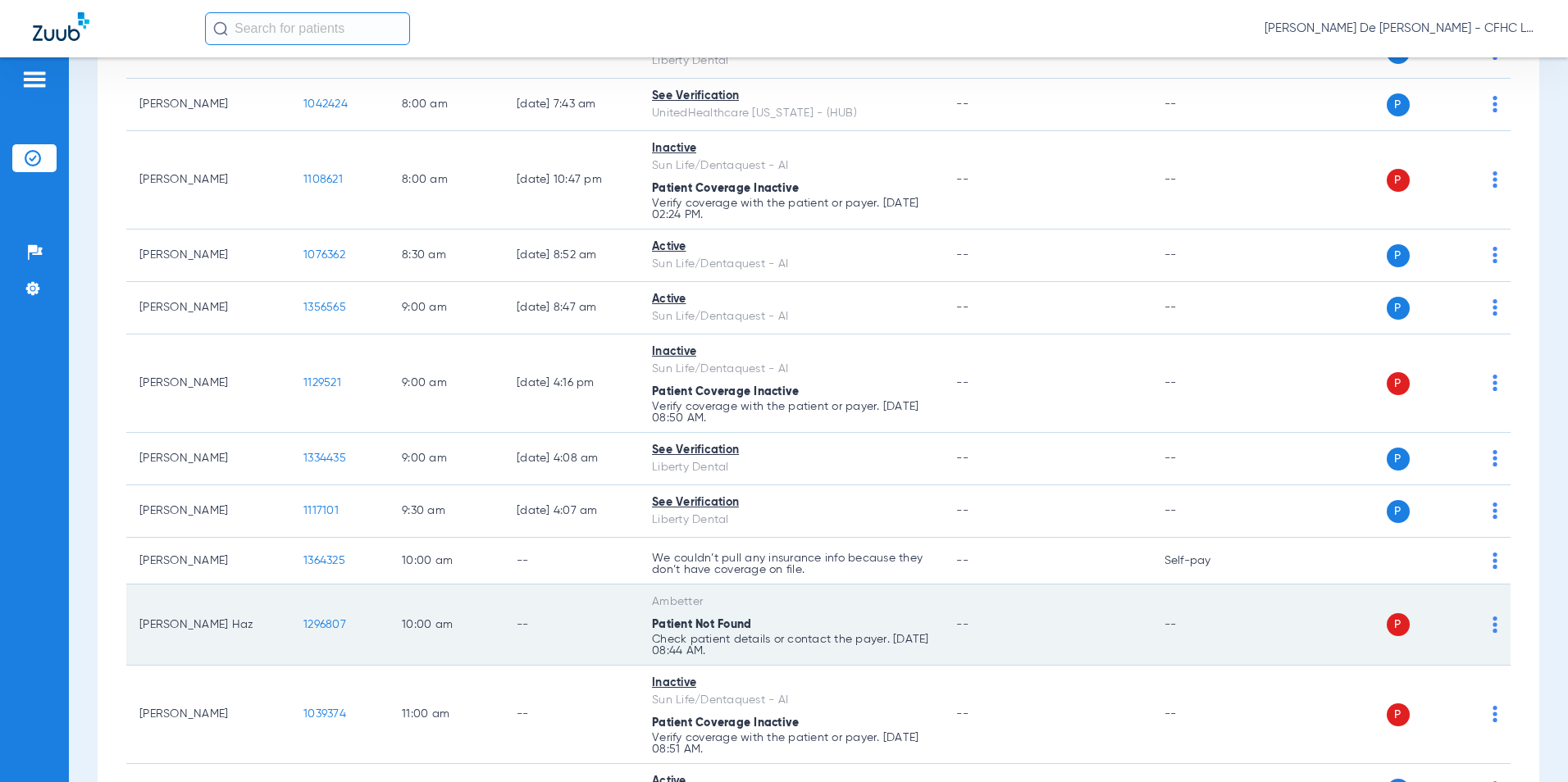
click at [330, 620] on span "1296807" at bounding box center [325, 625] width 43 height 11
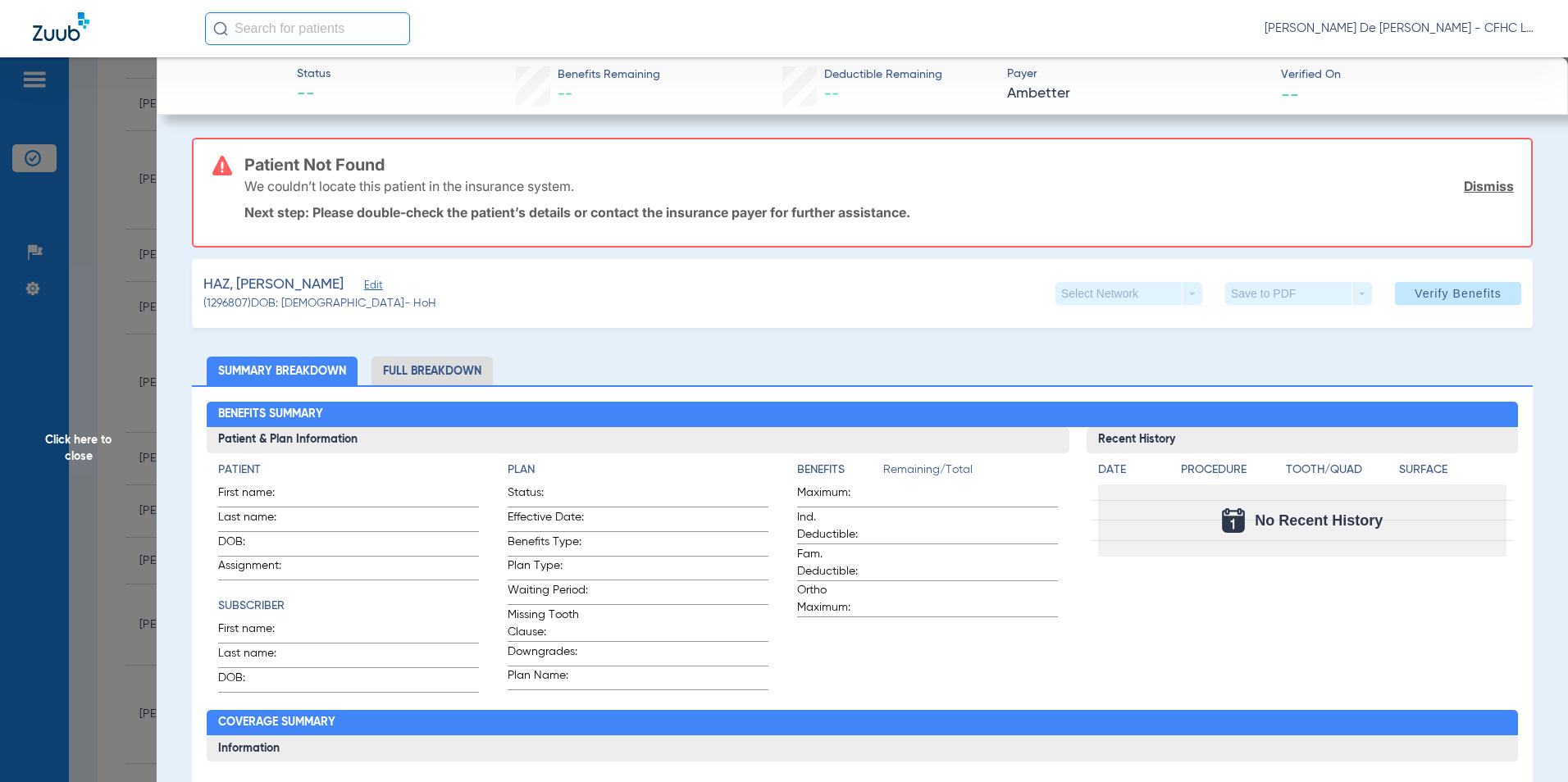
drag, startPoint x: 100, startPoint y: 445, endPoint x: 57, endPoint y: 439, distance: 43.4
click at [102, 445] on span "Click here to close" at bounding box center [78, 448] width 157 height 782
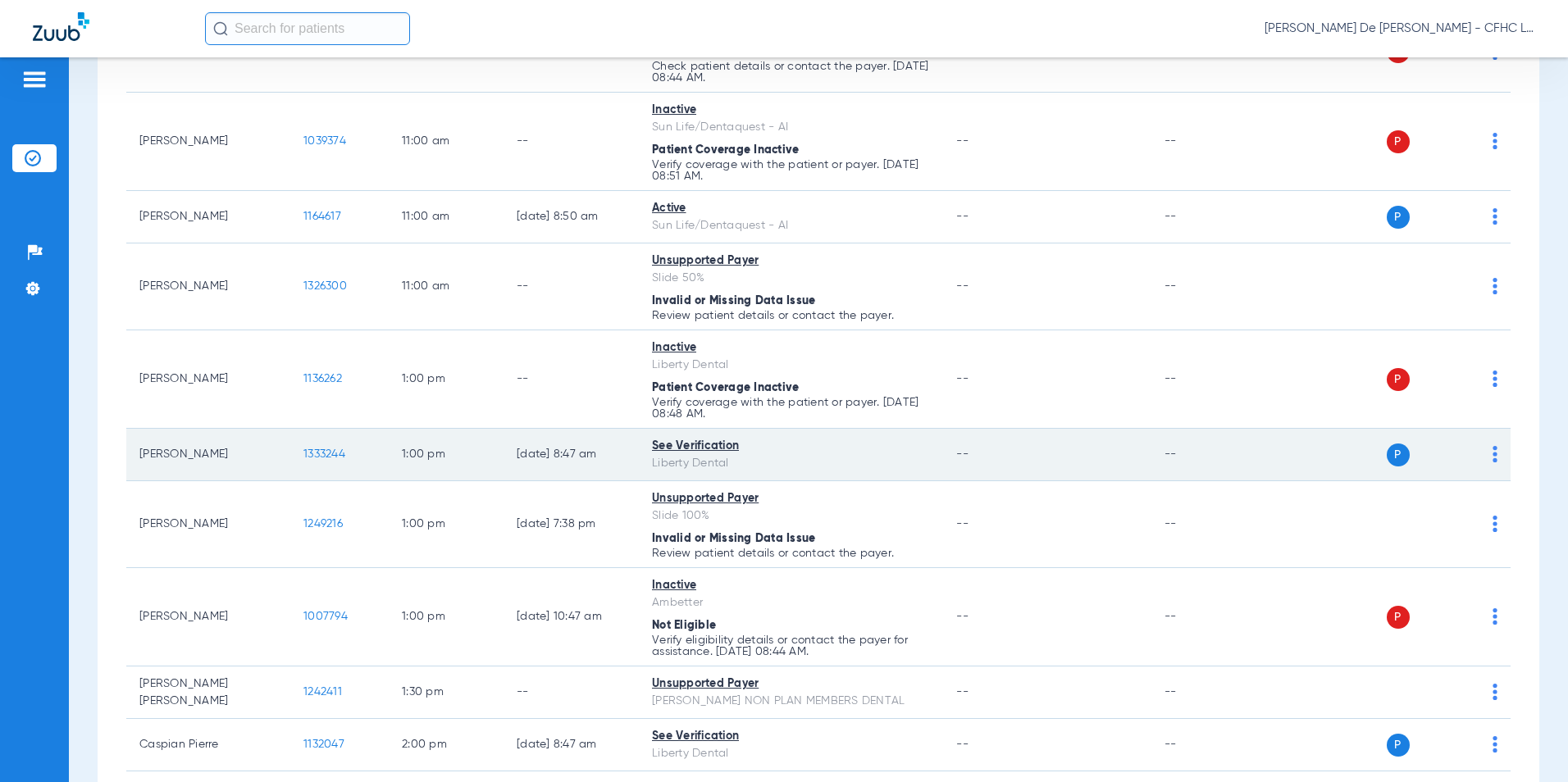
scroll to position [820, 0]
click at [328, 456] on span "1333244" at bounding box center [325, 454] width 42 height 11
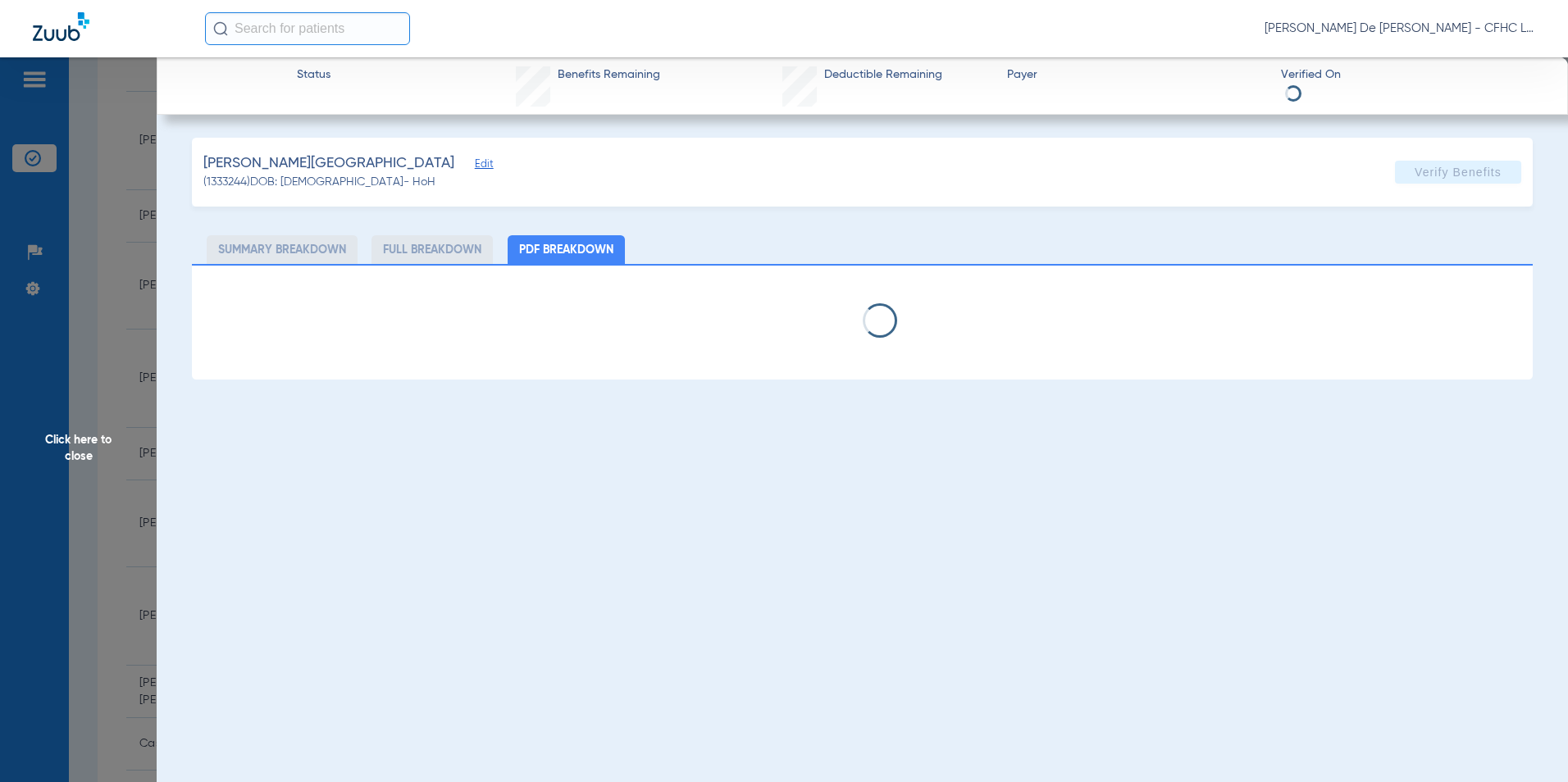
select select "page-width"
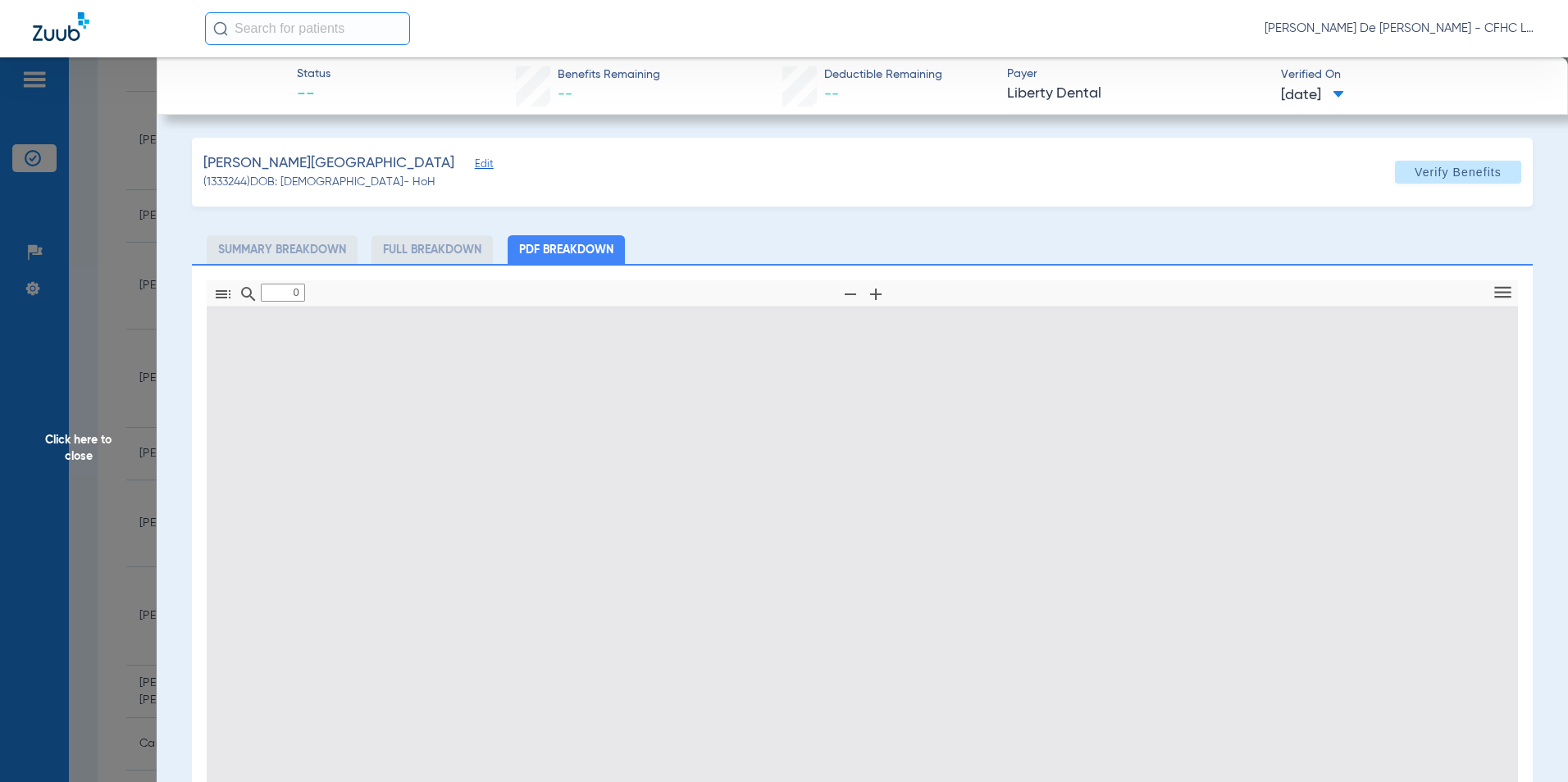
type input "1"
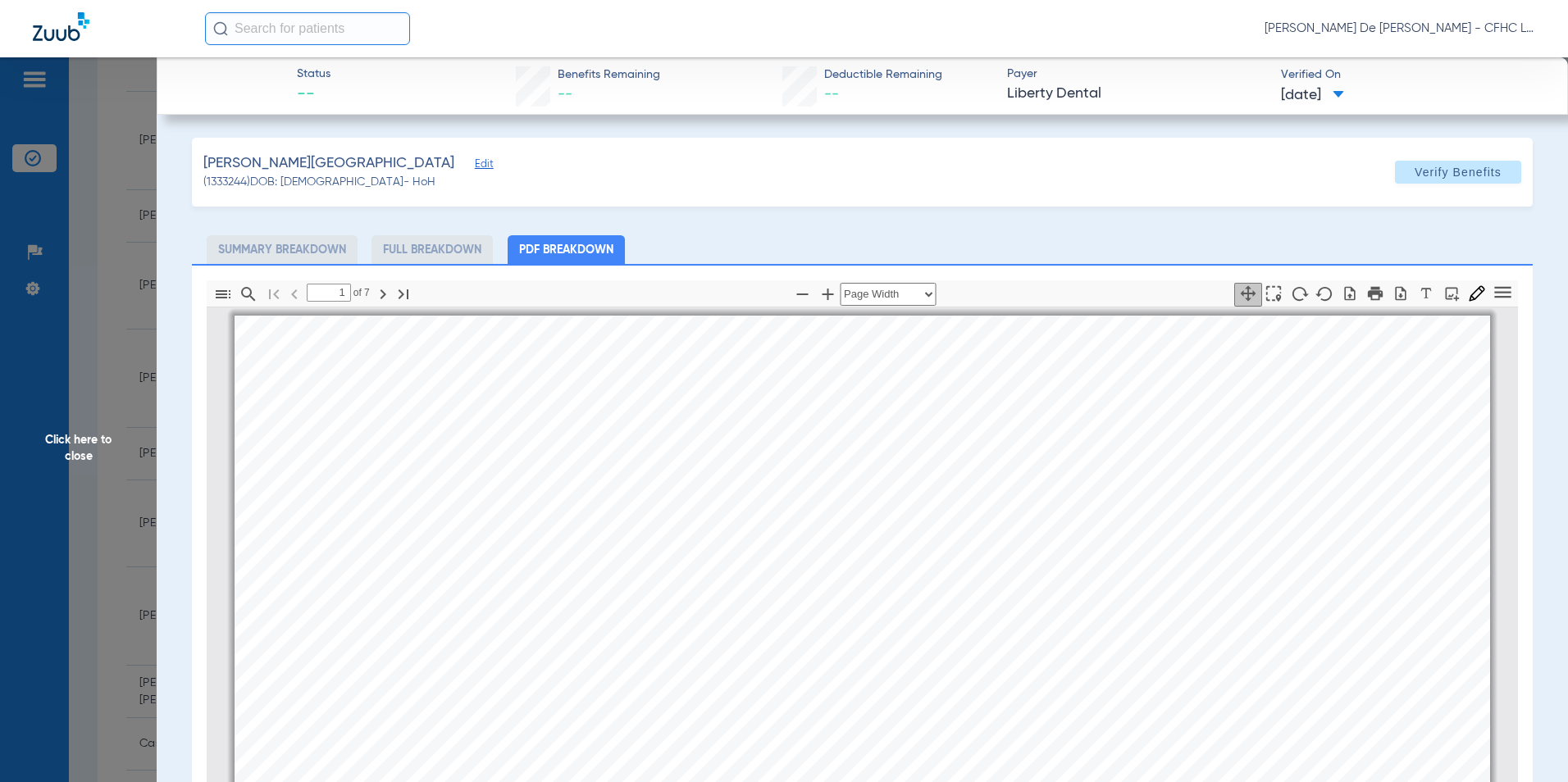
scroll to position [9, 0]
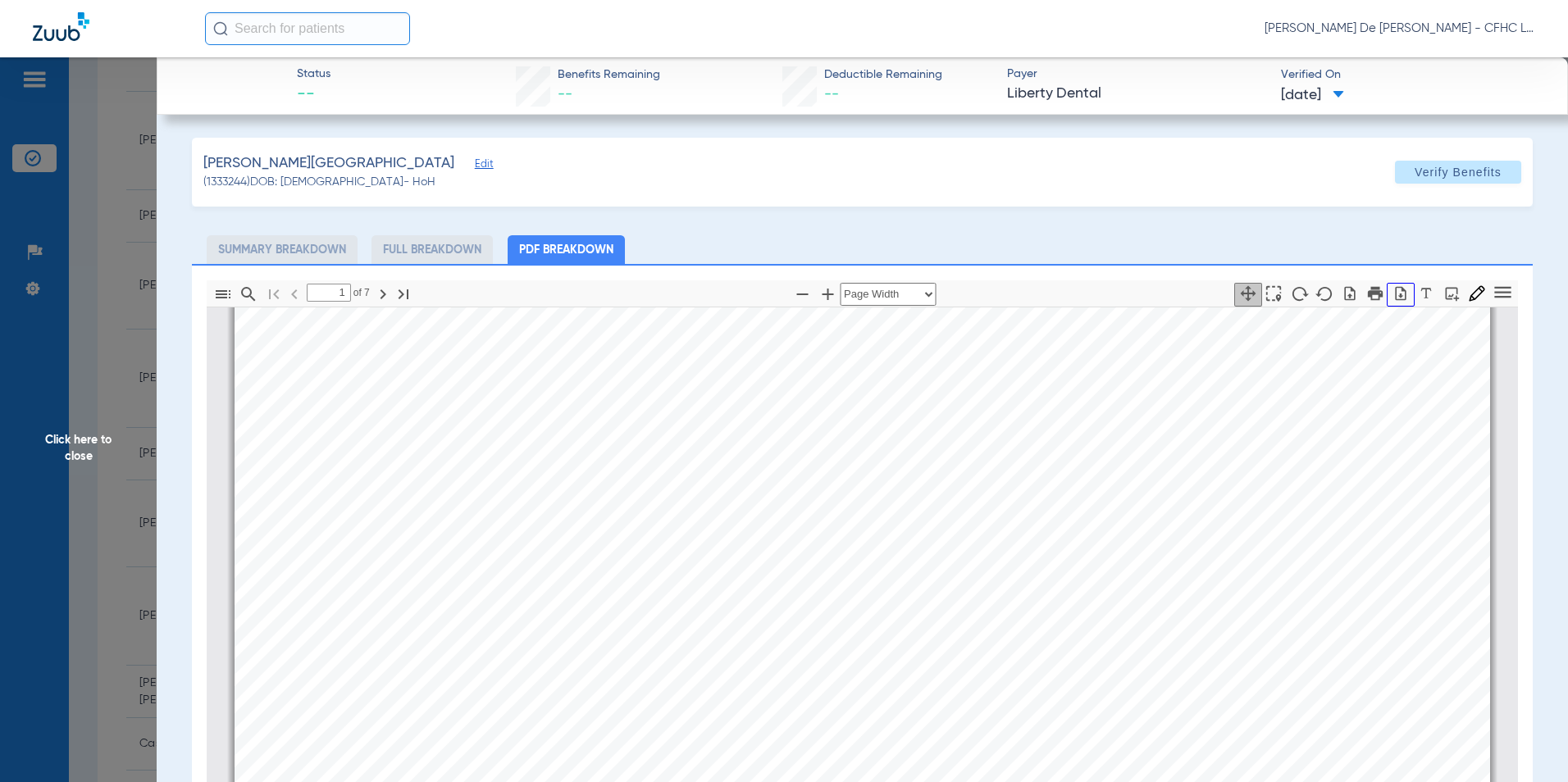
click at [1391, 303] on button "button" at bounding box center [1401, 294] width 28 height 24
click at [66, 445] on span "Click here to close" at bounding box center [78, 448] width 157 height 782
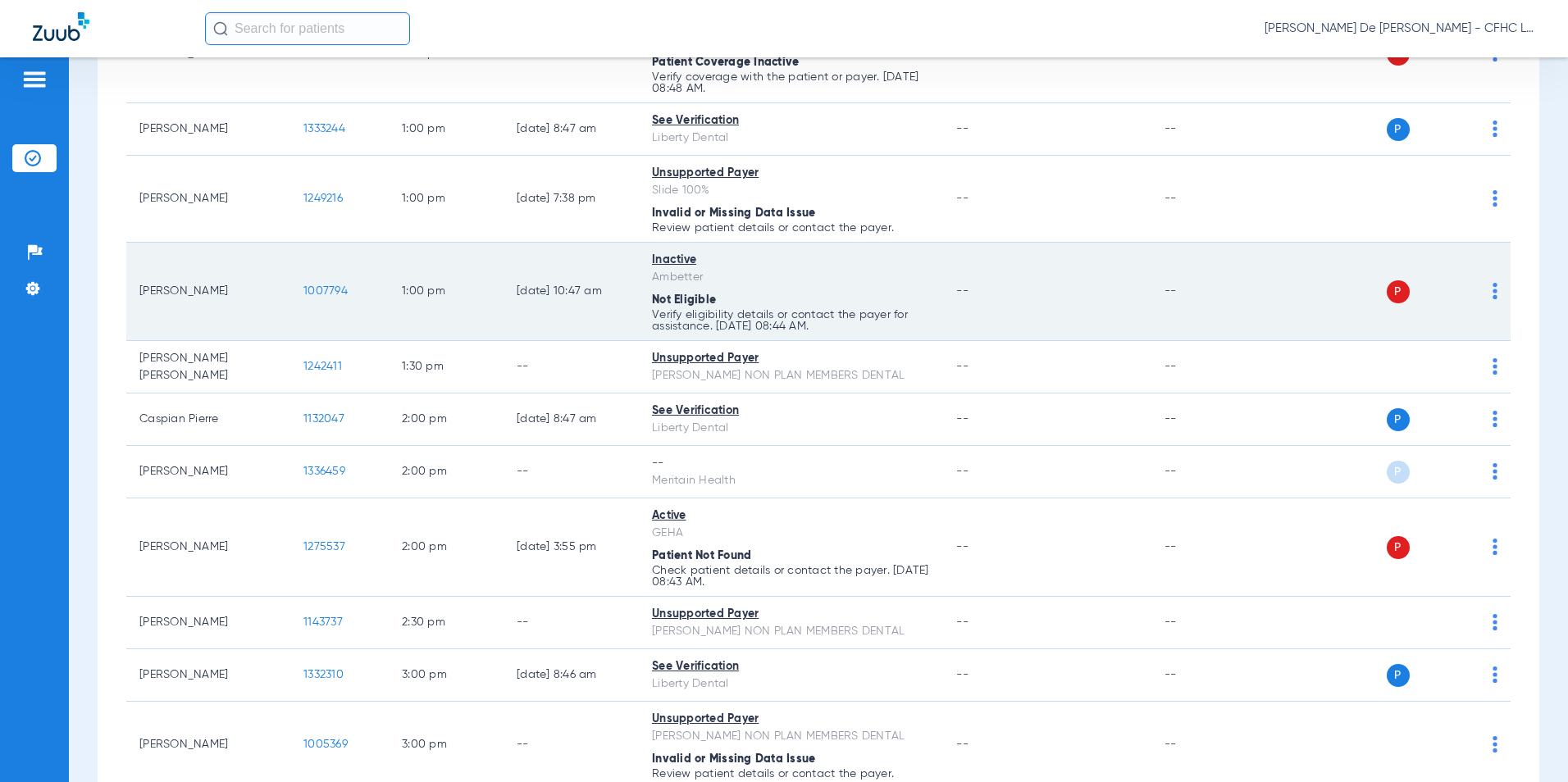
scroll to position [1149, 0]
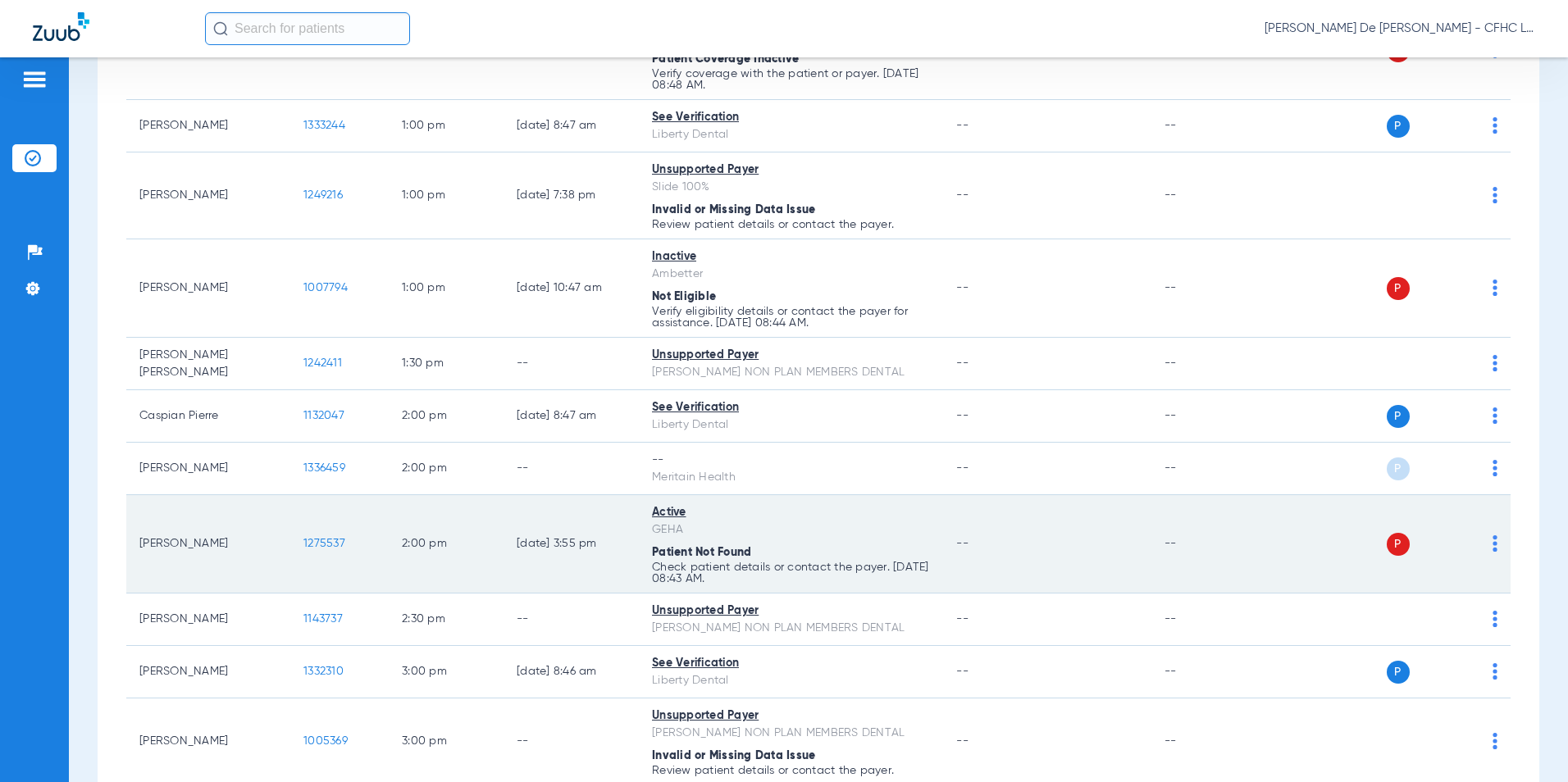
click at [316, 542] on span "1275537" at bounding box center [325, 543] width 42 height 11
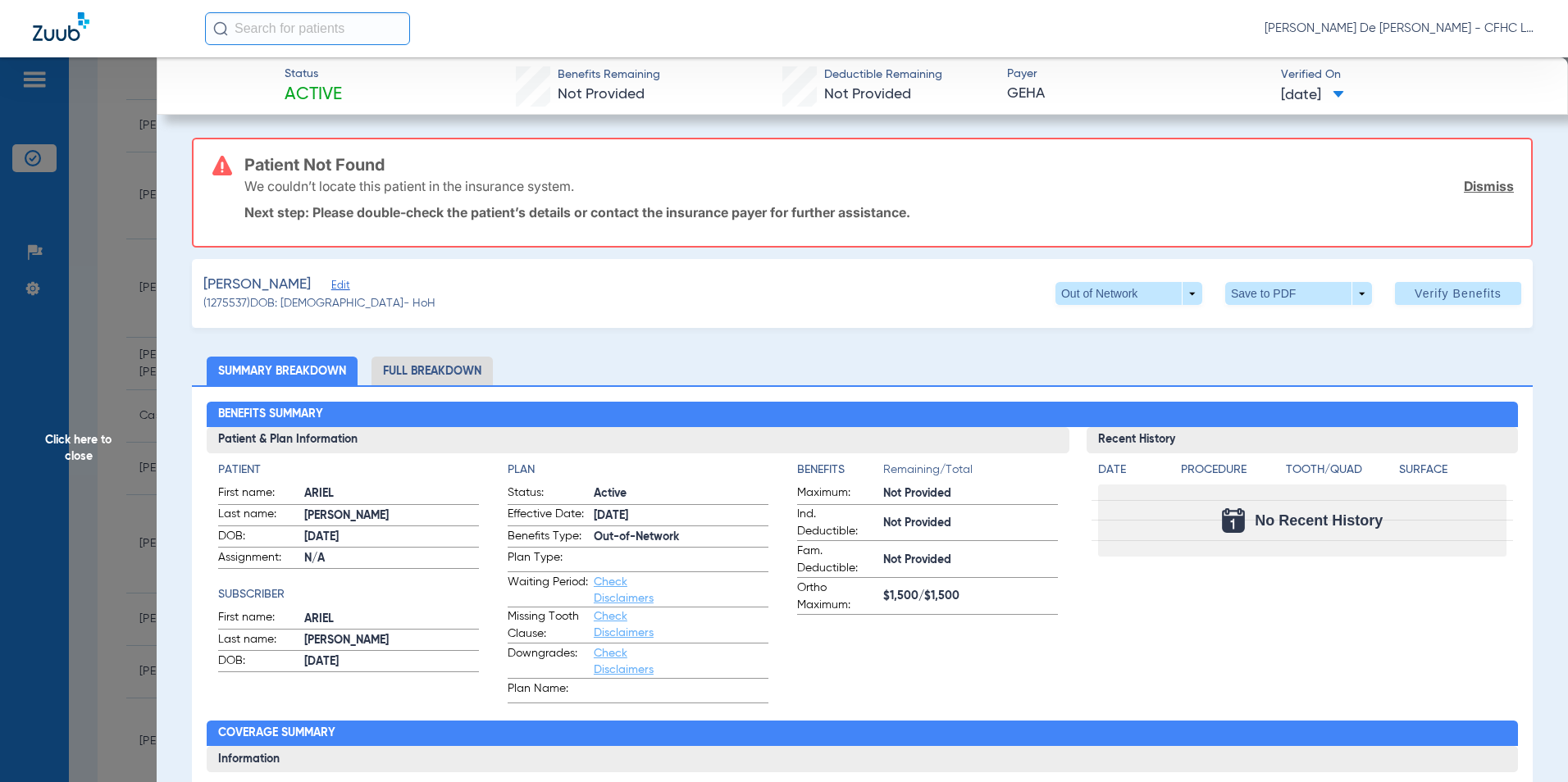
click at [450, 376] on li "Full Breakdown" at bounding box center [432, 371] width 121 height 29
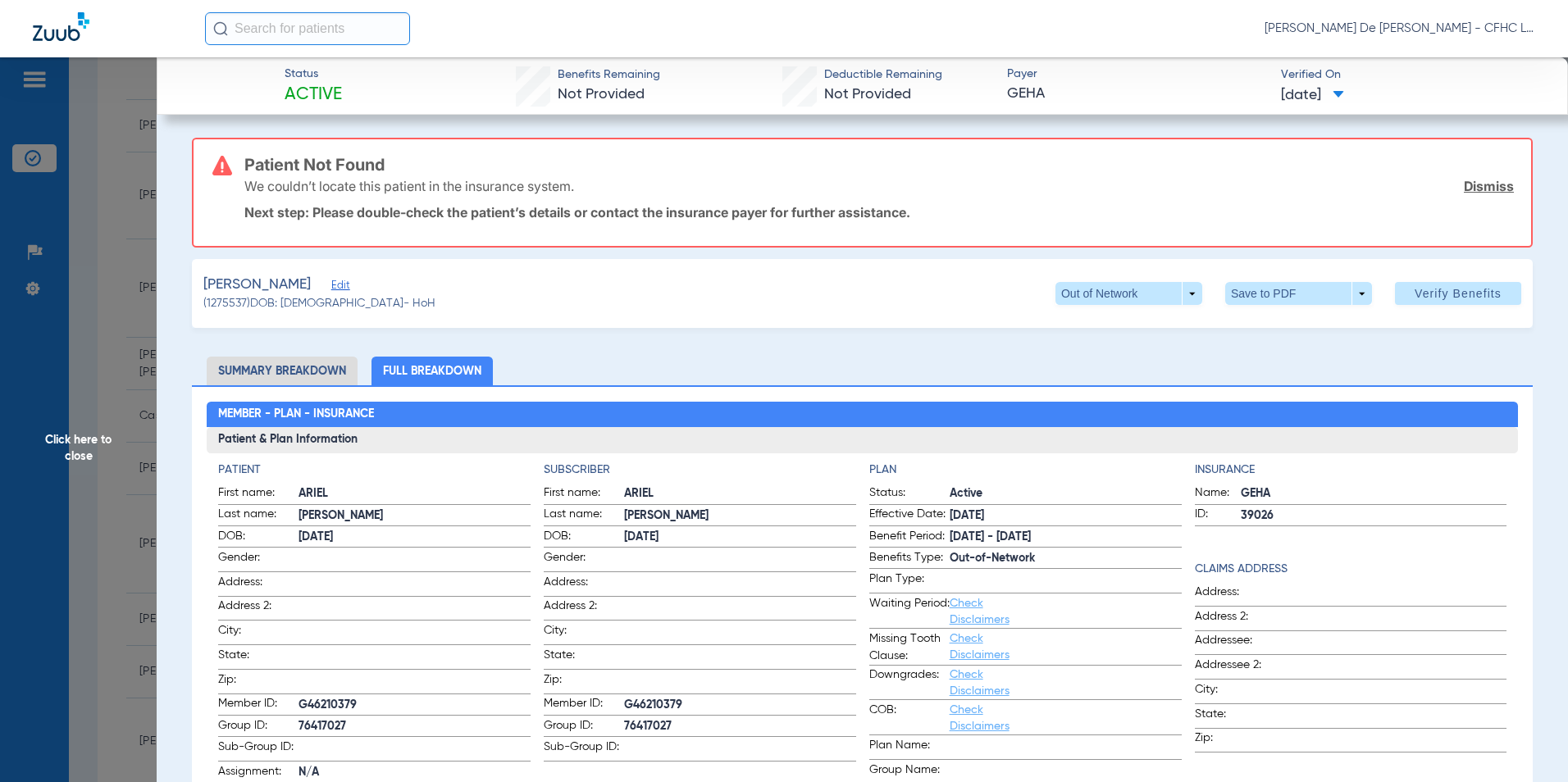
click at [1471, 180] on link "Dismiss" at bounding box center [1489, 185] width 50 height 16
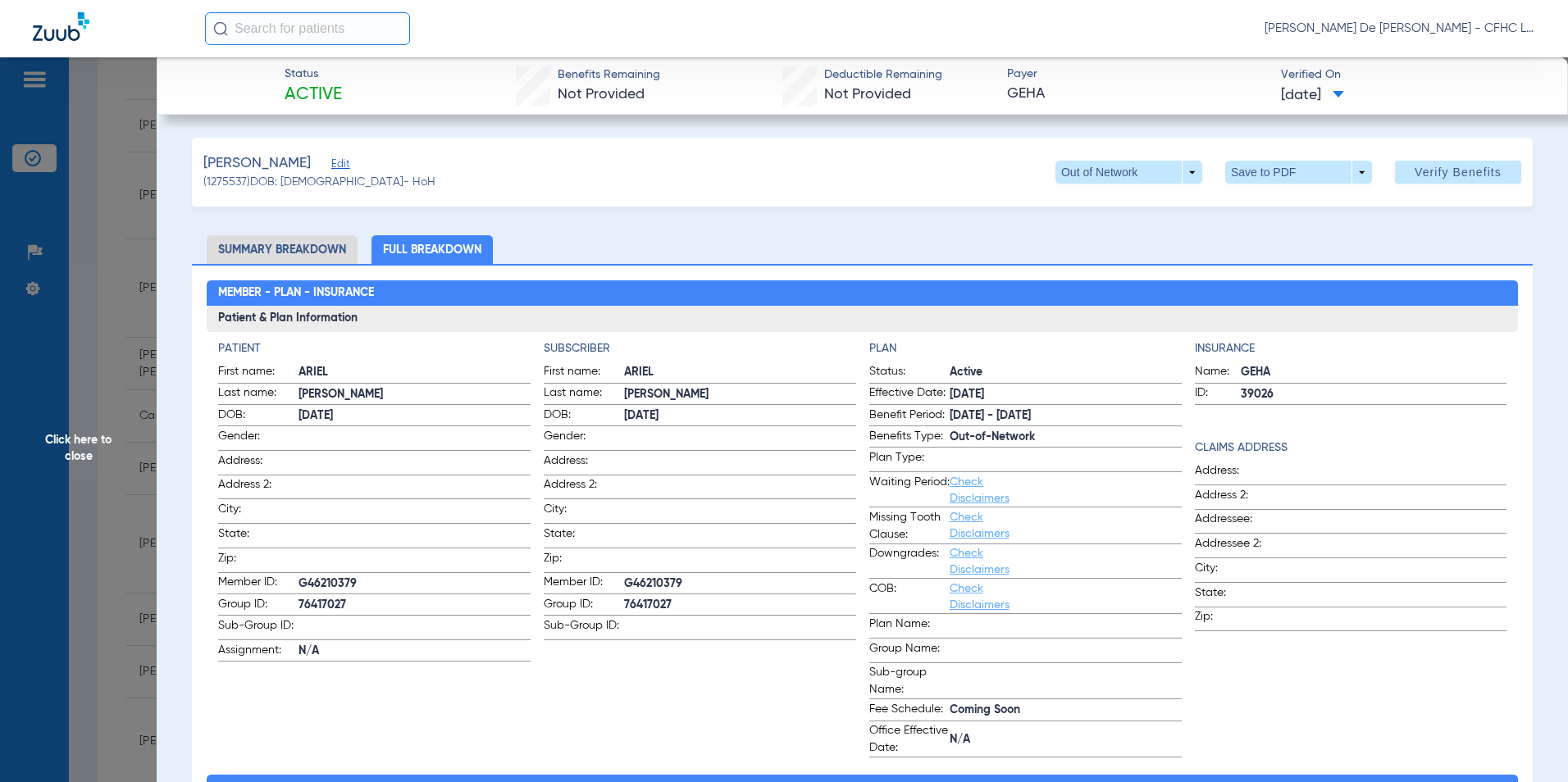
click at [317, 174] on span "(1275537) DOB: [DEMOGRAPHIC_DATA] - HoH" at bounding box center [319, 182] width 232 height 17
click at [331, 169] on span "Edit" at bounding box center [338, 166] width 14 height 15
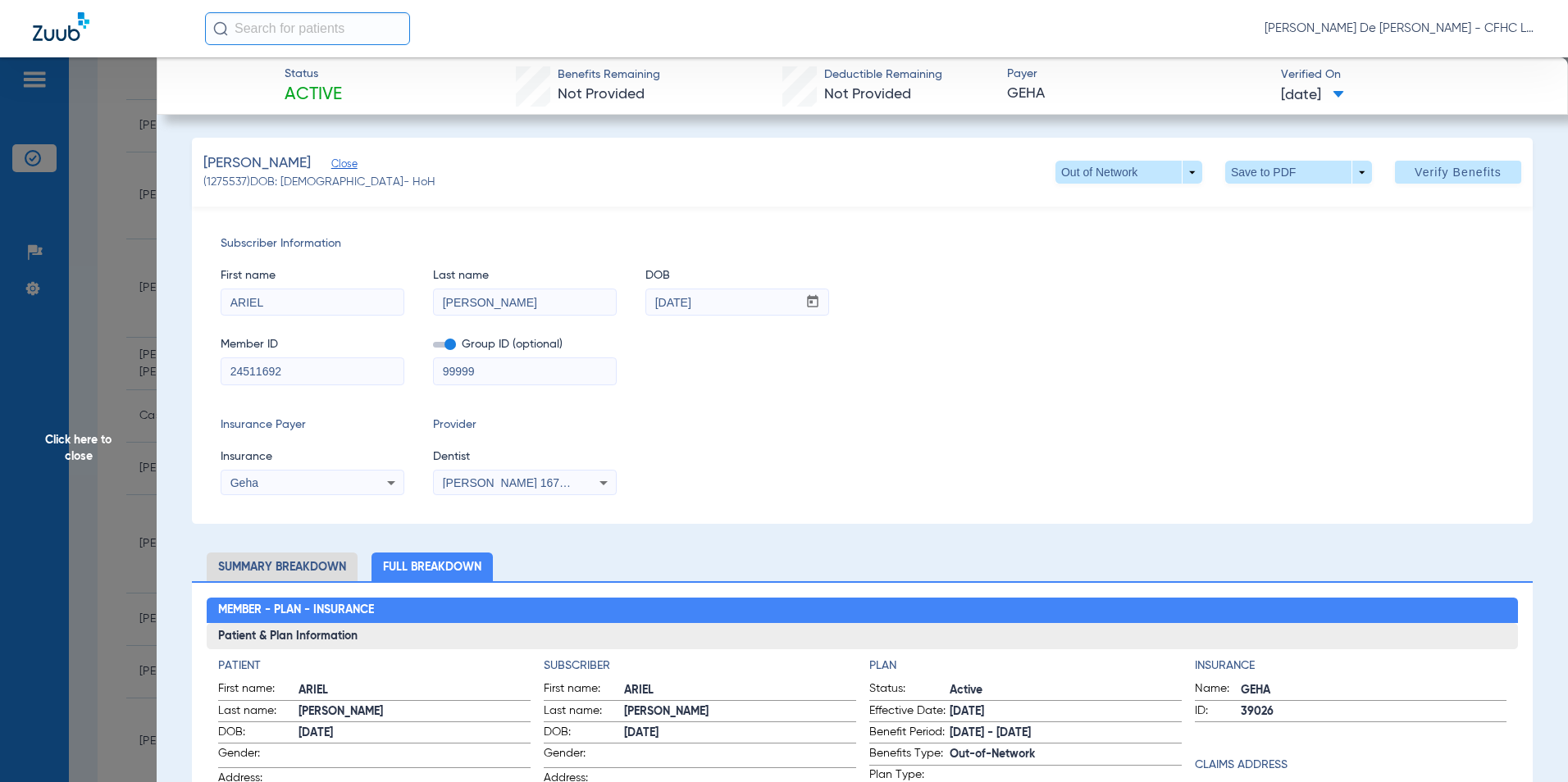
drag, startPoint x: 499, startPoint y: 372, endPoint x: 358, endPoint y: 375, distance: 141.0
click at [358, 375] on div "Member ID 24511692 Group ID (optional) 99999" at bounding box center [862, 353] width 1283 height 63
click at [1443, 169] on span "Verify Benefits" at bounding box center [1458, 173] width 87 height 13
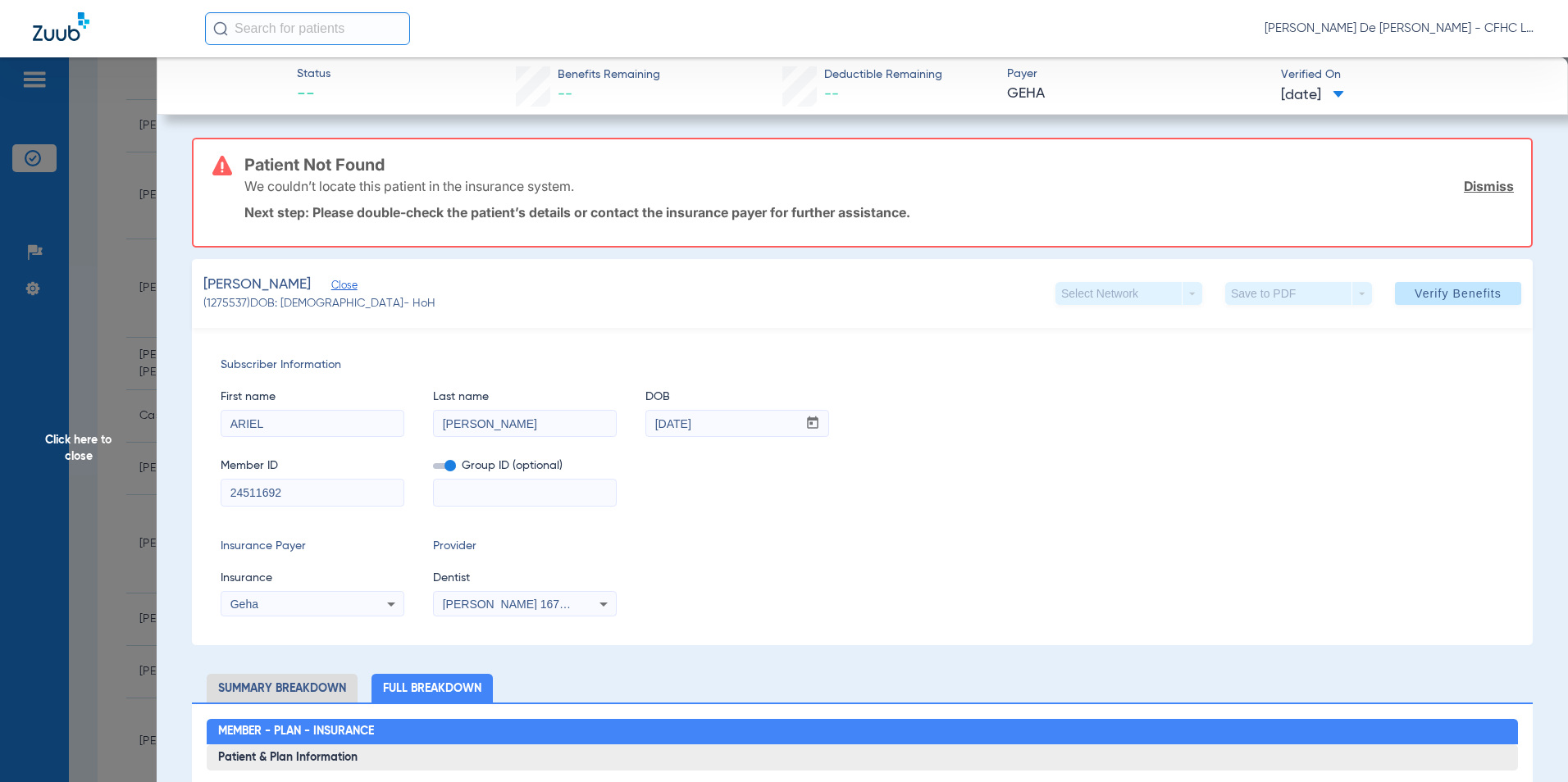
click at [65, 439] on span "Click here to close" at bounding box center [78, 448] width 157 height 782
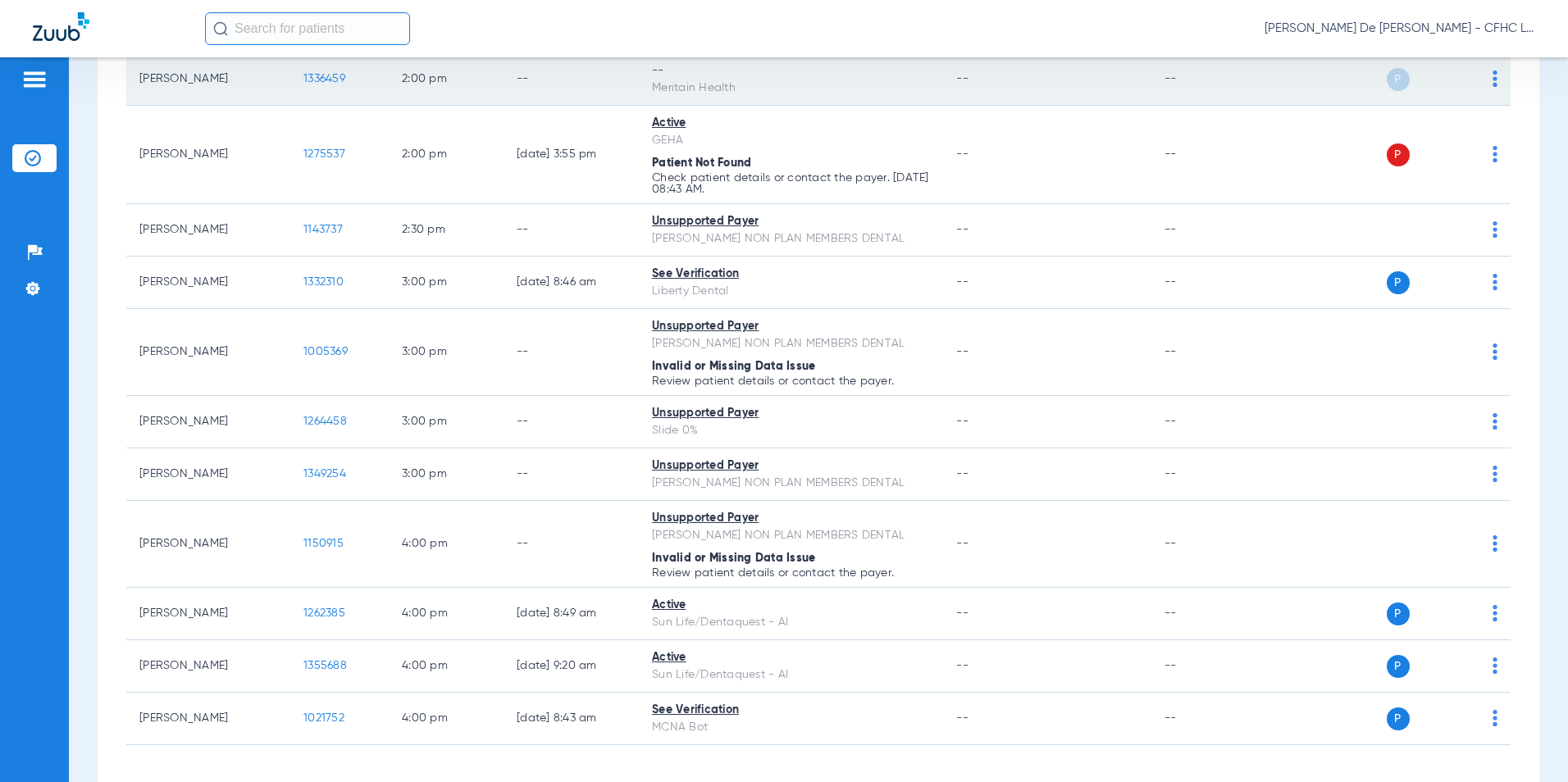
scroll to position [1558, 0]
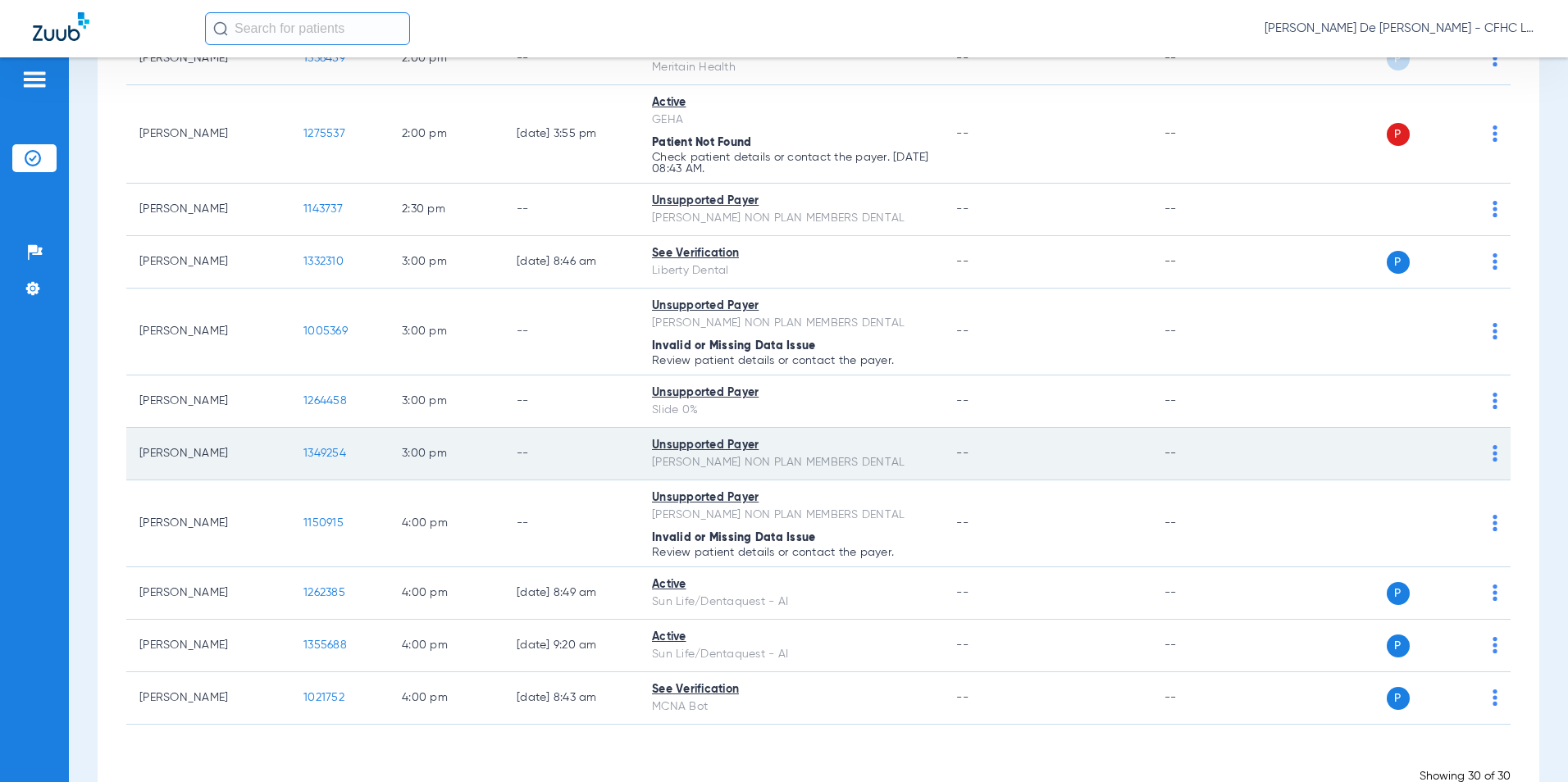
click at [331, 453] on span "1349254" at bounding box center [325, 454] width 43 height 11
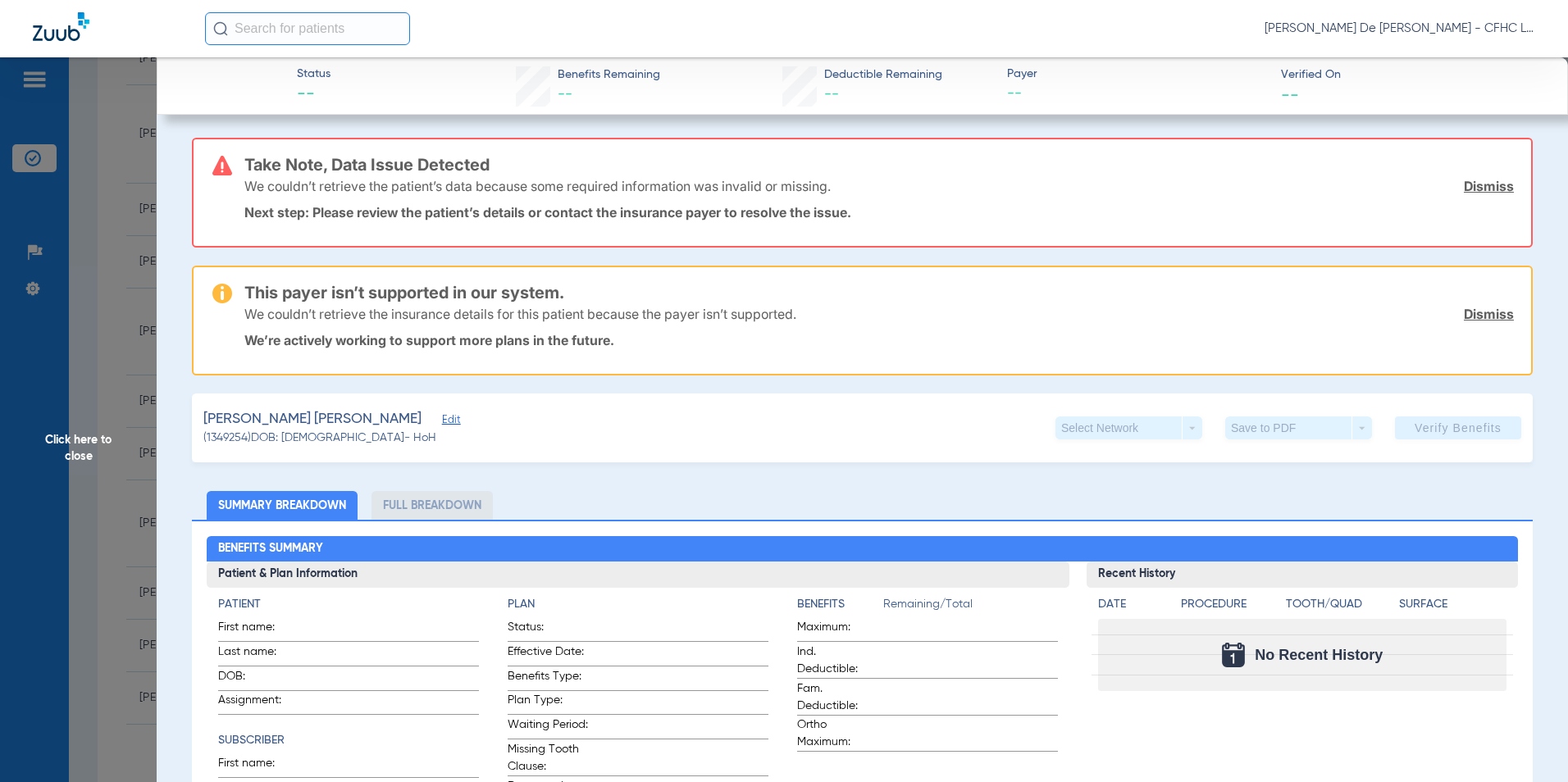
click at [100, 452] on span "Click here to close" at bounding box center [78, 448] width 157 height 782
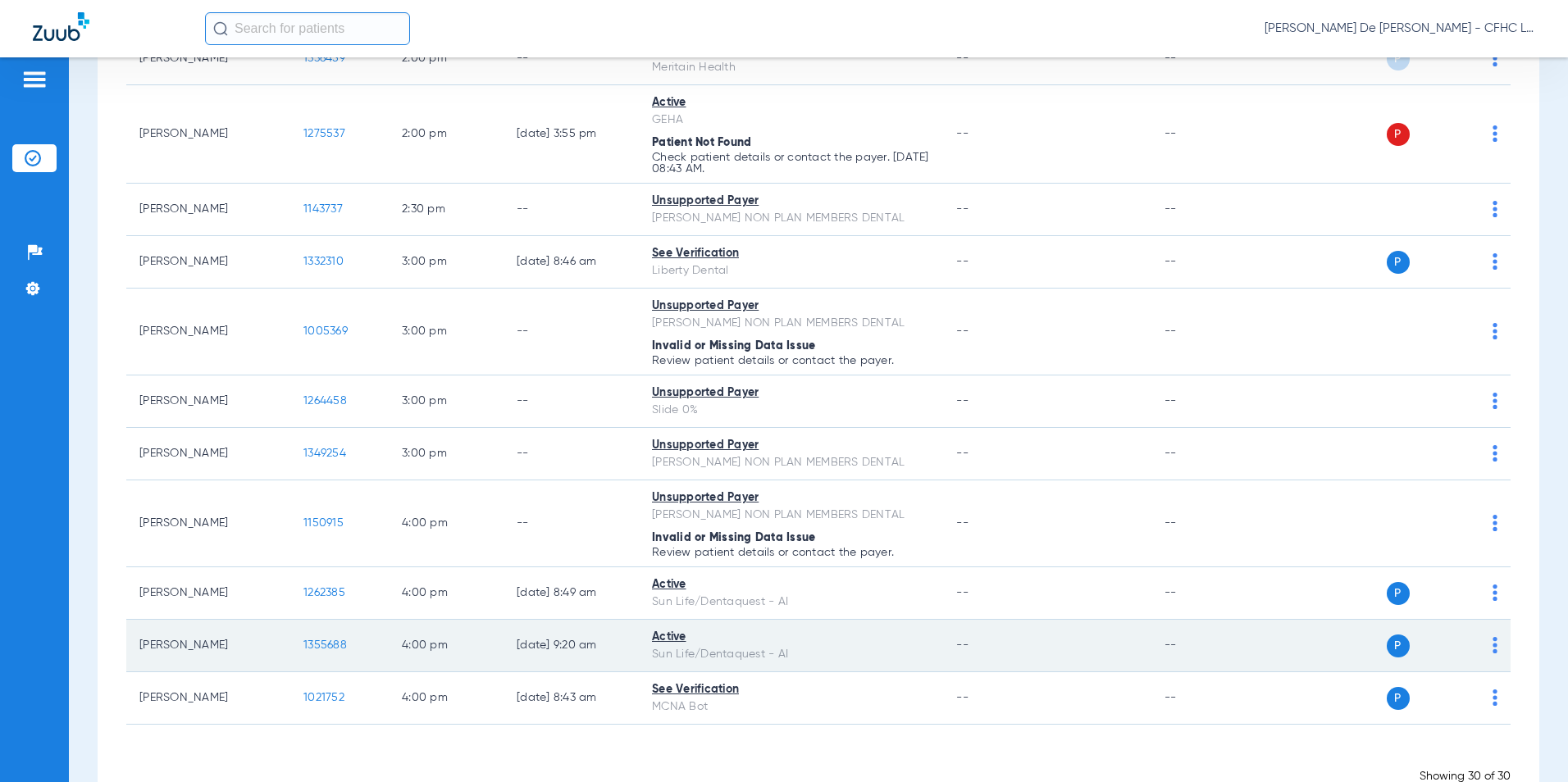
click at [334, 645] on span "1355688" at bounding box center [326, 645] width 44 height 11
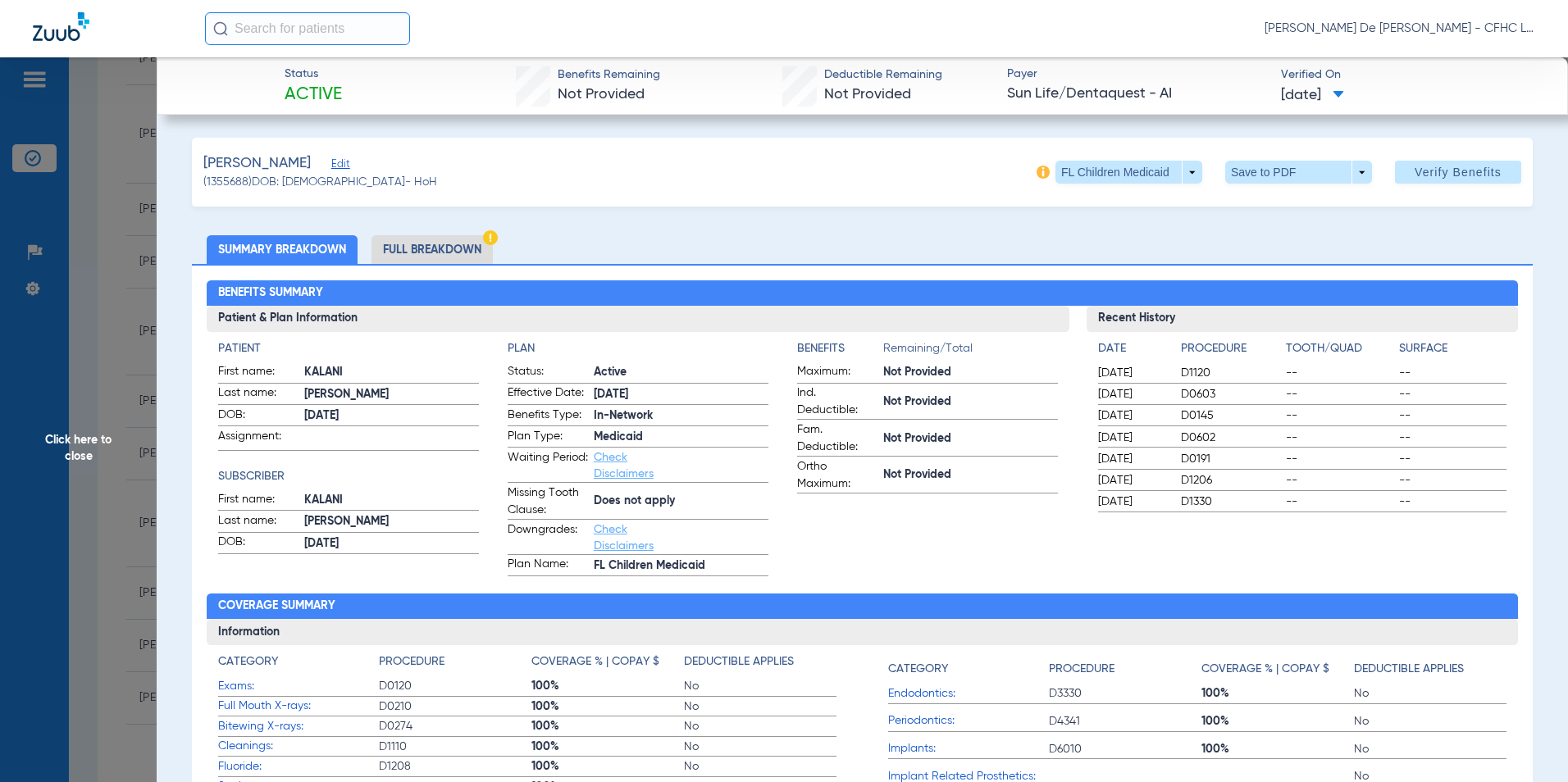
click at [434, 253] on li "Full Breakdown" at bounding box center [432, 250] width 121 height 29
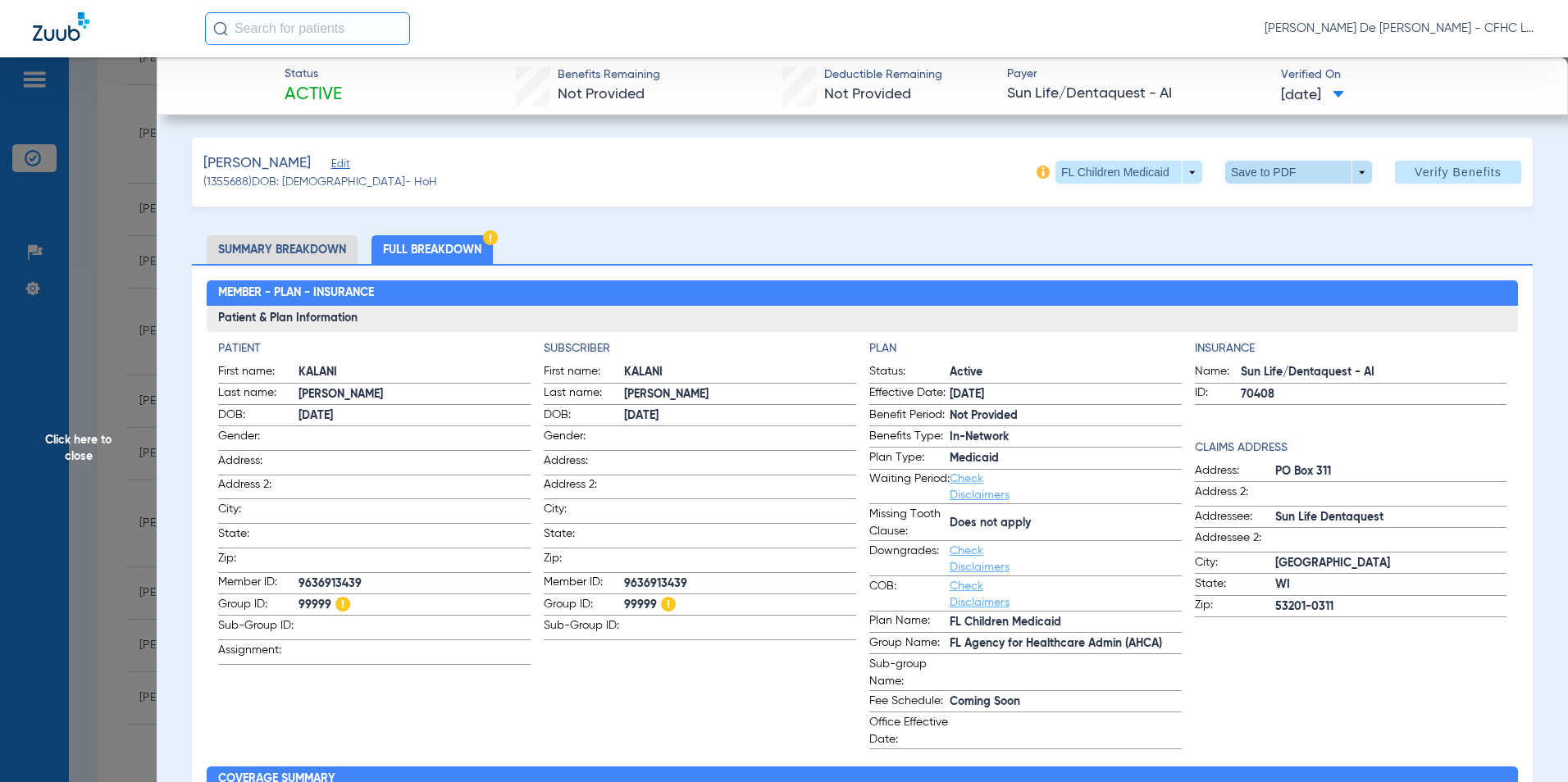
click at [1257, 175] on span at bounding box center [1299, 172] width 147 height 23
click at [1256, 208] on button "insert_drive_file Save to PDF" at bounding box center [1276, 205] width 124 height 32
